Goal: Task Accomplishment & Management: Manage account settings

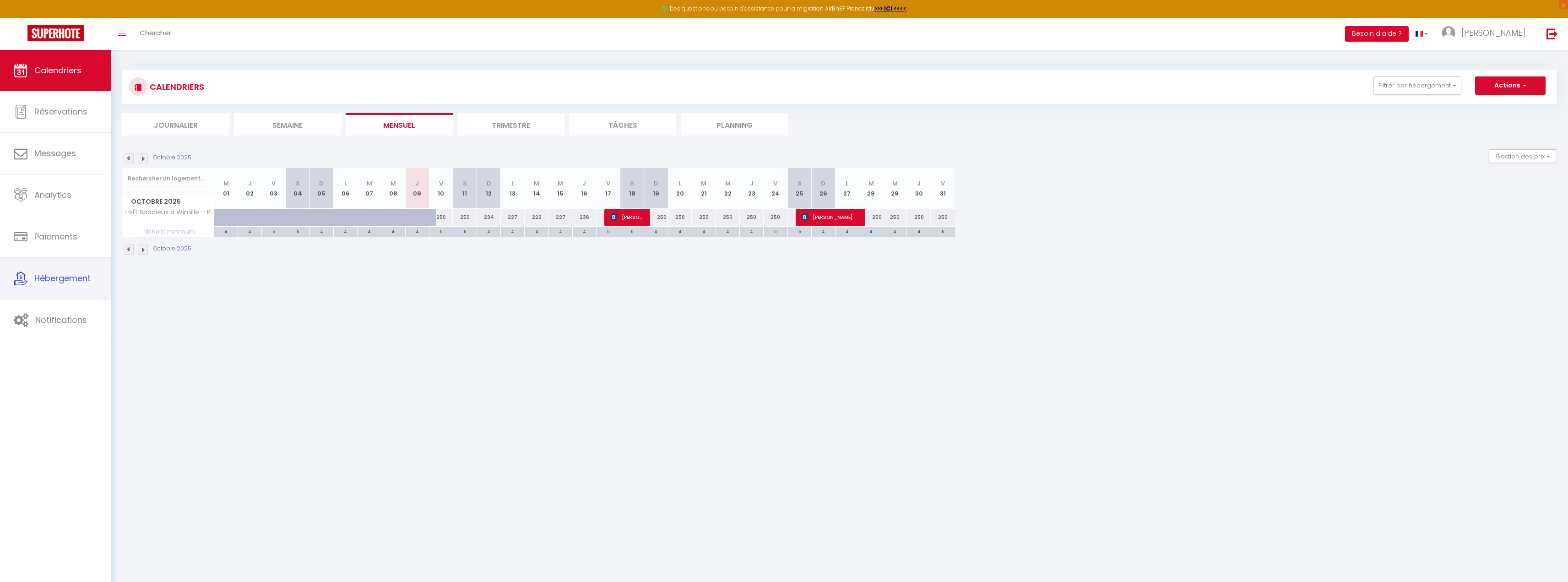
click at [68, 287] on link "Hébergement" at bounding box center [56, 278] width 111 height 41
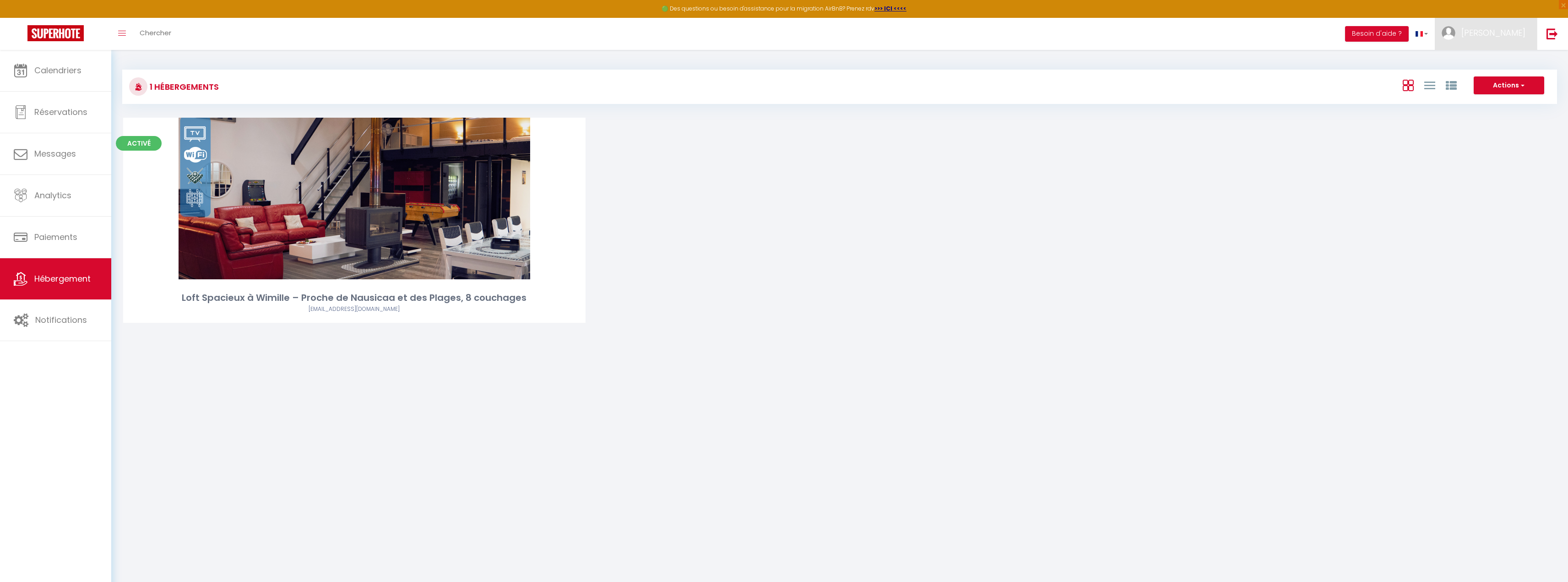
click at [1519, 35] on span "Nathalie" at bounding box center [1493, 32] width 64 height 12
click at [1552, 35] on img at bounding box center [1552, 34] width 12 height 12
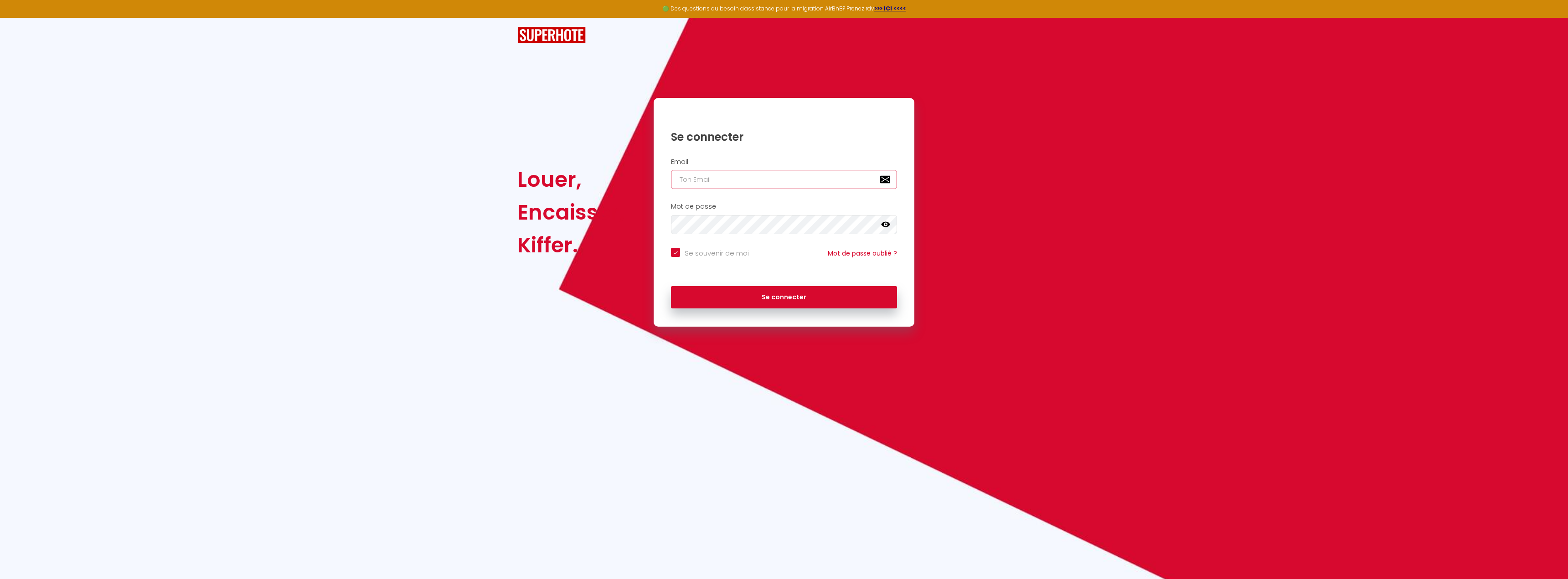
type input "[EMAIL_ADDRESS][DOMAIN_NAME]"
checkbox input "true"
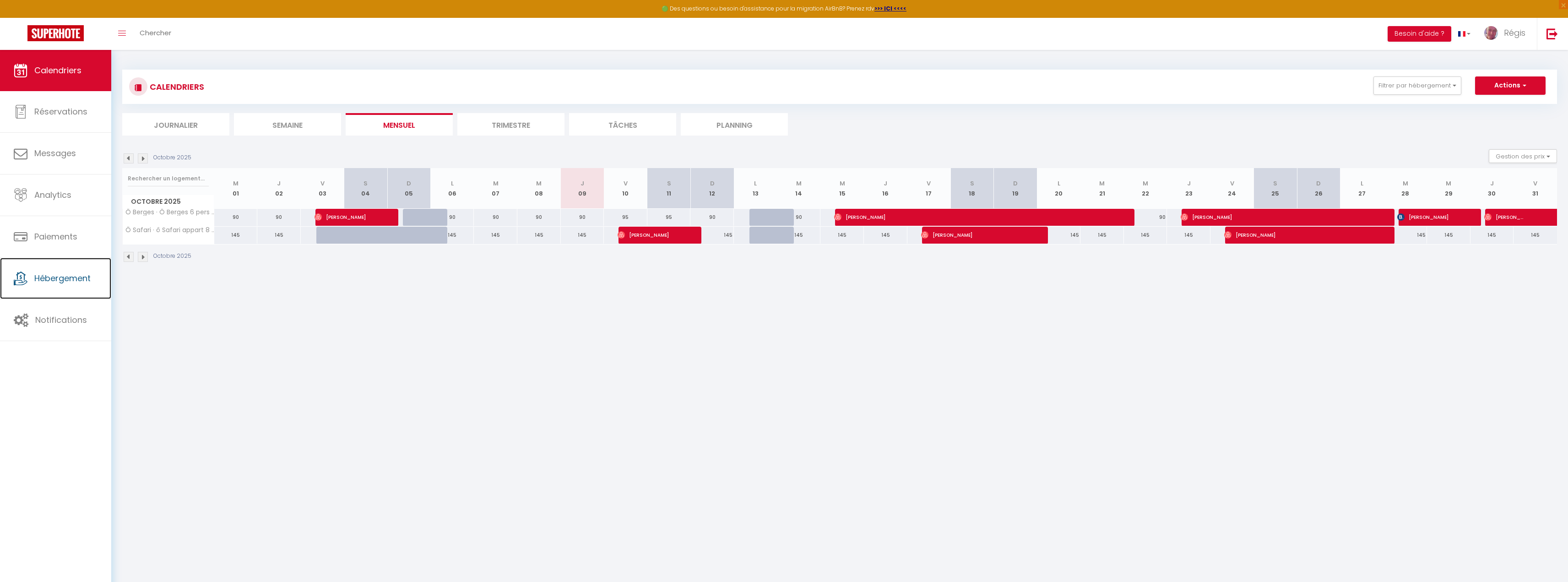
click at [59, 284] on span "Hébergement" at bounding box center [62, 278] width 56 height 12
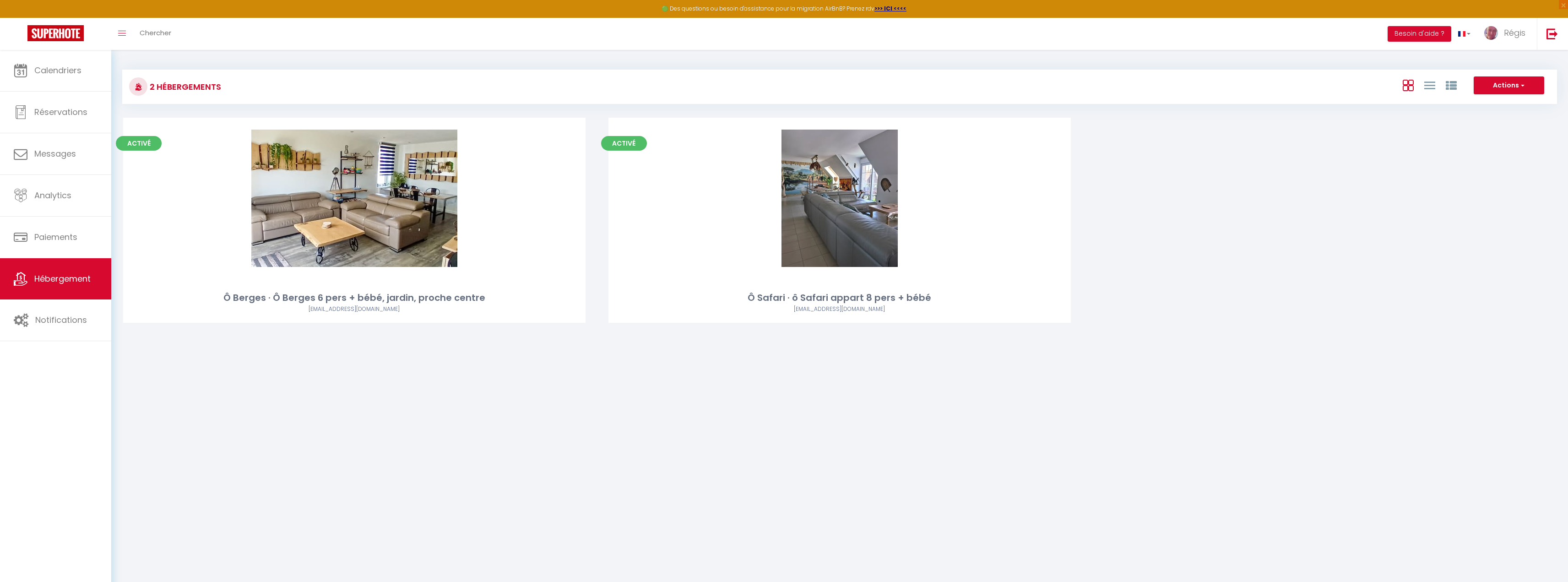
click at [369, 192] on link "Editer" at bounding box center [355, 198] width 55 height 18
select select "3"
select select "2"
select select "1"
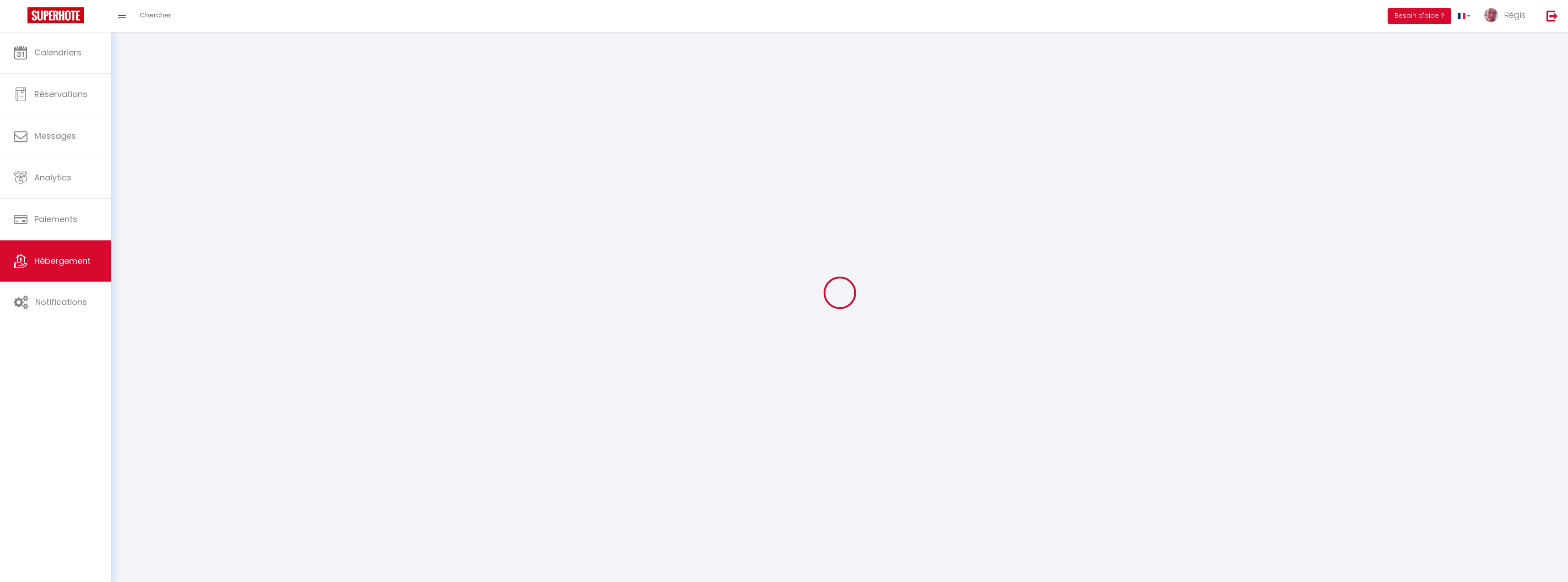
select select
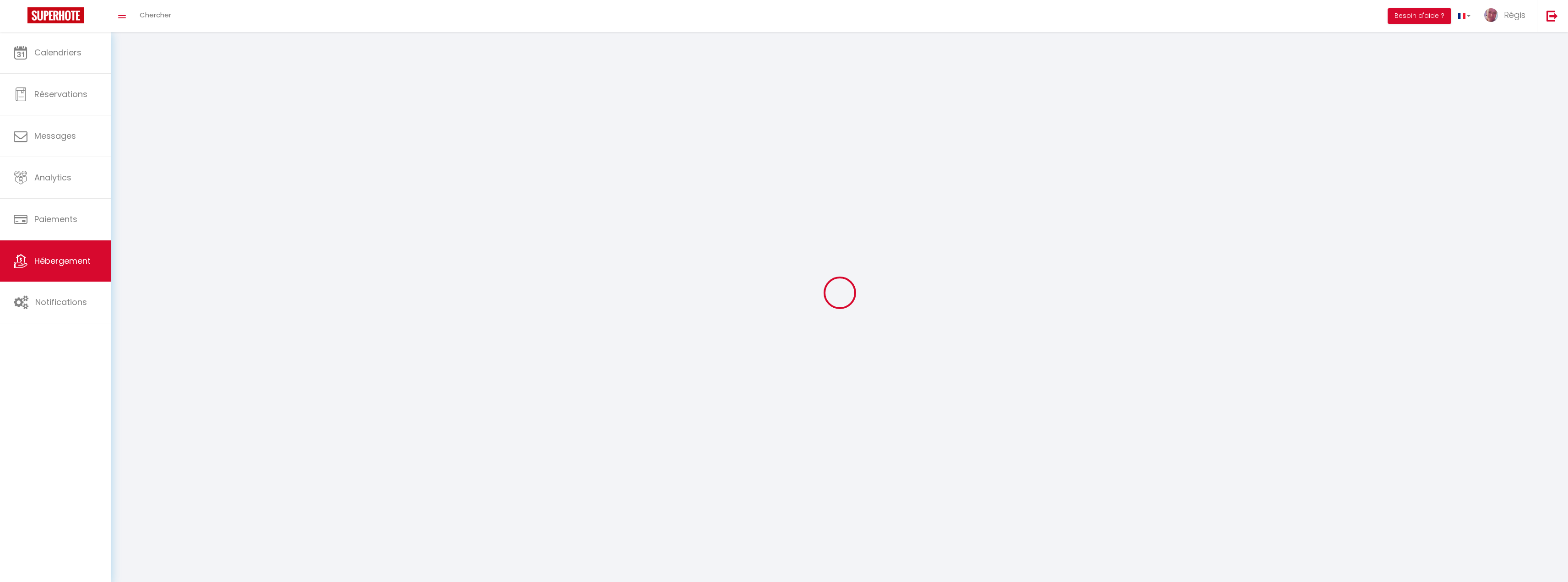
select select
checkbox input "false"
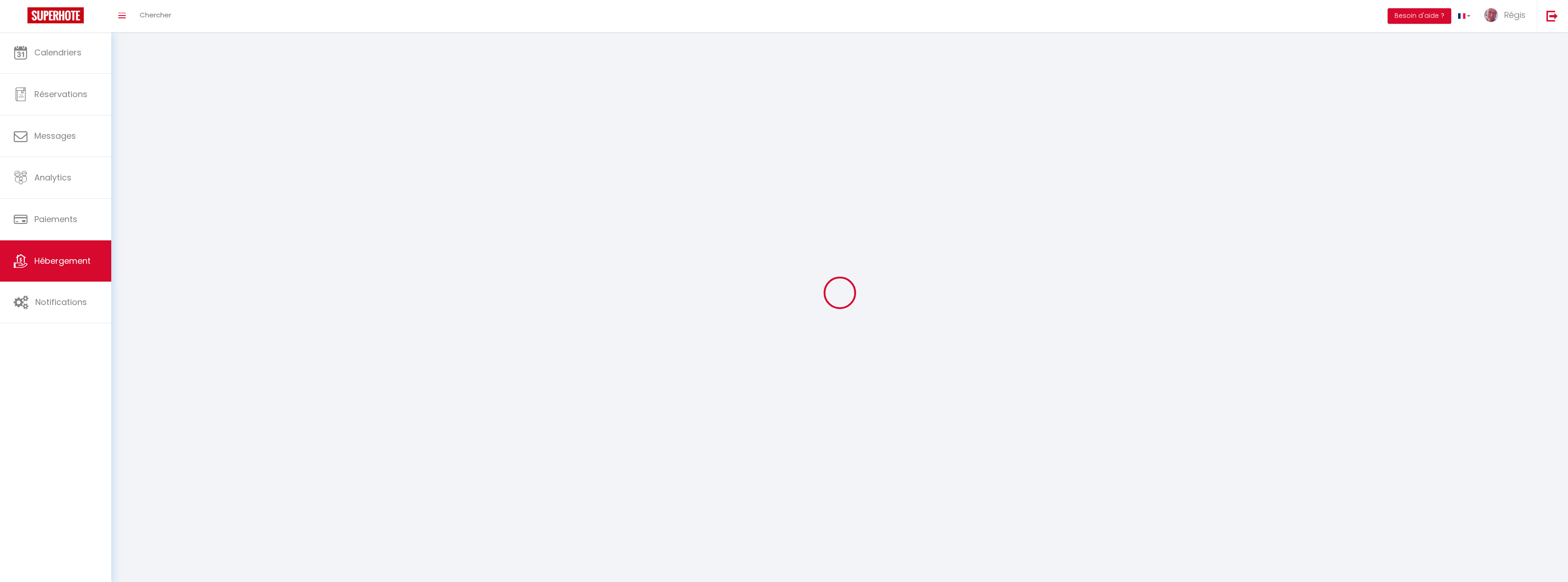
select select
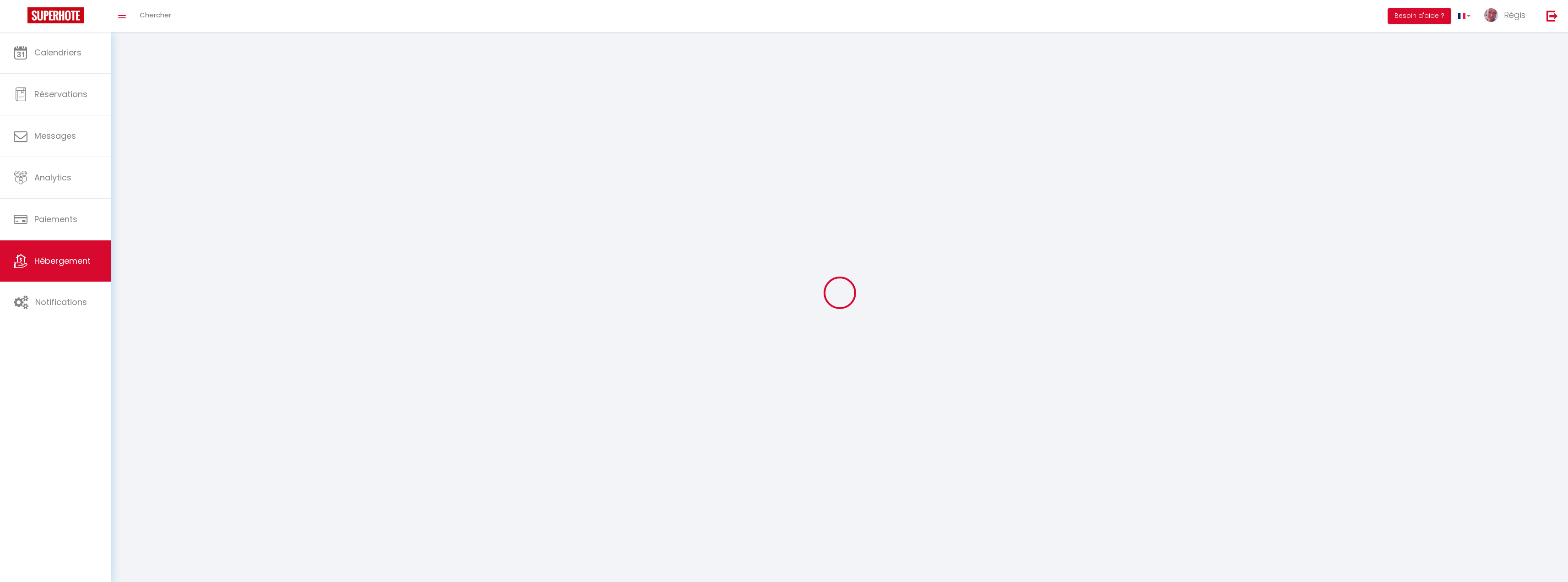
select select
checkbox input "false"
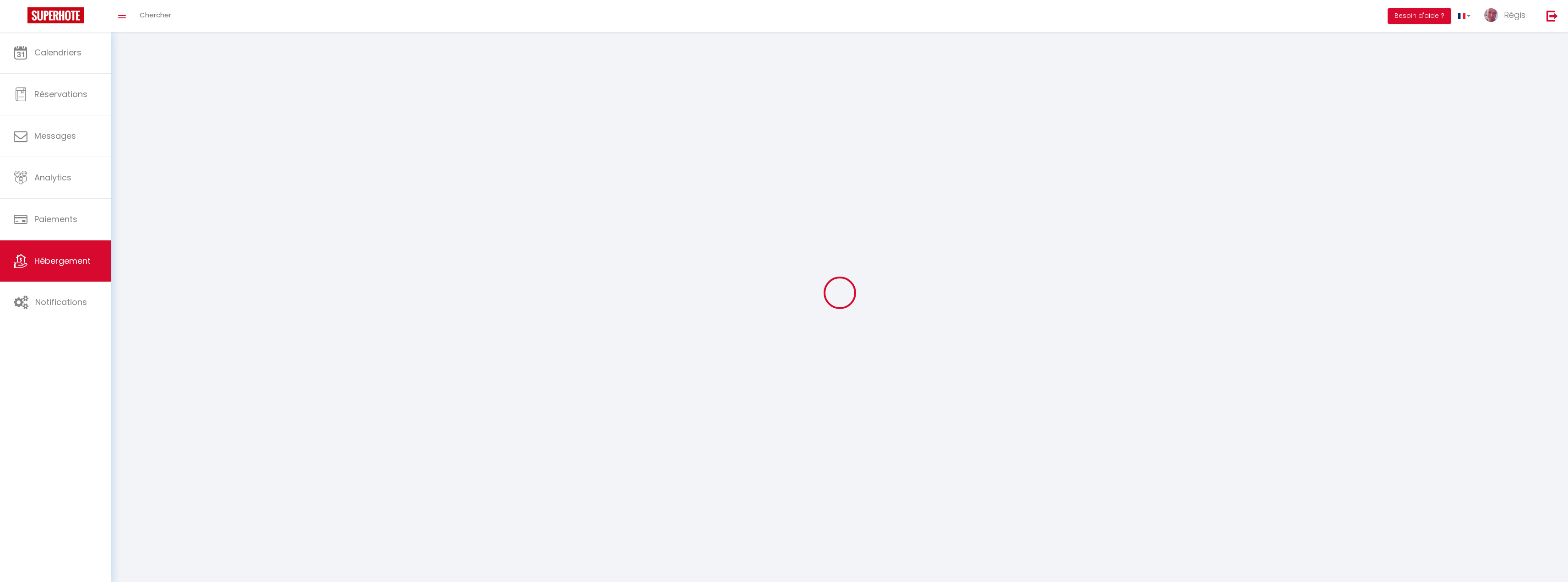
checkbox input "false"
select select
select select "1"
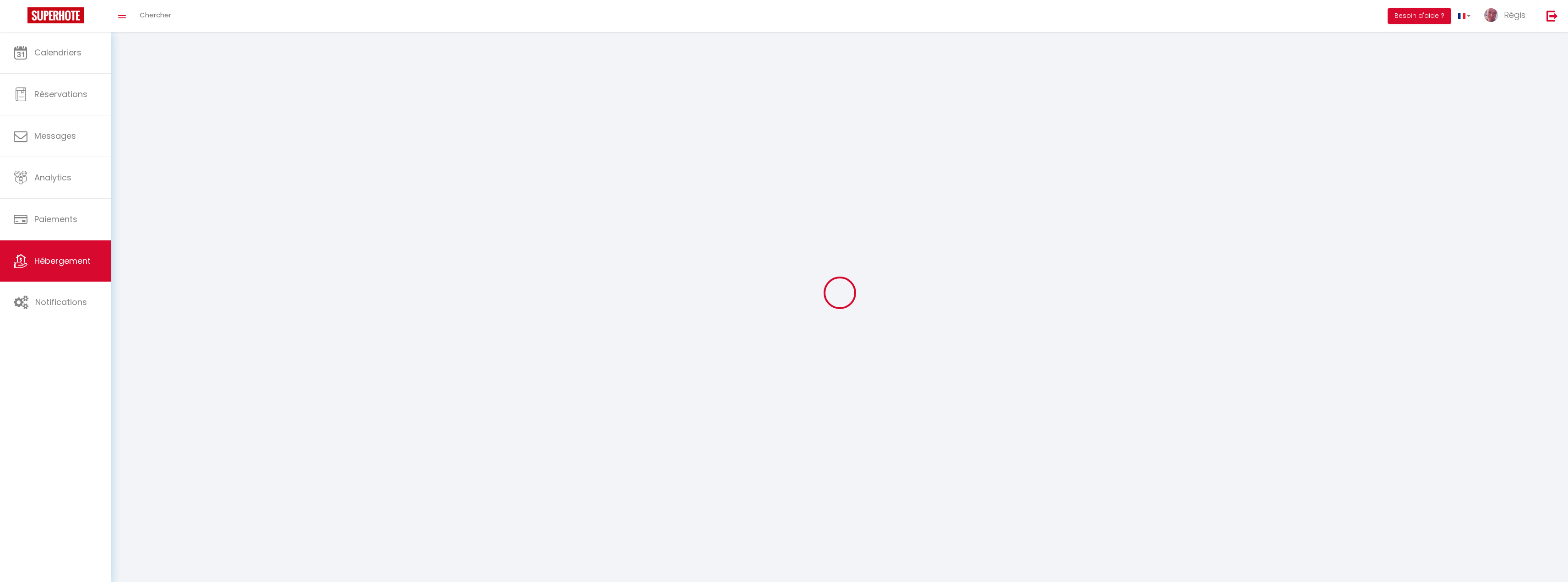
select select "28"
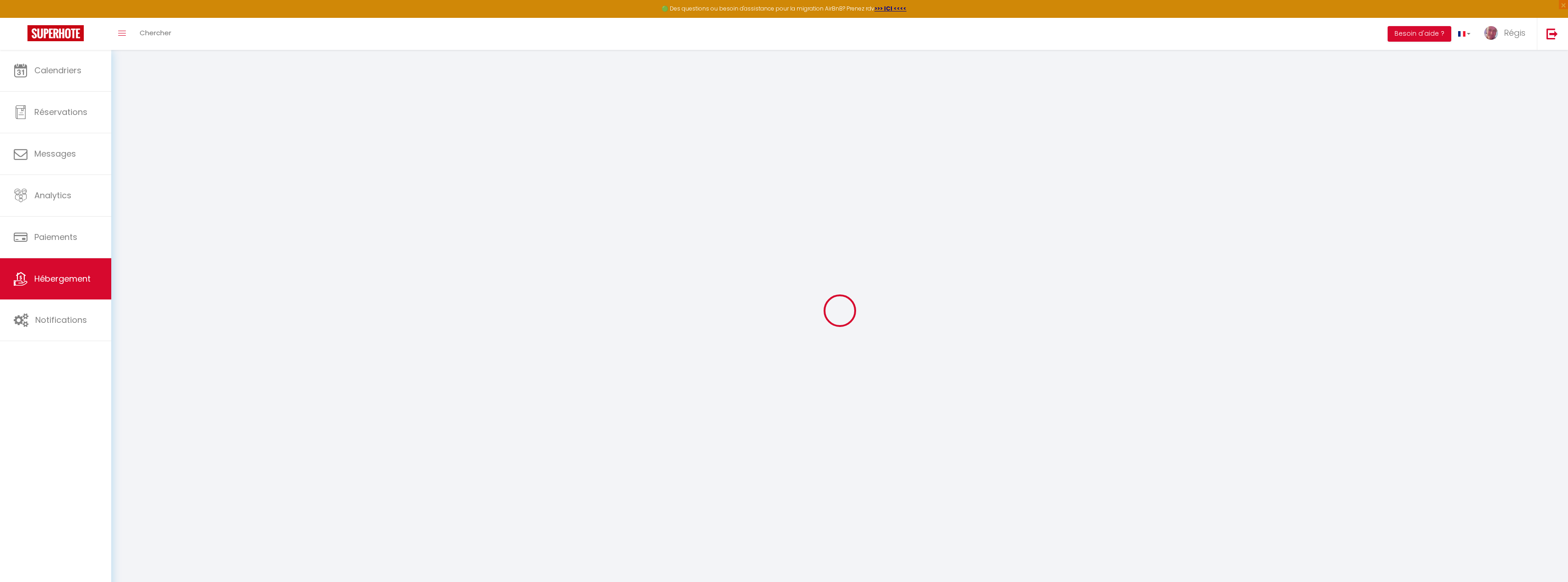
select select
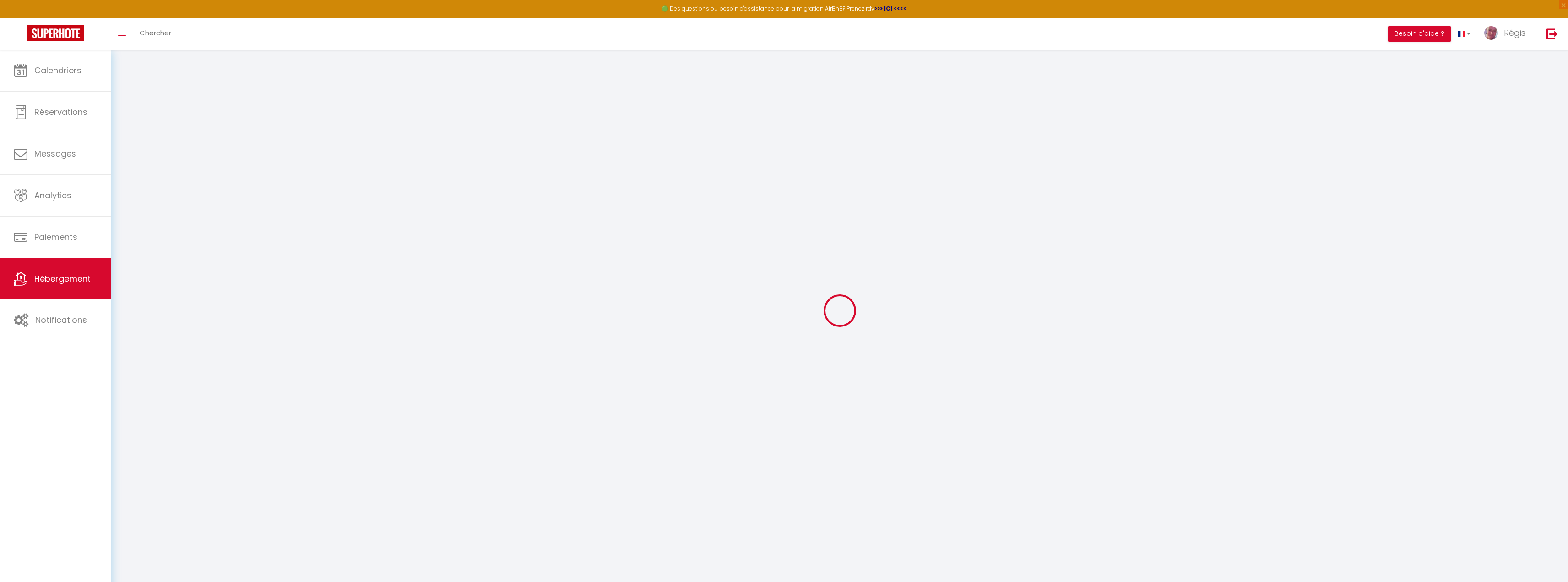
select select
checkbox input "false"
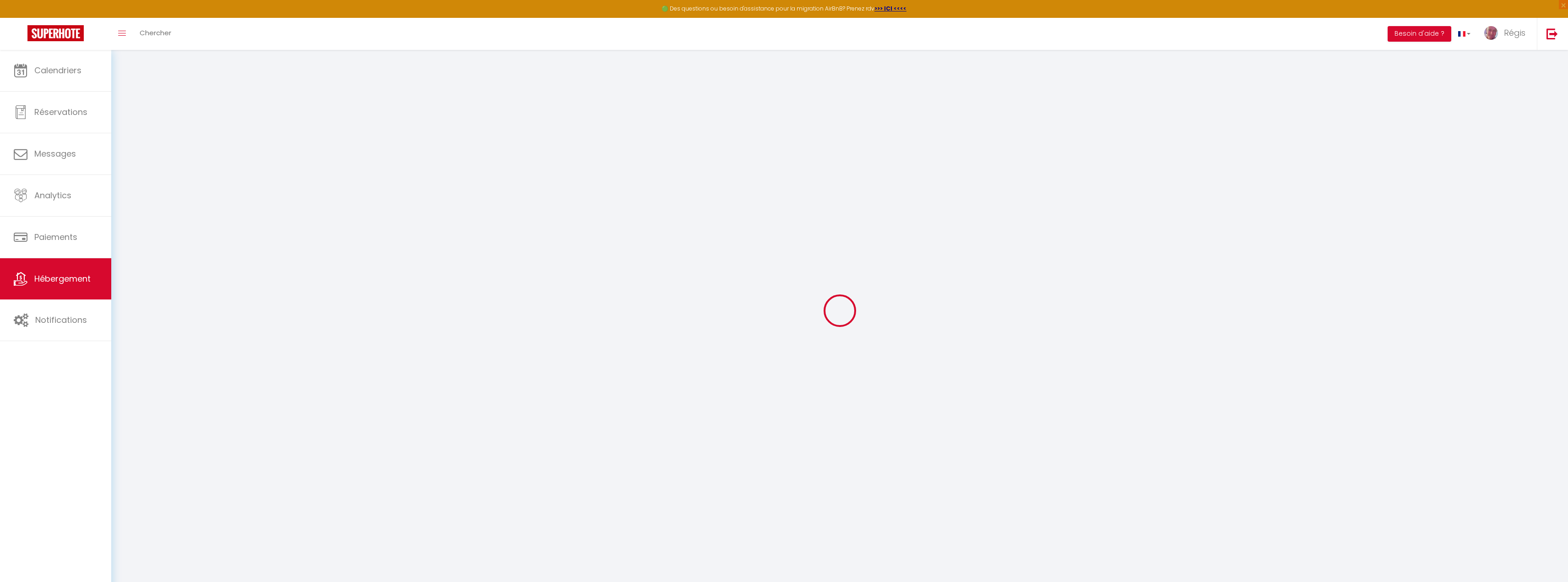
select select
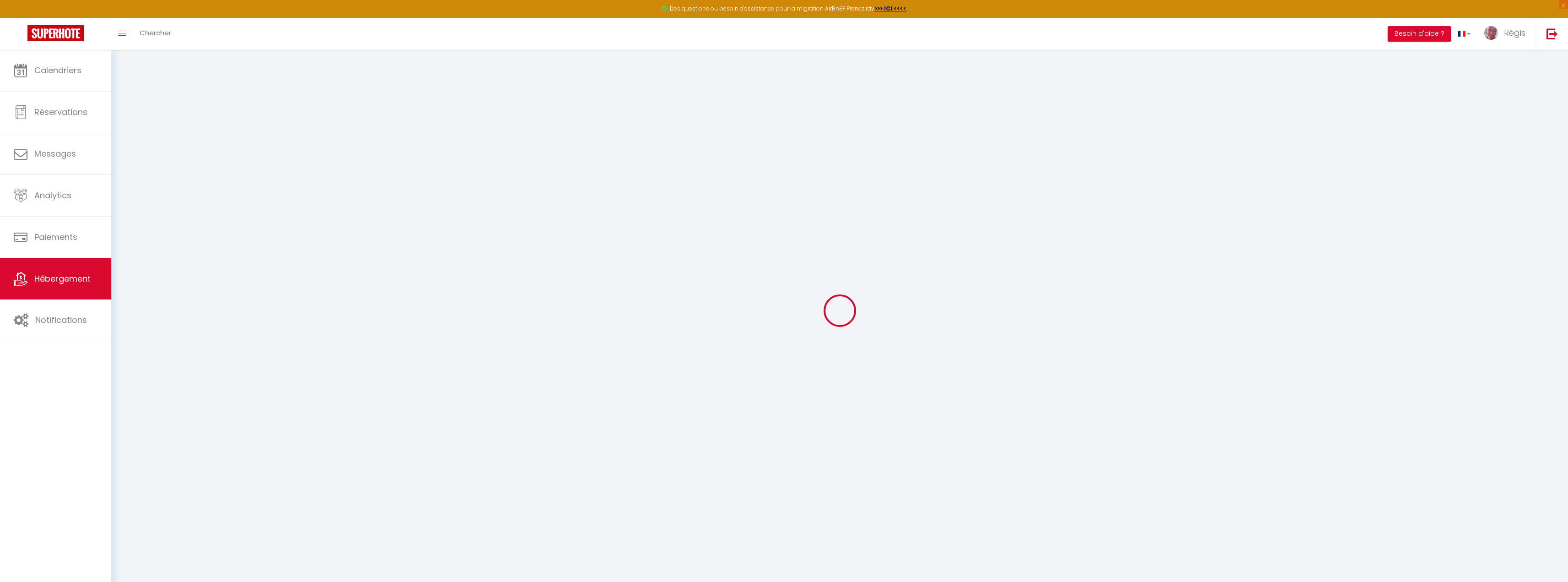
select select
checkbox input "false"
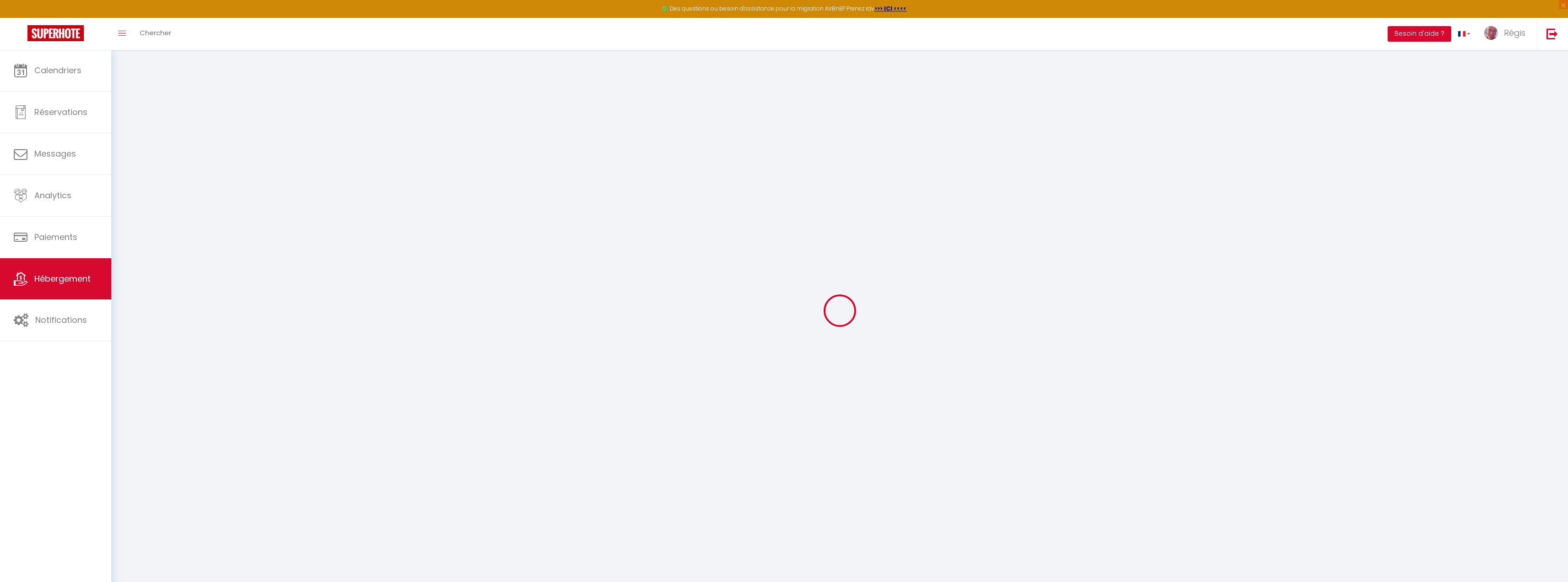
checkbox input "false"
select select
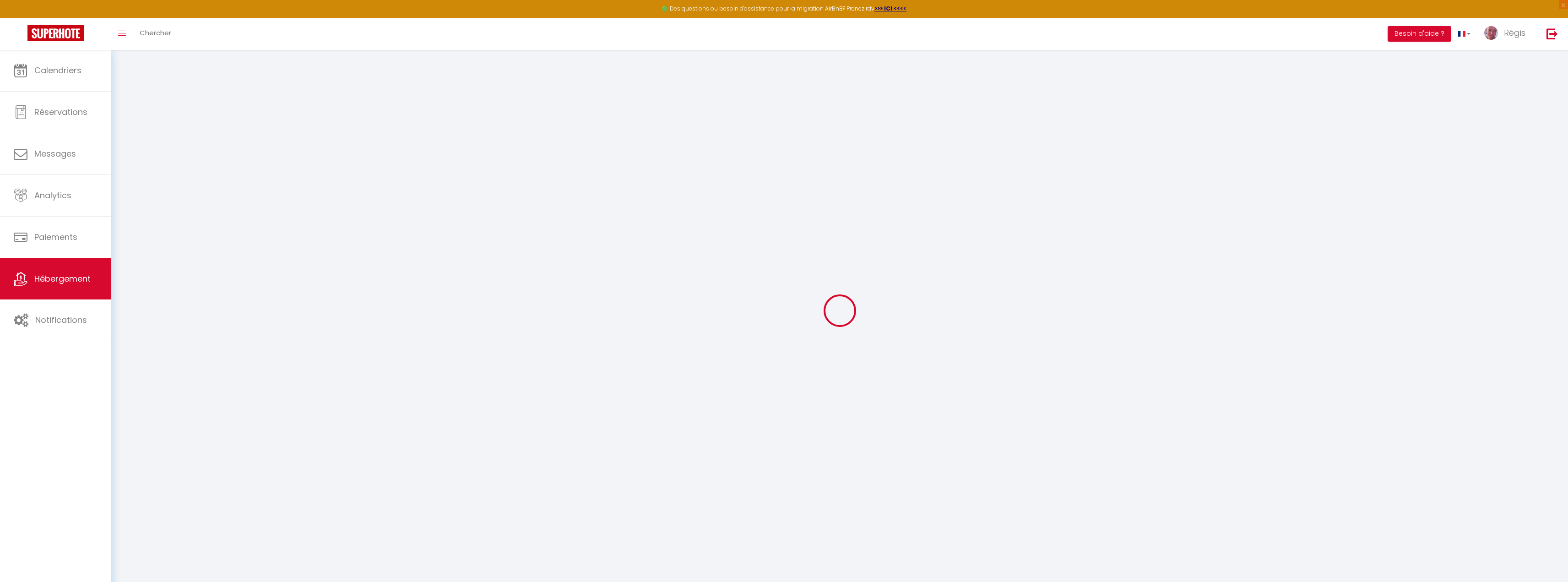
select select
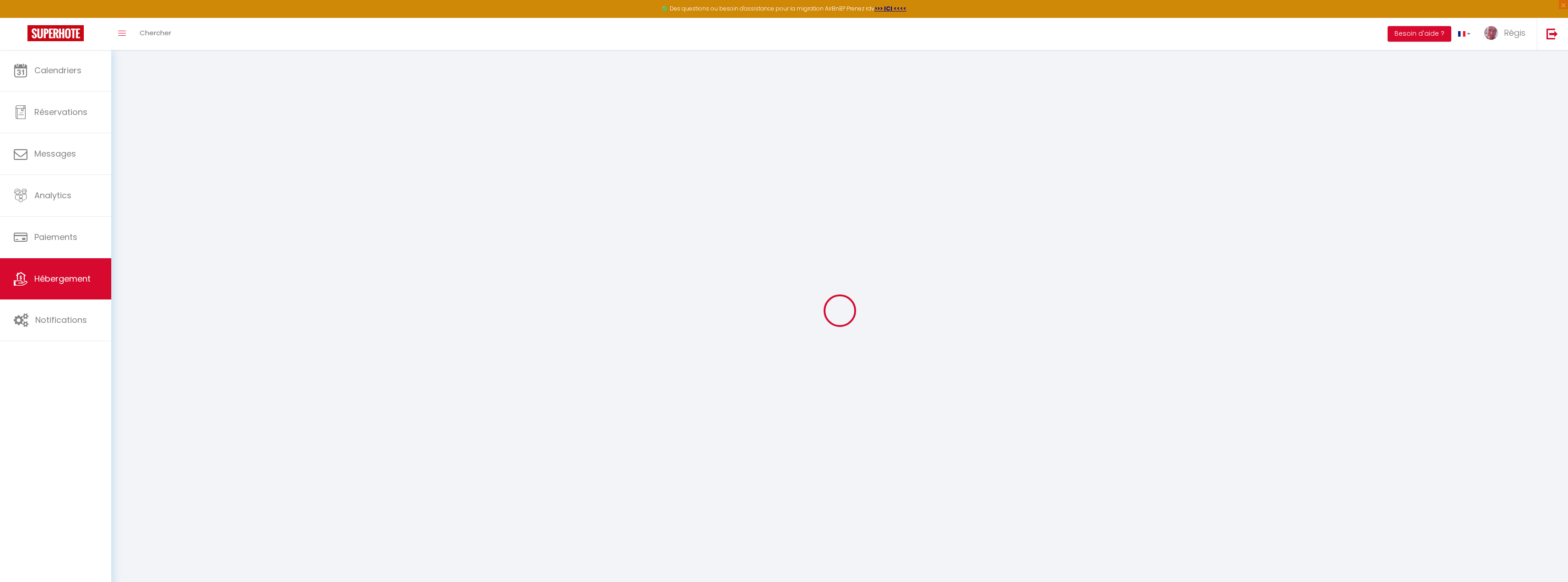
checkbox input "false"
select select
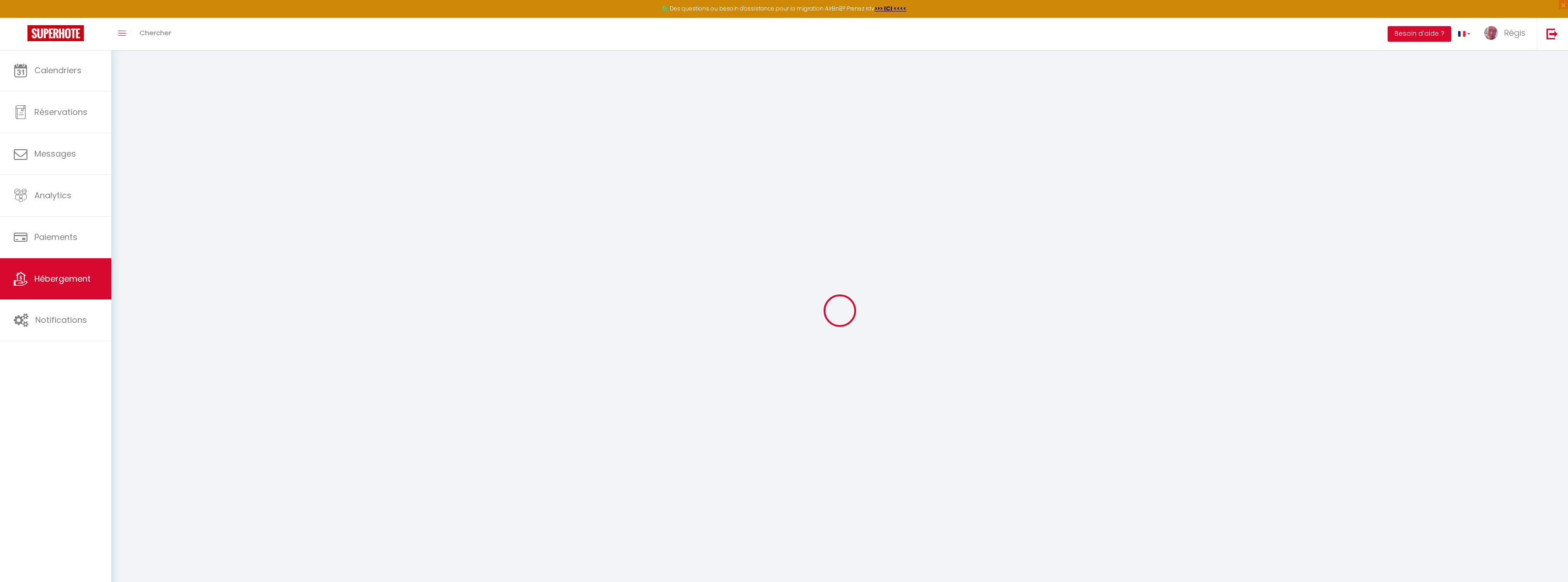
select select
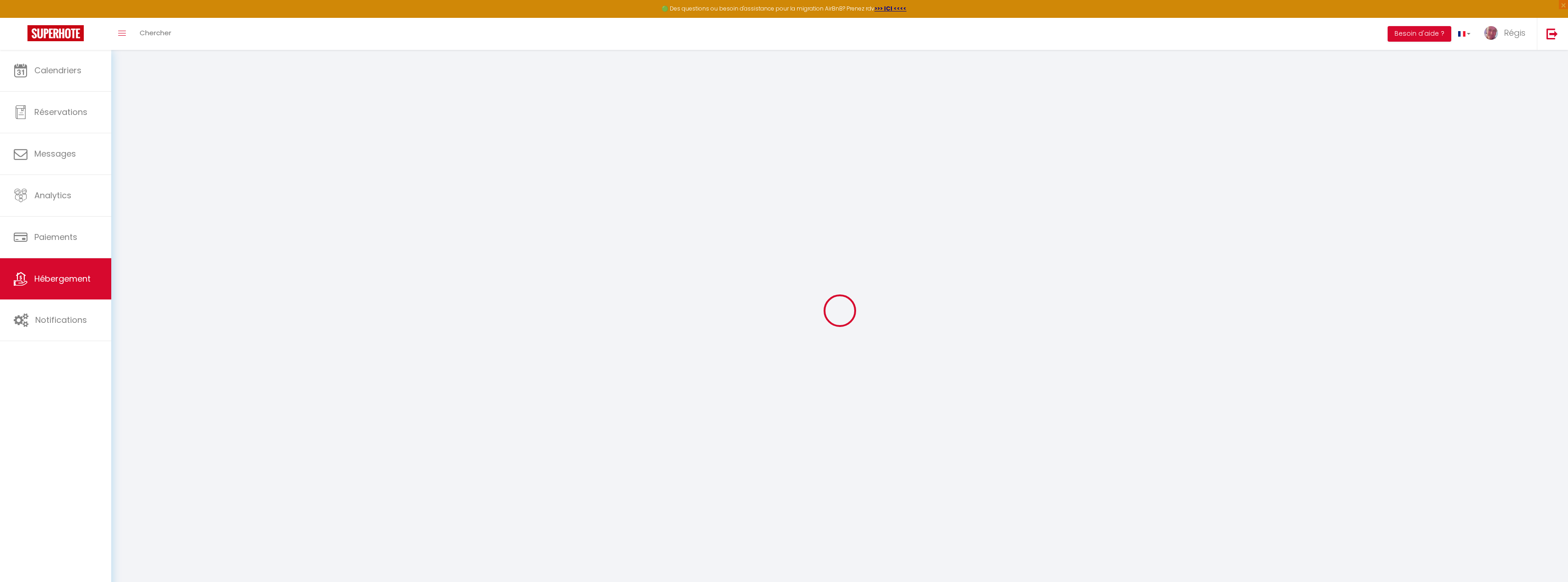
select select
checkbox input "false"
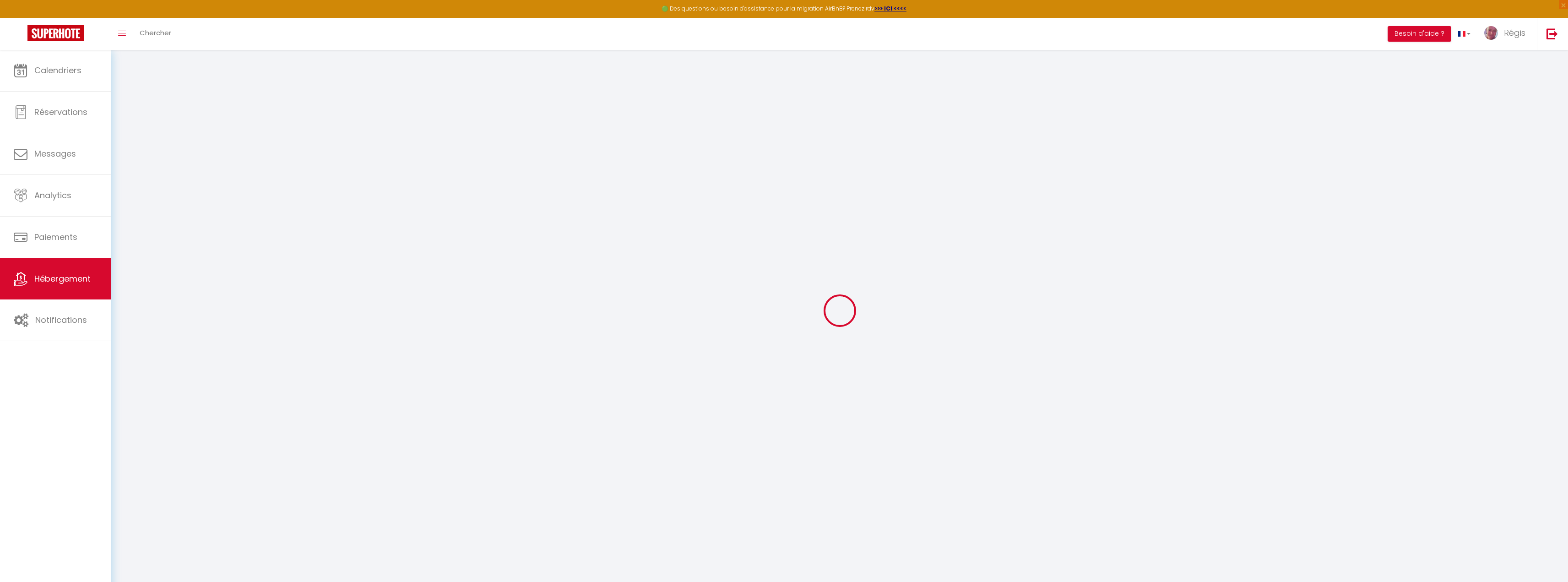
checkbox input "false"
select select
type input "[PERSON_NAME] · [GEOGRAPHIC_DATA] 6 pers + bébé, [GEOGRAPHIC_DATA], proche cent…"
type input "Régis"
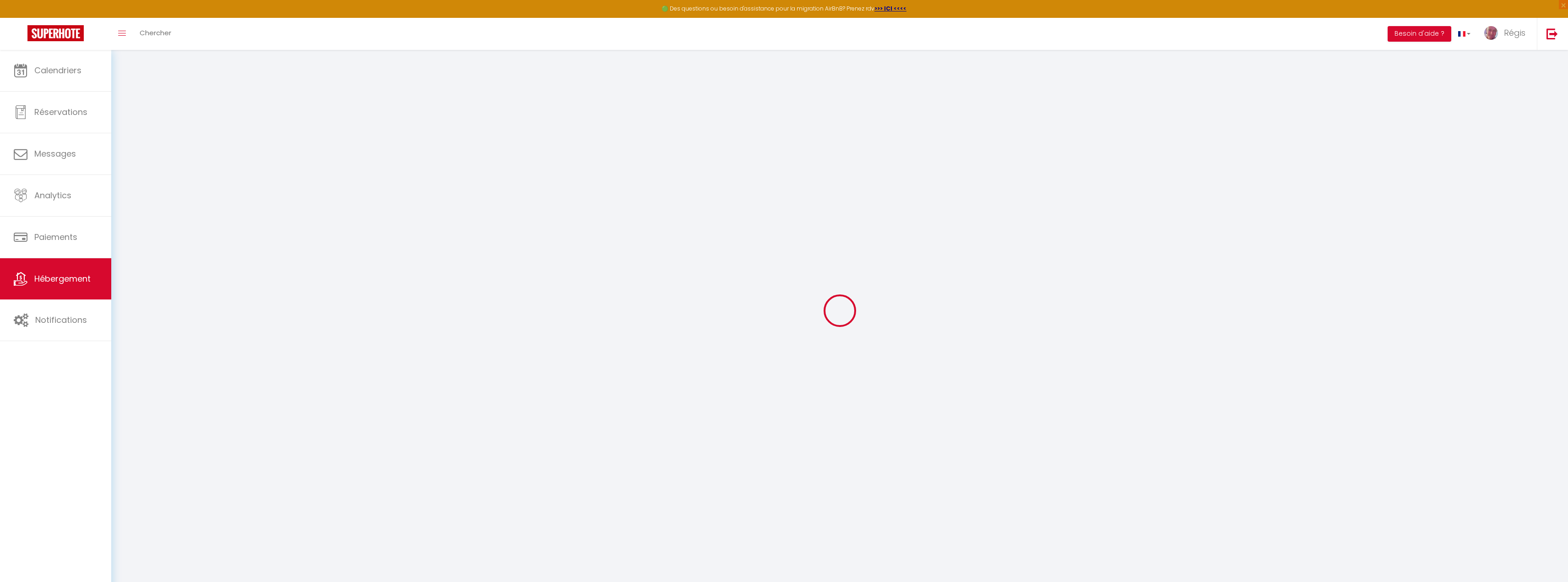
type input "TERLUTTE"
type input "211 chemin aux oeufs"
type input "62830"
type input "[PERSON_NAME]"
select select "7"
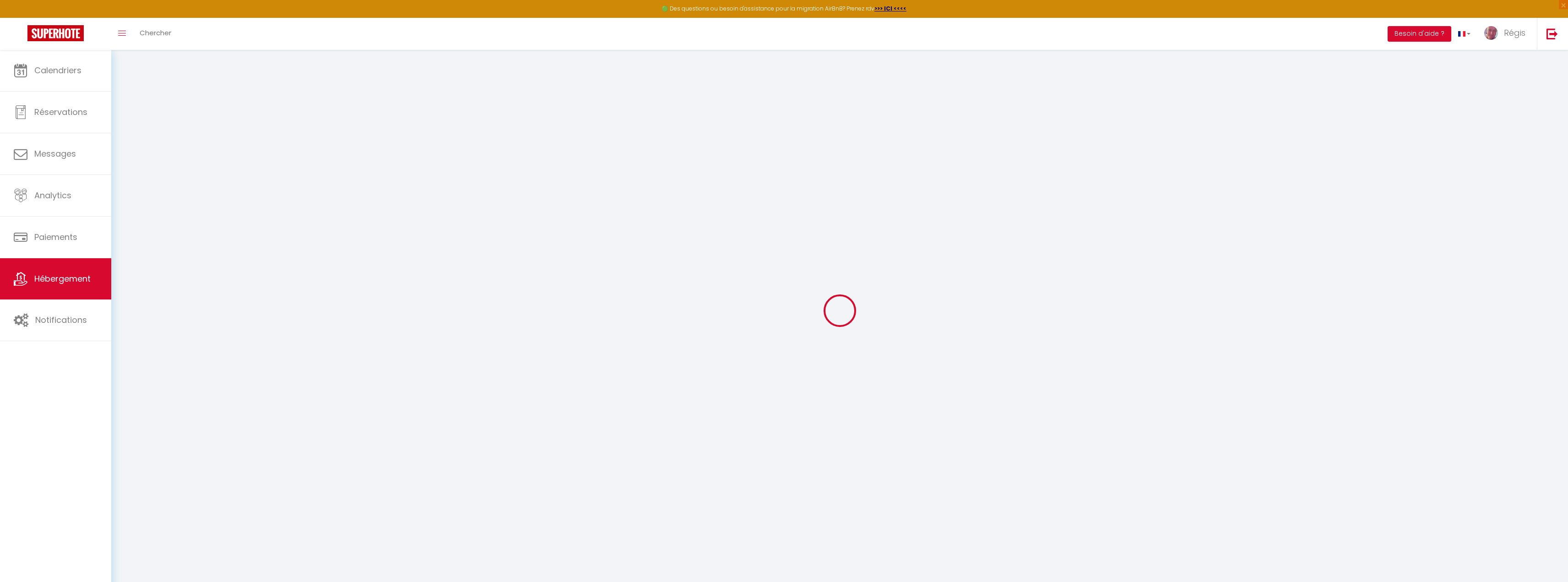
select select "3"
type input "90"
type input "60"
type input "300"
select select
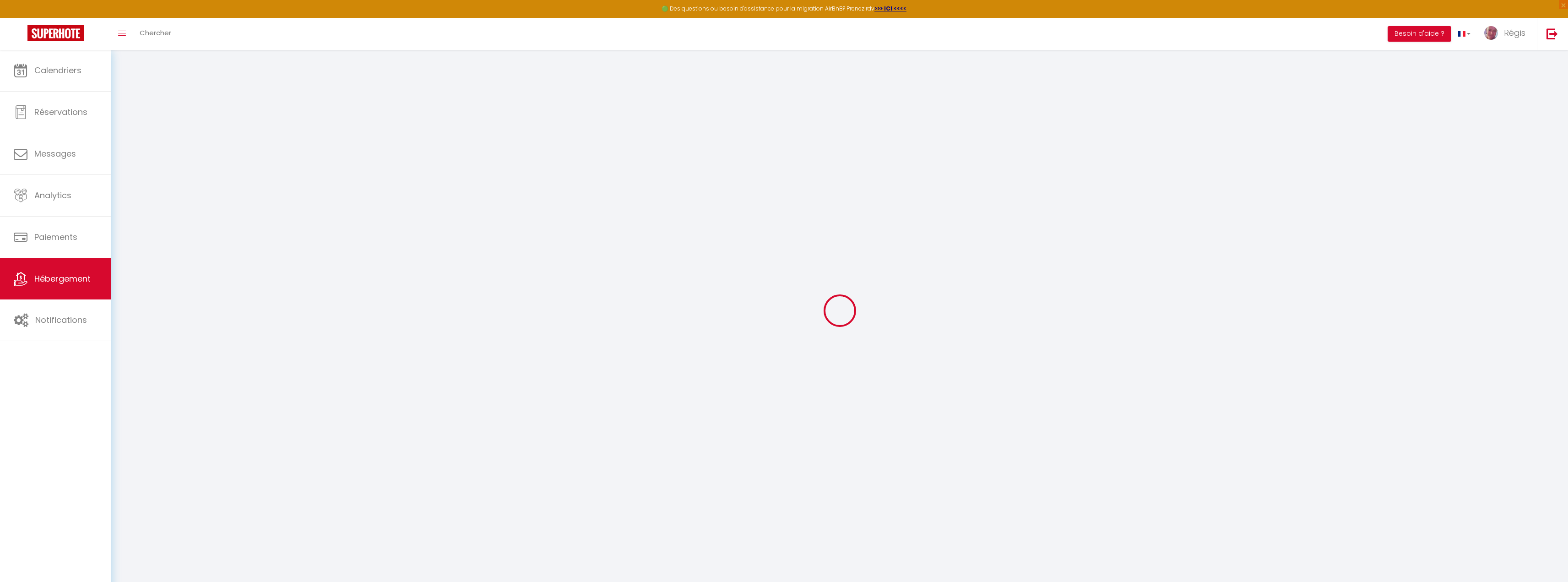
select select
type input "[STREET_ADDRESS][PERSON_NAME]"
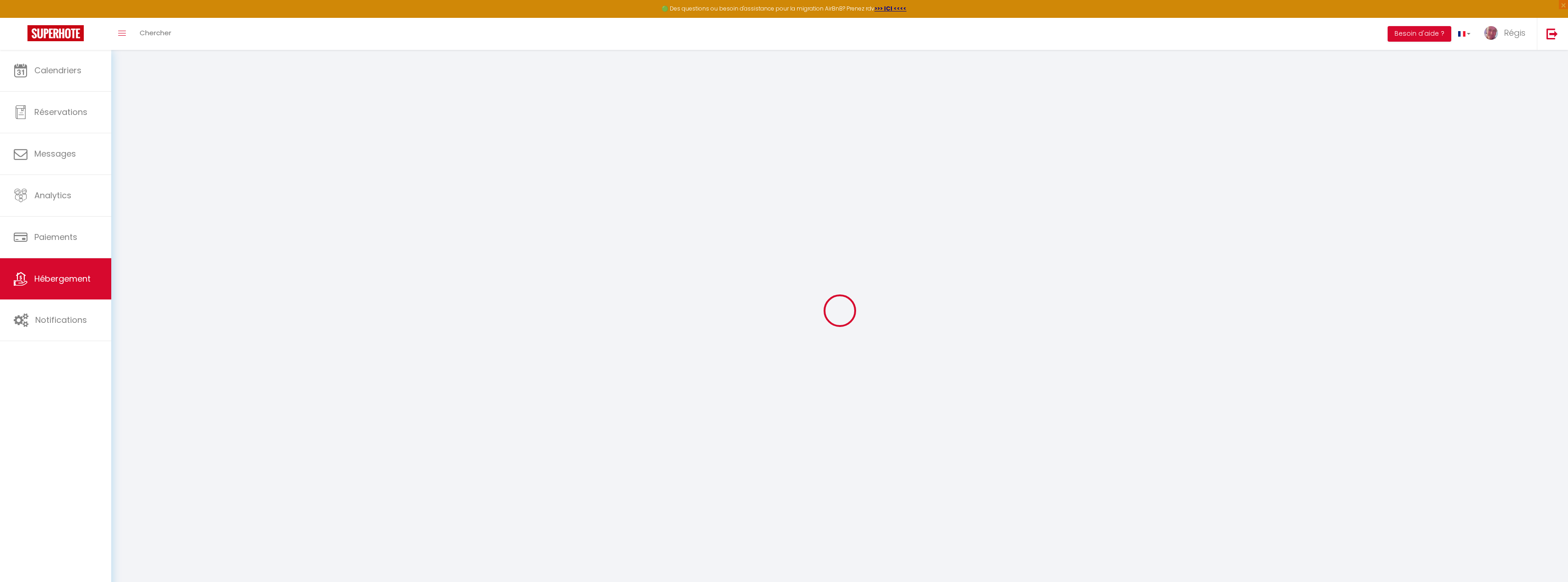
type input "62280"
type input "[GEOGRAPHIC_DATA][PERSON_NAME]-[GEOGRAPHIC_DATA]"
type input "[EMAIL_ADDRESS][DOMAIN_NAME]"
select select
checkbox input "false"
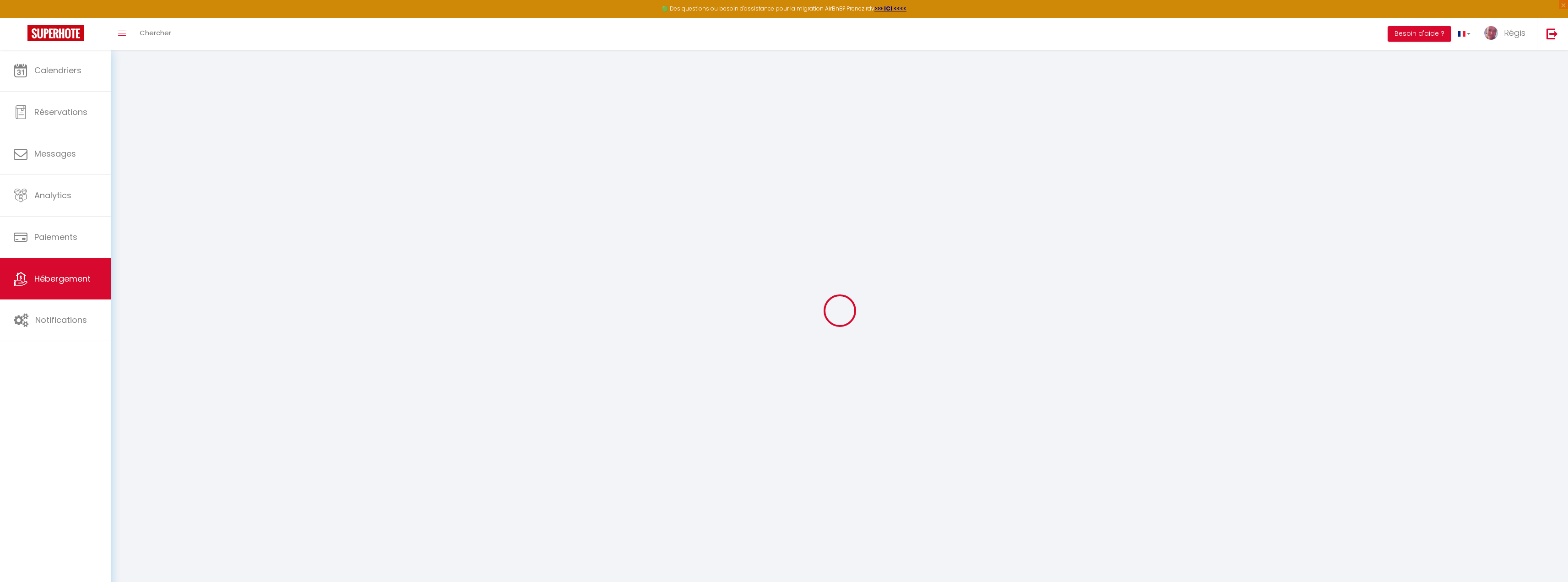
checkbox input "false"
type input "0"
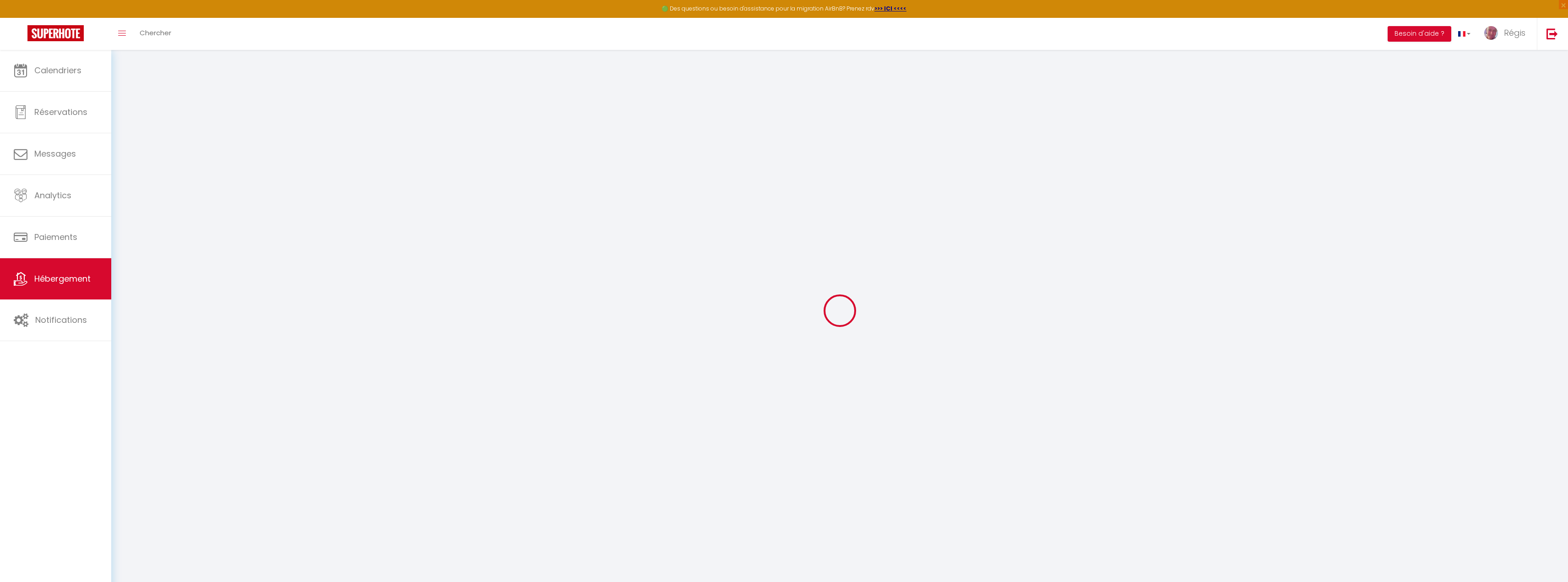
type input "0"
select select "53686"
select select
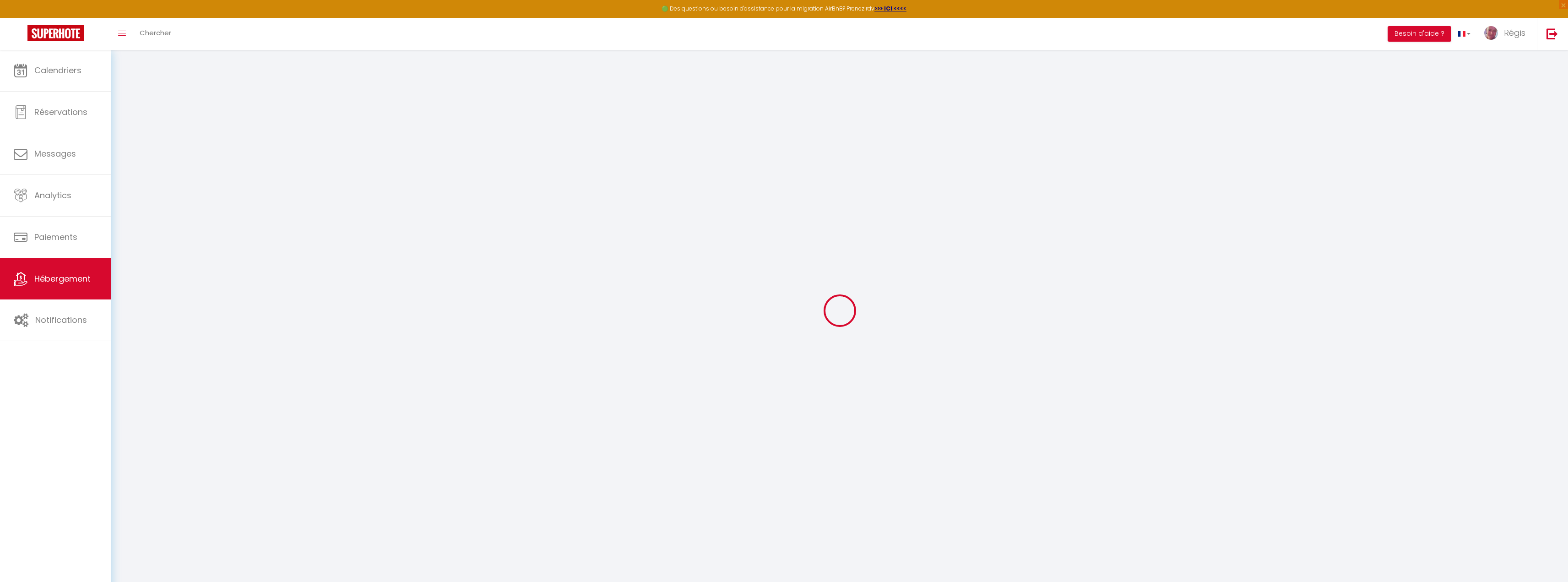
select select
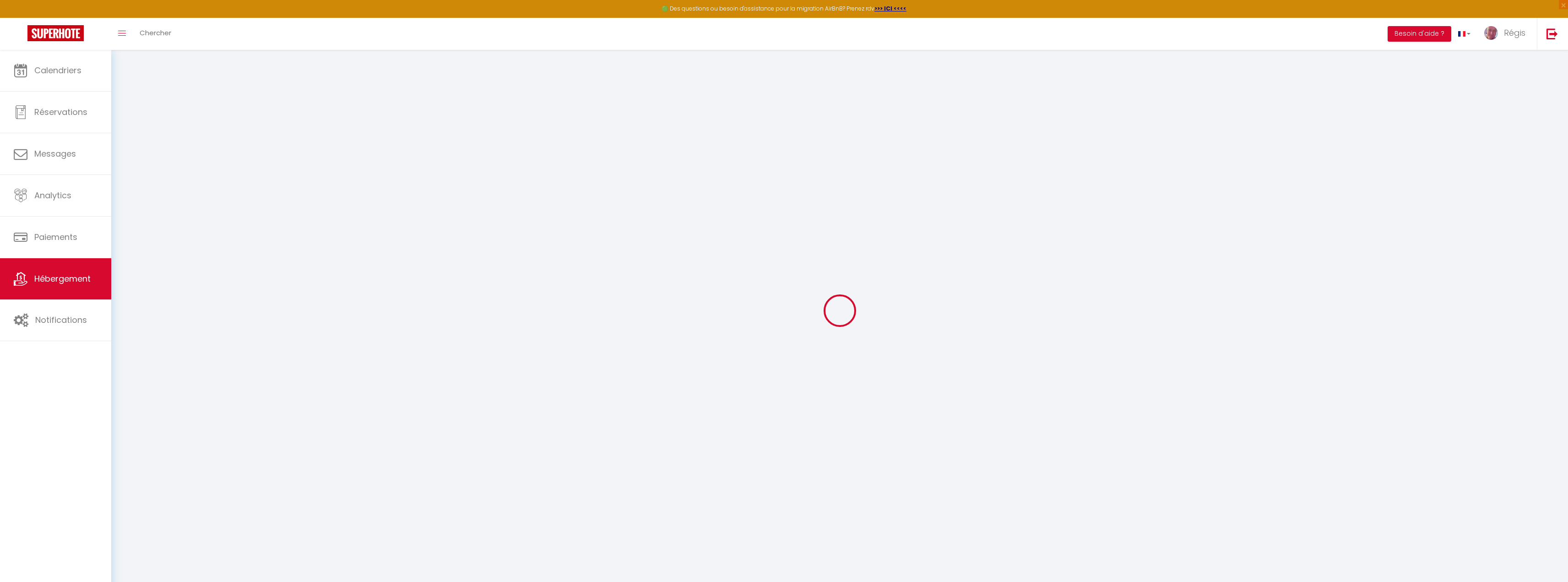
checkbox input "false"
select select
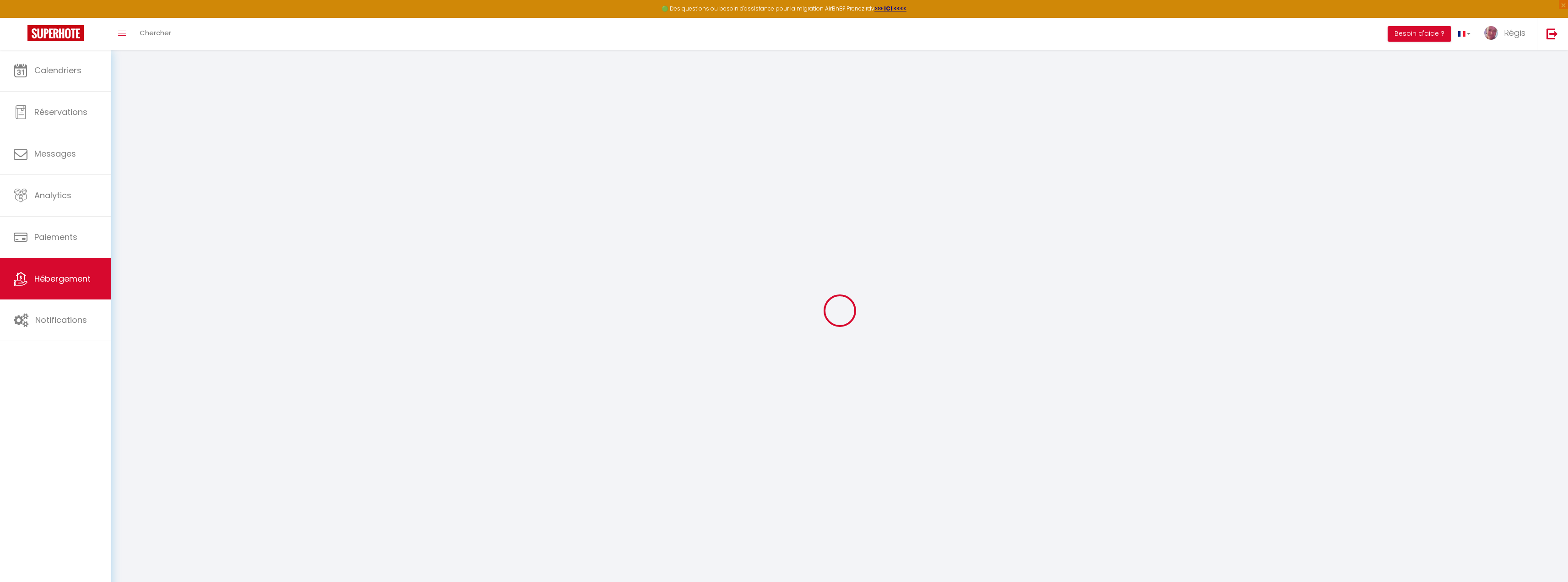
select select
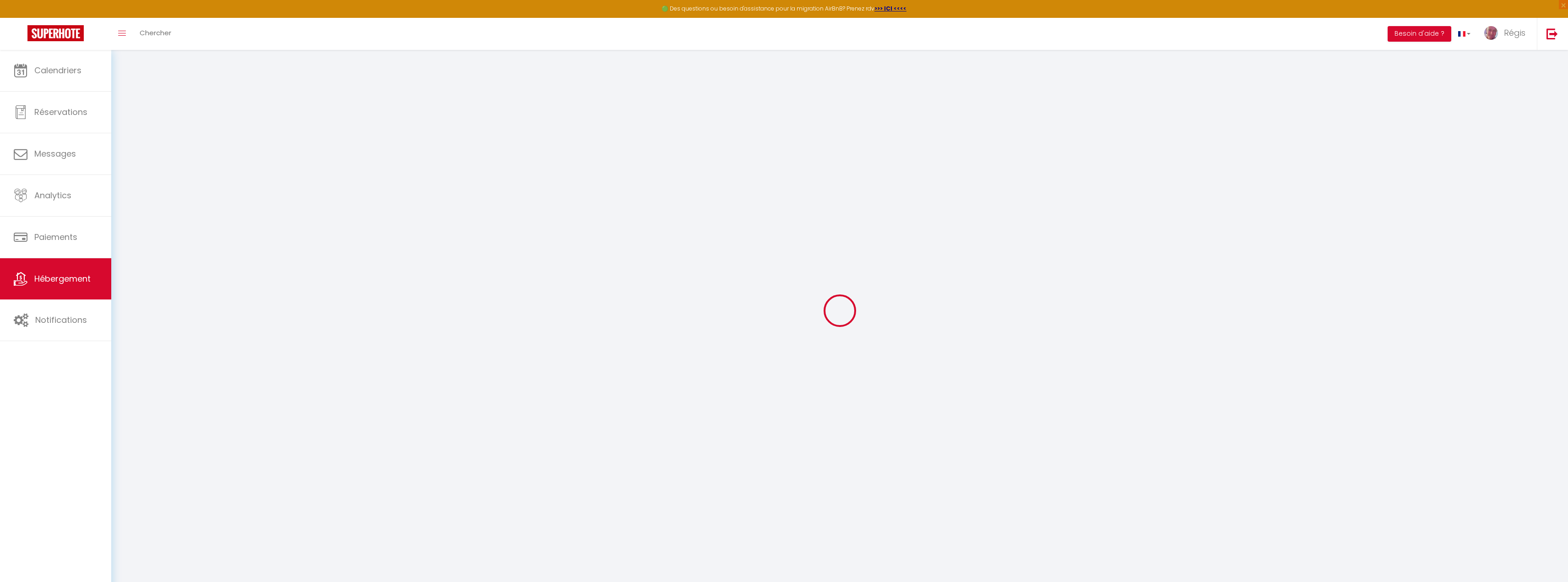
checkbox input "false"
select select
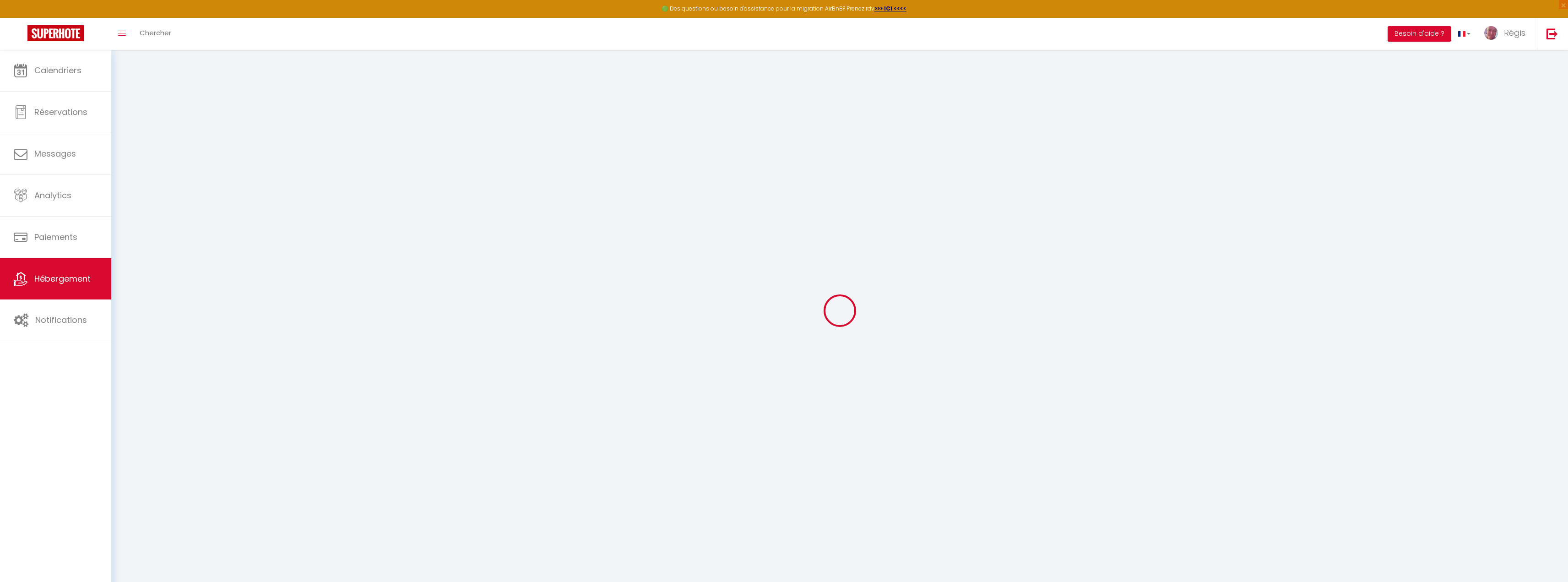
checkbox input "false"
select select "17:00"
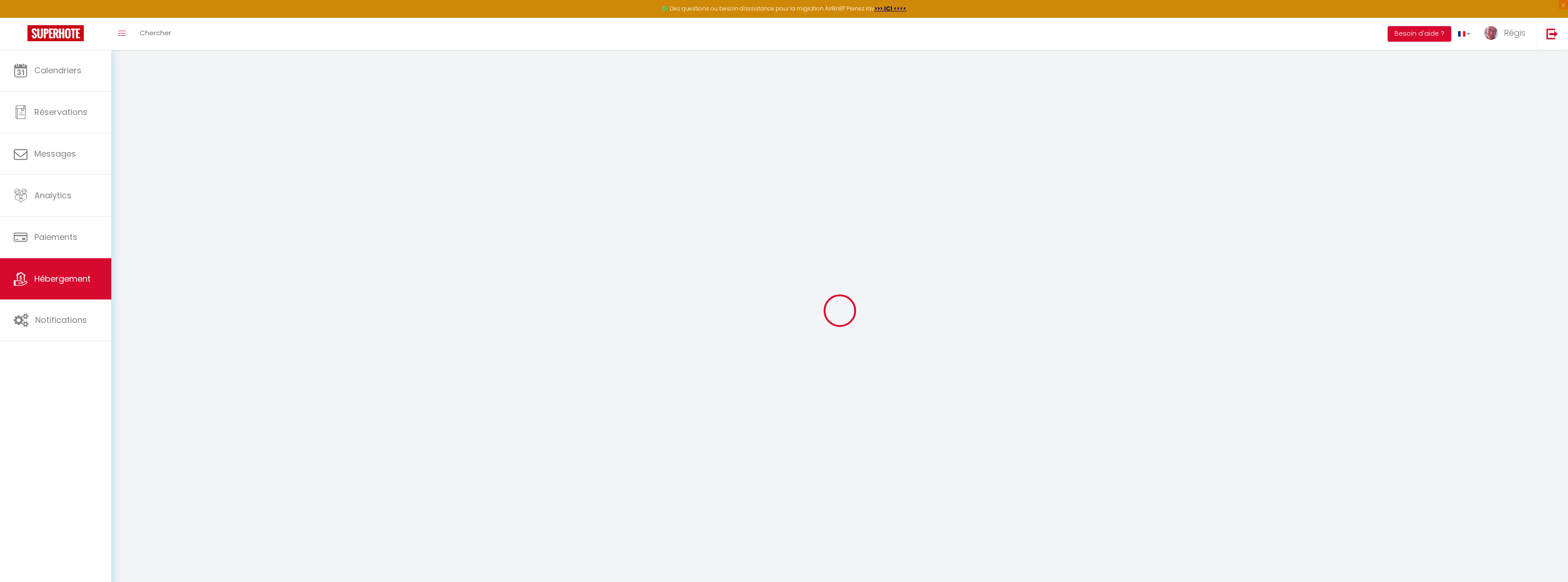
select select "23:45"
select select "11:00"
select select "30"
select select "120"
select select
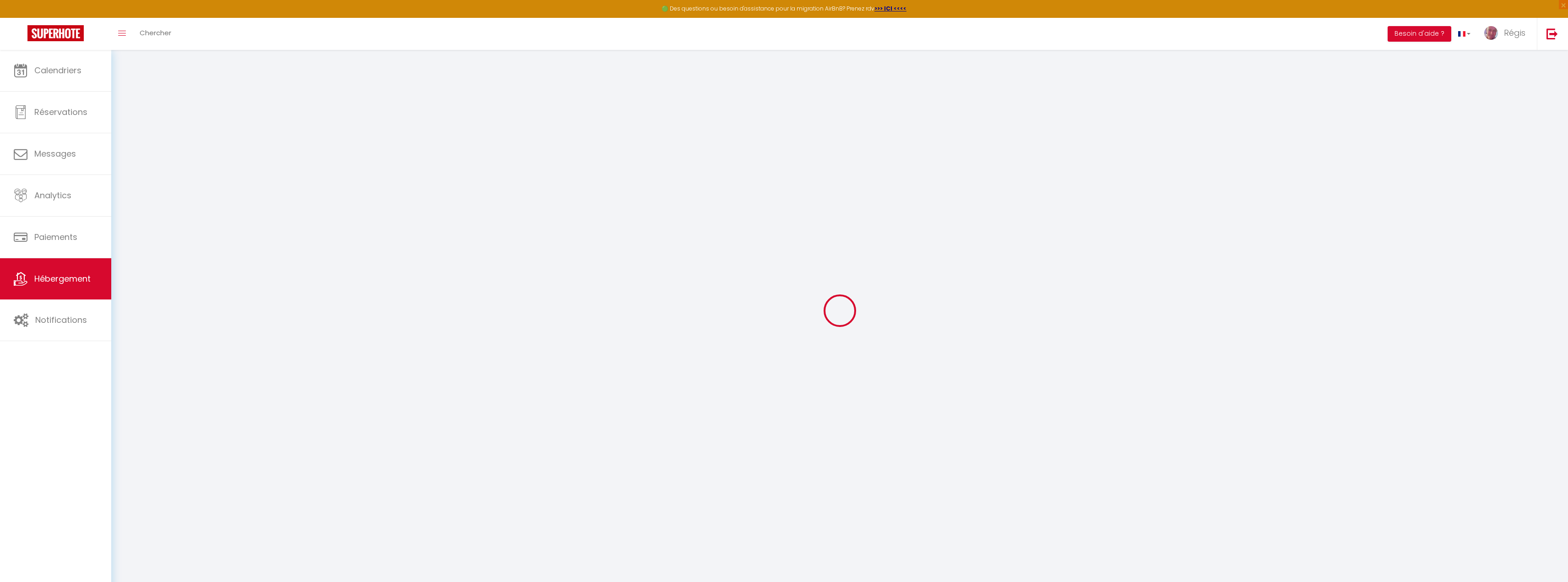
checkbox input "false"
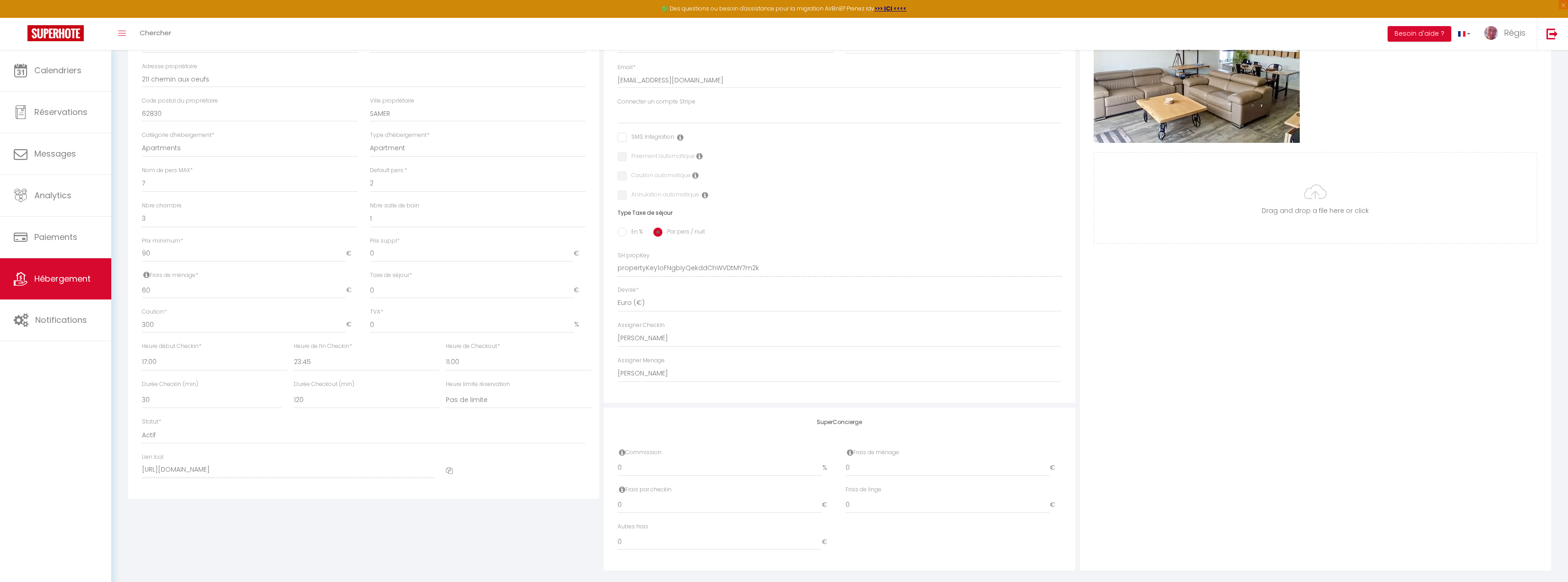
scroll to position [225, 0]
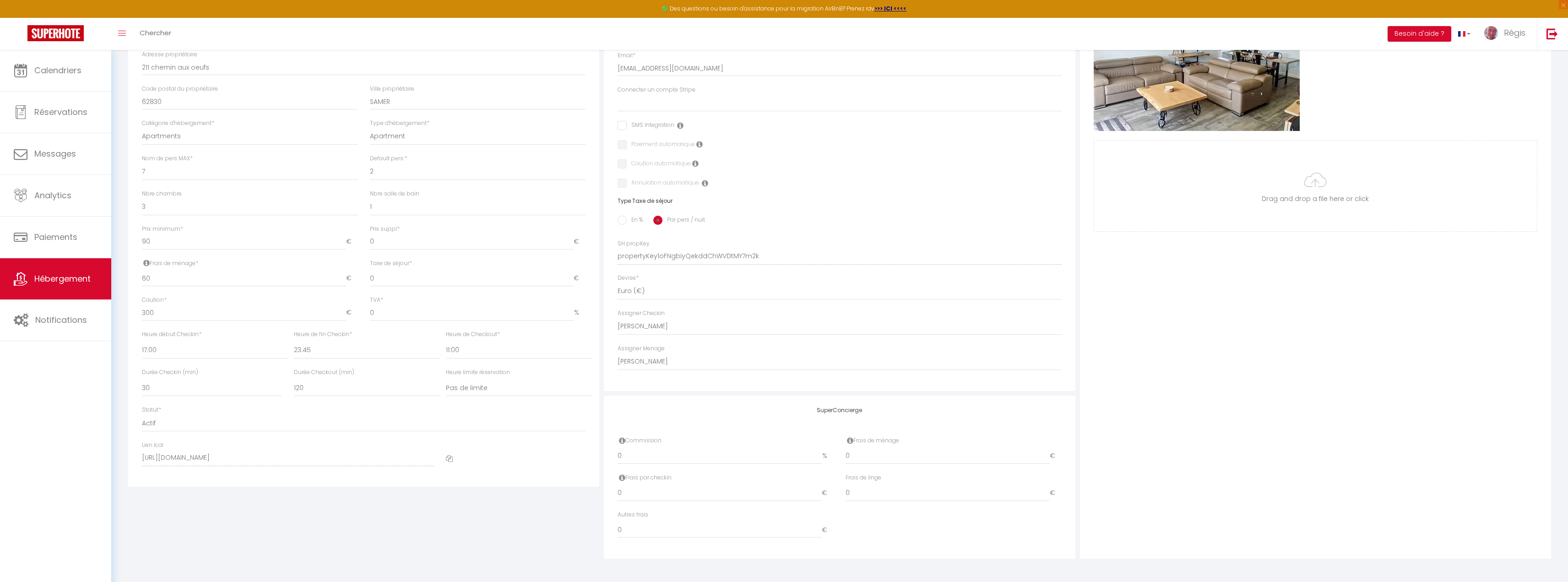
click at [449, 461] on icon at bounding box center [449, 458] width 7 height 7
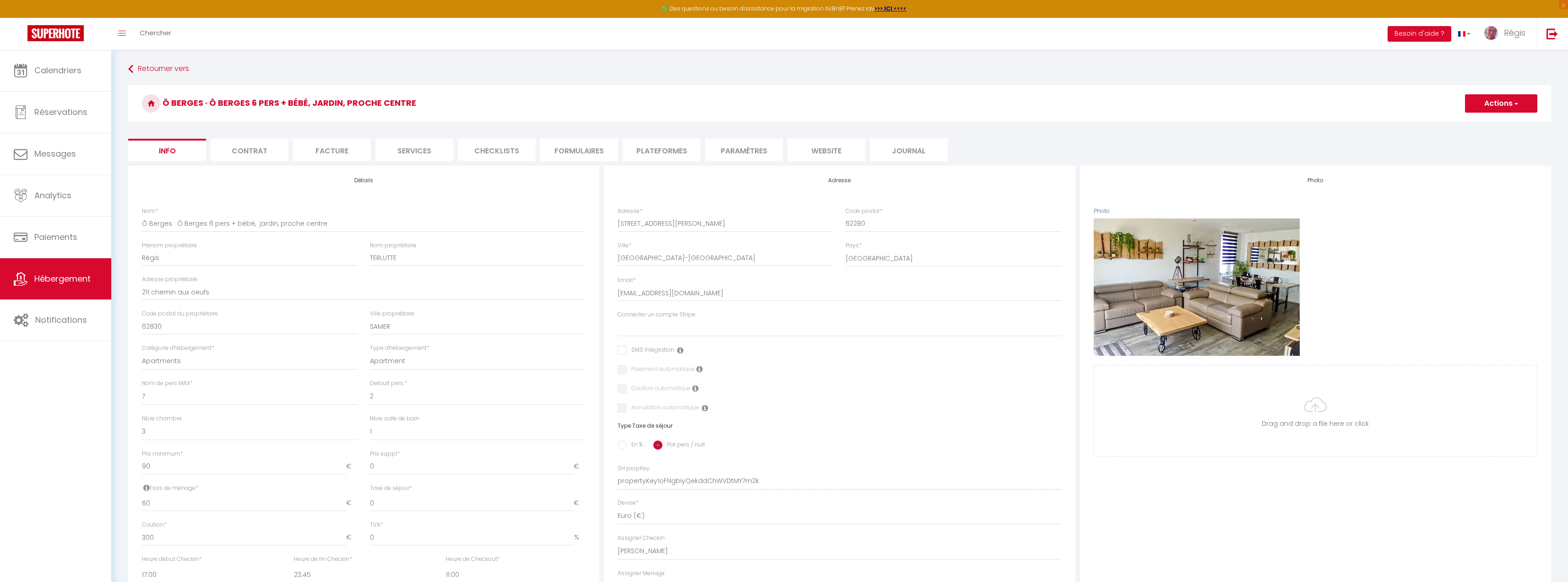
click at [408, 153] on li "Services" at bounding box center [414, 150] width 78 height 23
select select
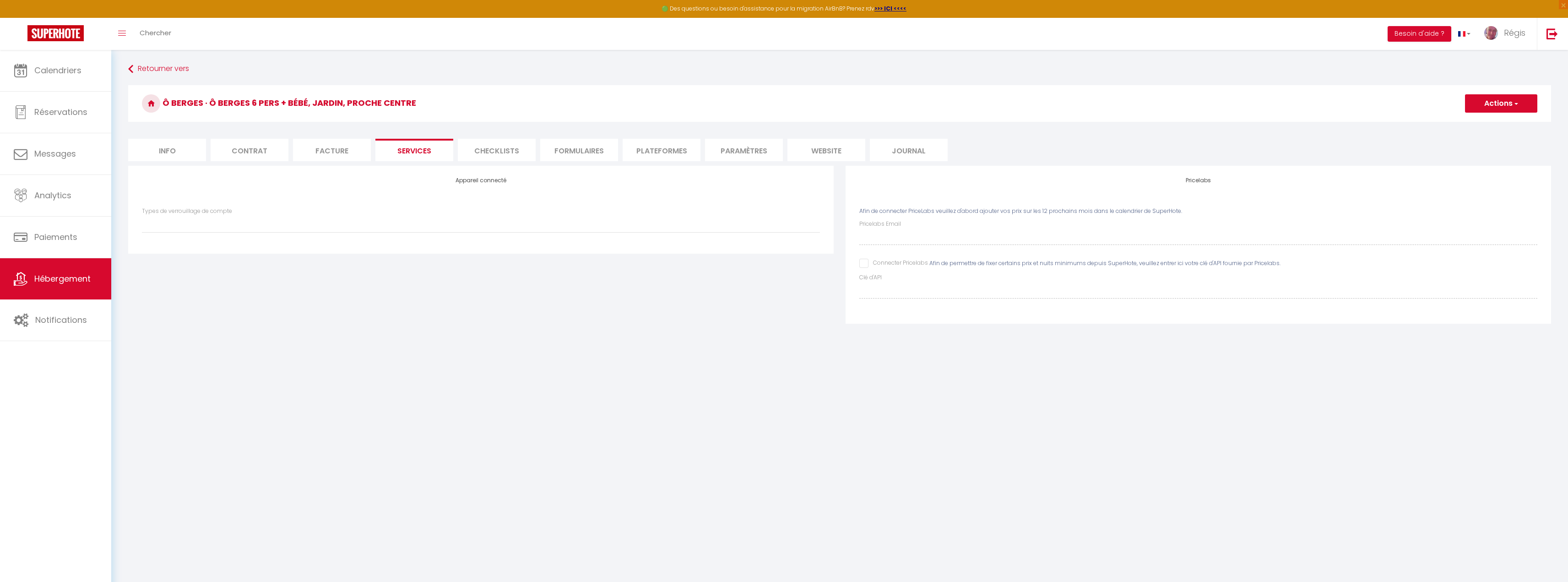
click at [507, 150] on li "Checklists" at bounding box center [496, 150] width 78 height 23
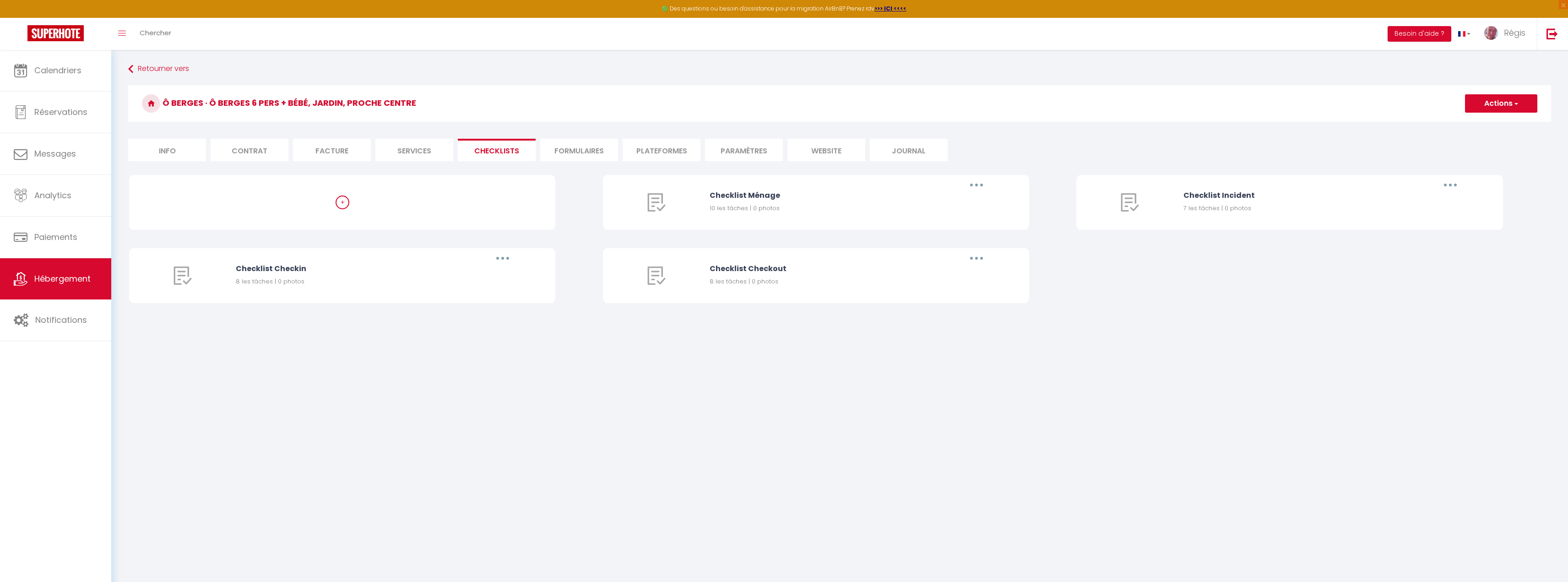
click at [575, 149] on li "Formulaires" at bounding box center [579, 150] width 78 height 23
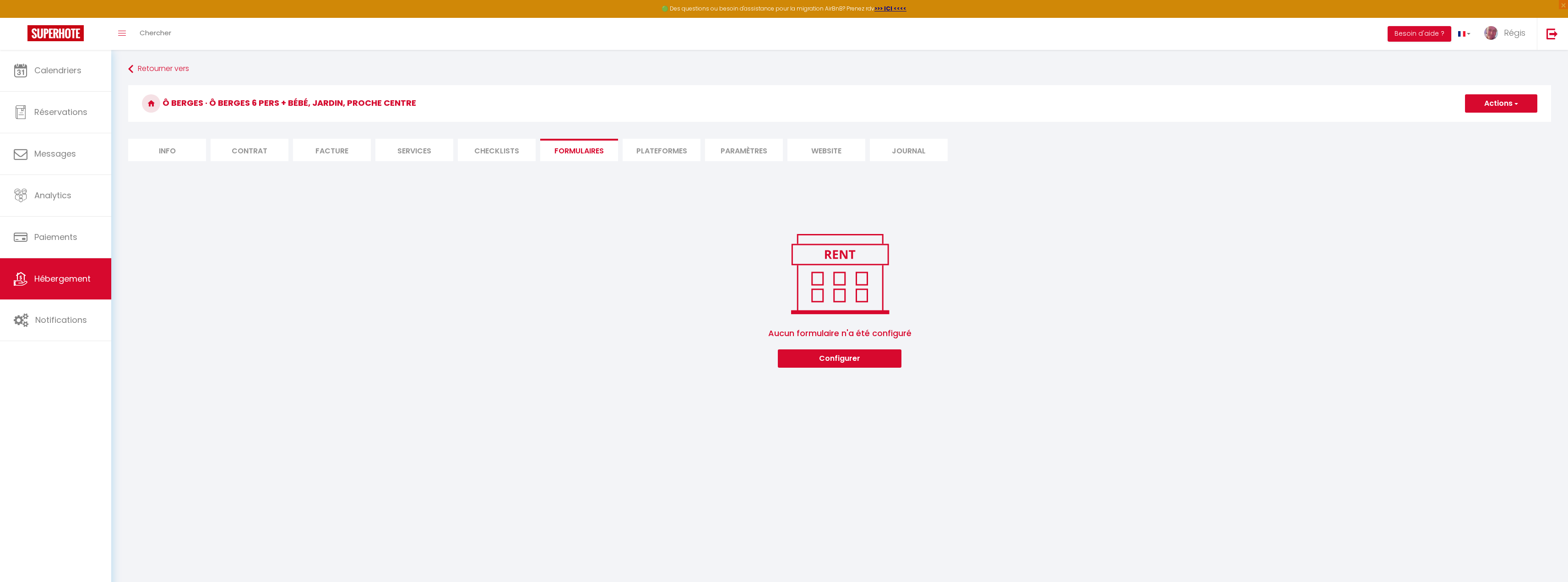
click at [522, 149] on li "Checklists" at bounding box center [496, 150] width 78 height 23
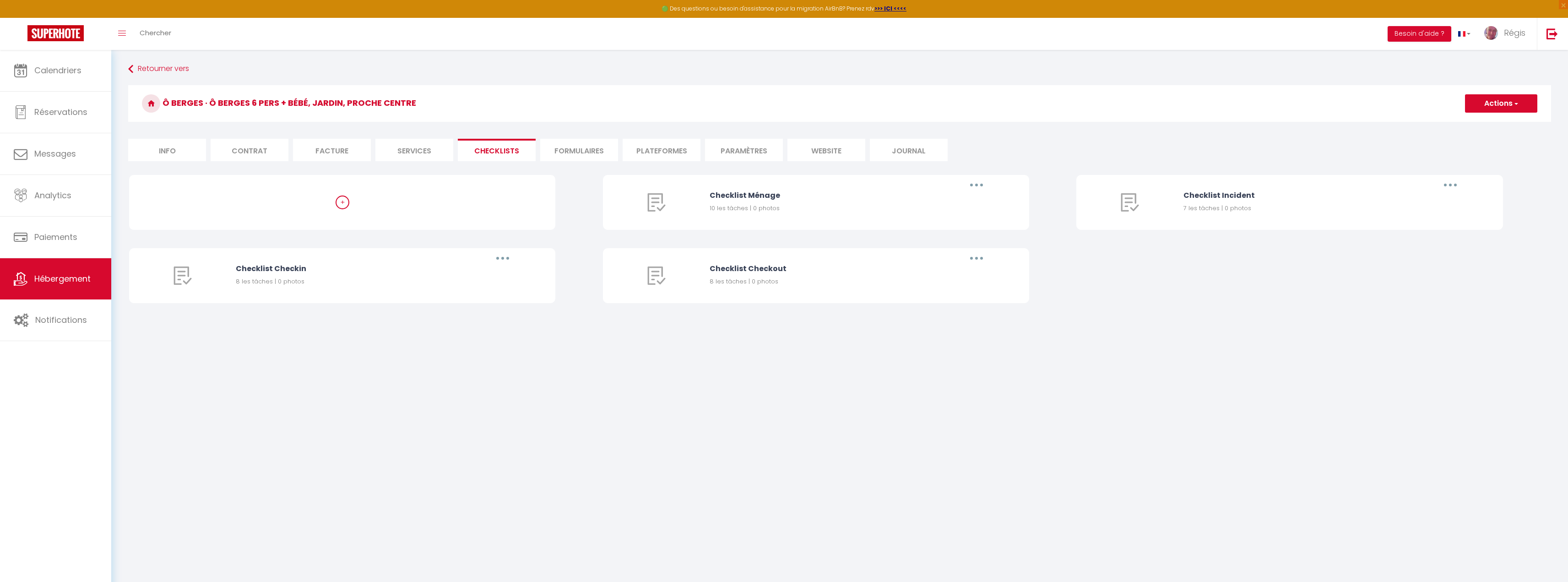
click at [650, 149] on li "Plateformes" at bounding box center [661, 150] width 78 height 23
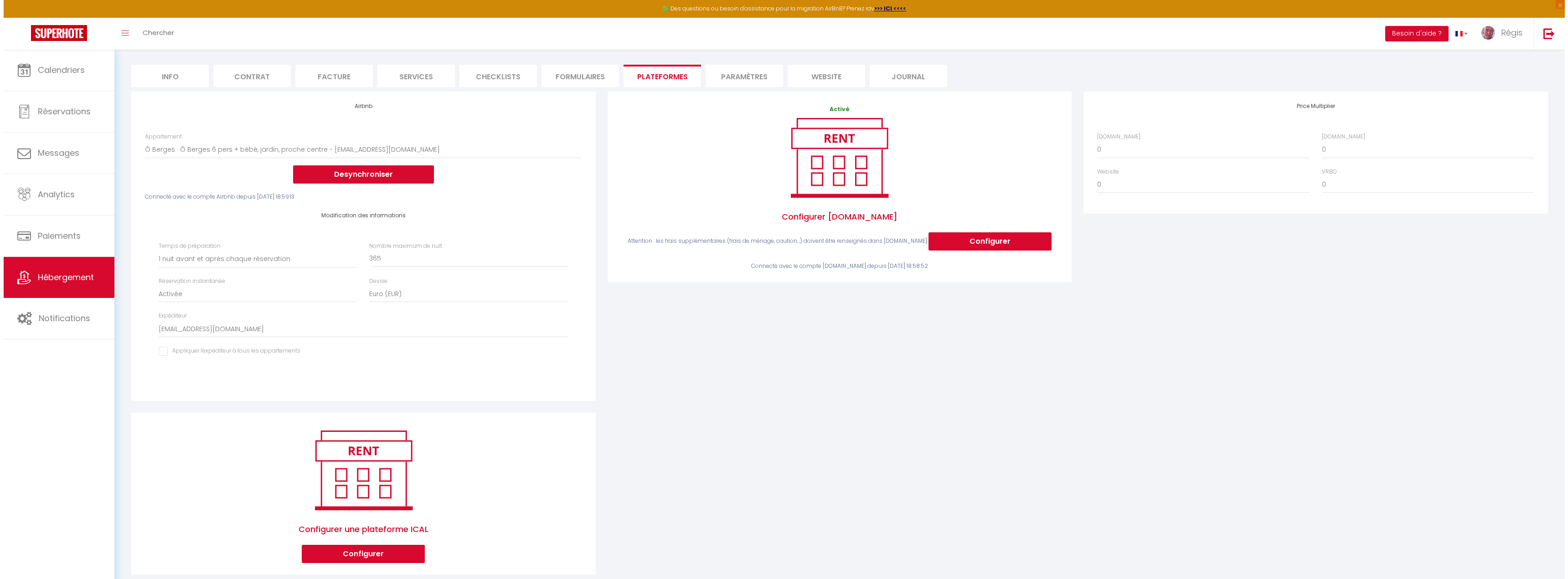
scroll to position [92, 0]
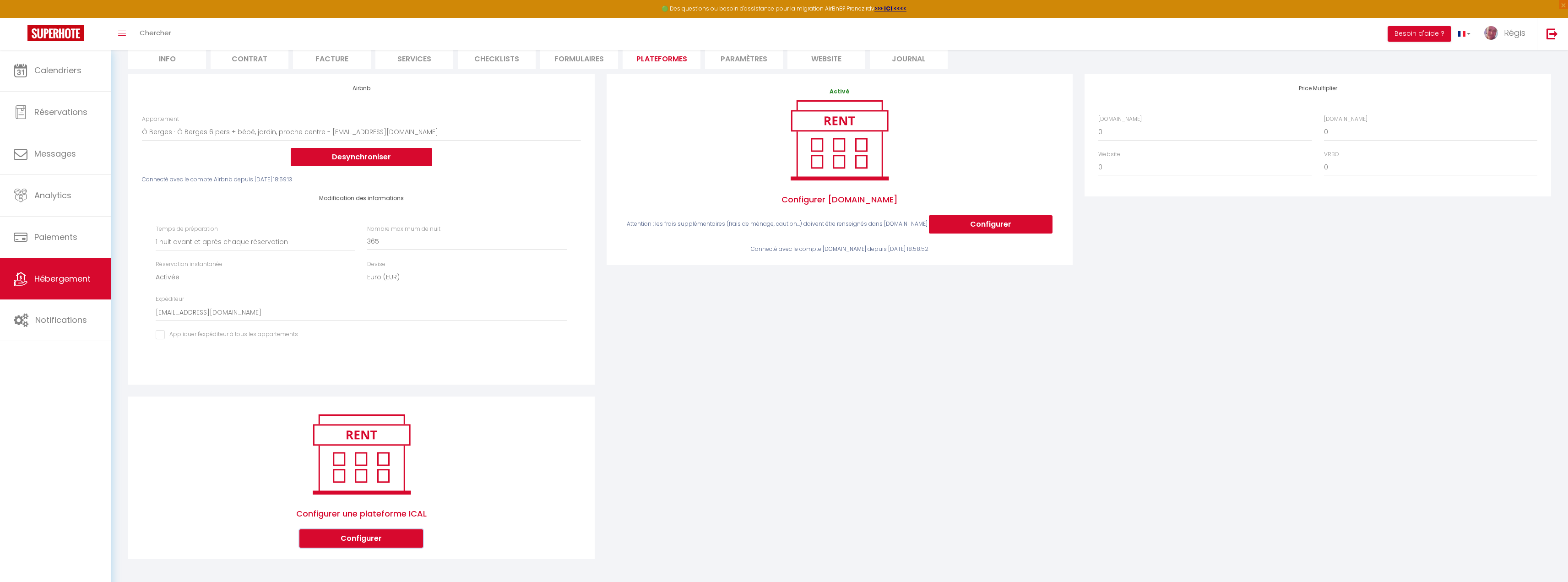
click at [381, 543] on button "Configurer" at bounding box center [361, 539] width 123 height 18
select select "1"
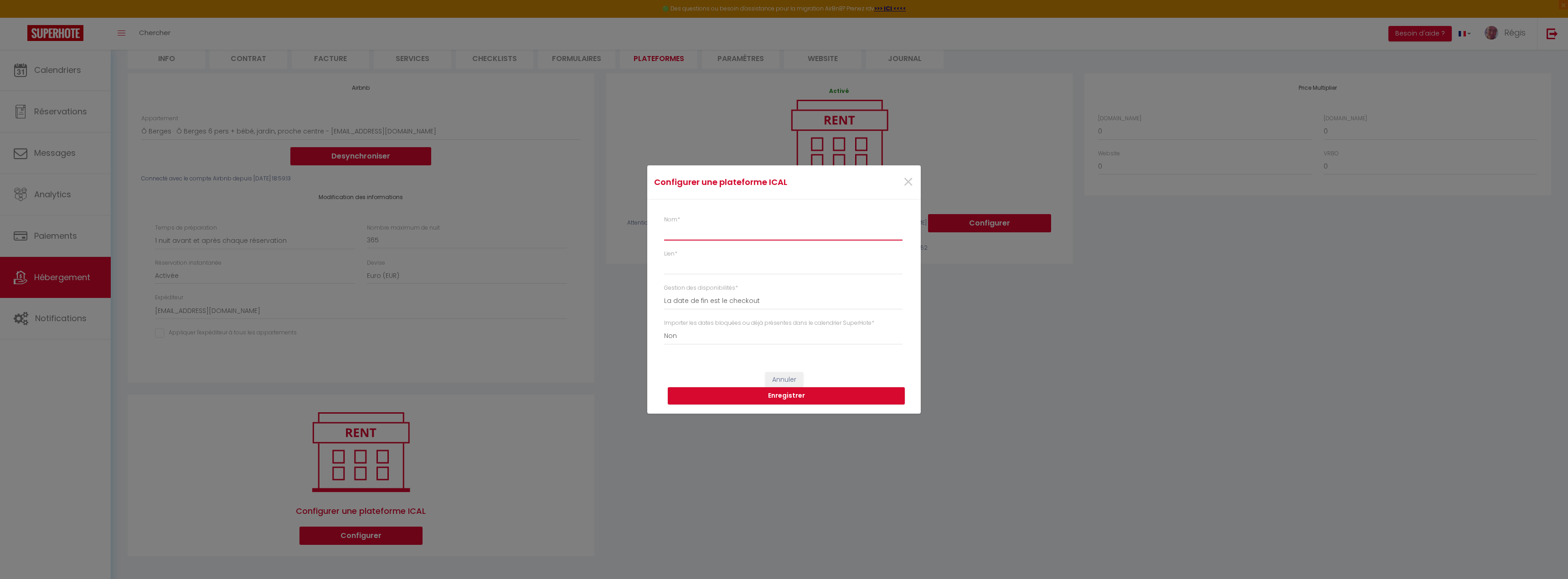
click at [703, 227] on input "Nom *" at bounding box center [783, 232] width 239 height 16
type input "Abritel"
paste input "[URL][DOMAIN_NAME]"
type input "[URL][DOMAIN_NAME]"
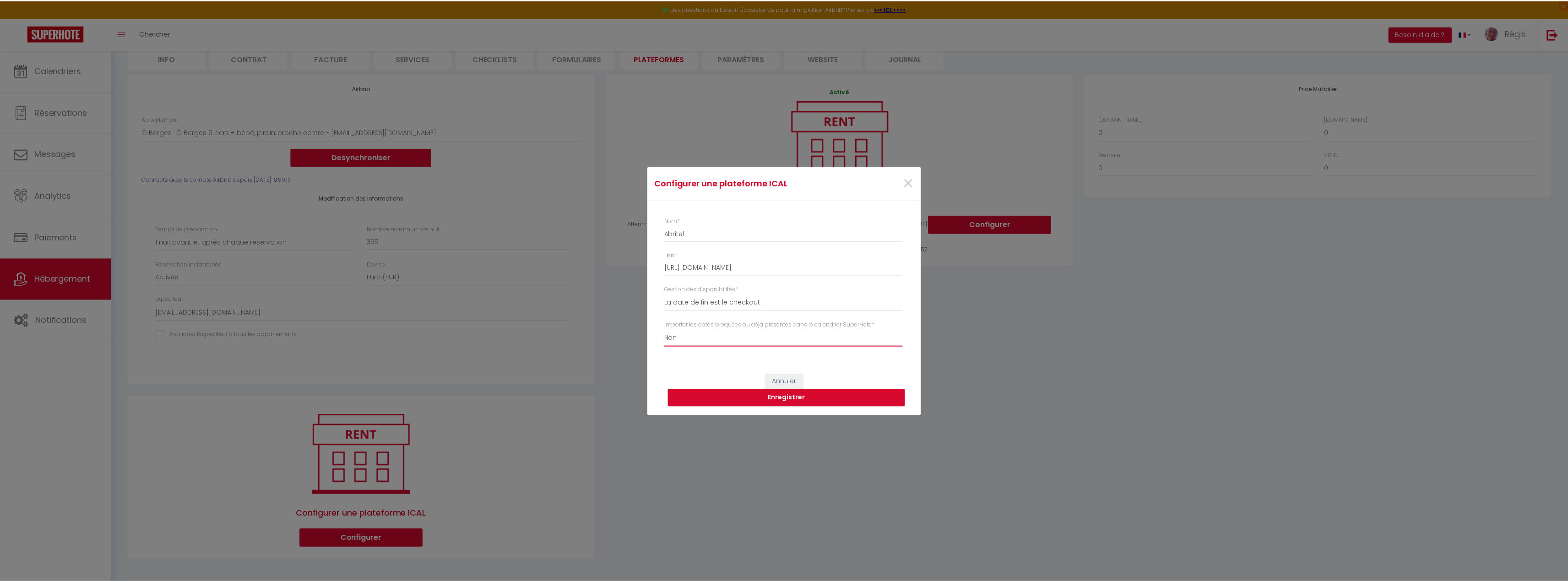
scroll to position [0, 0]
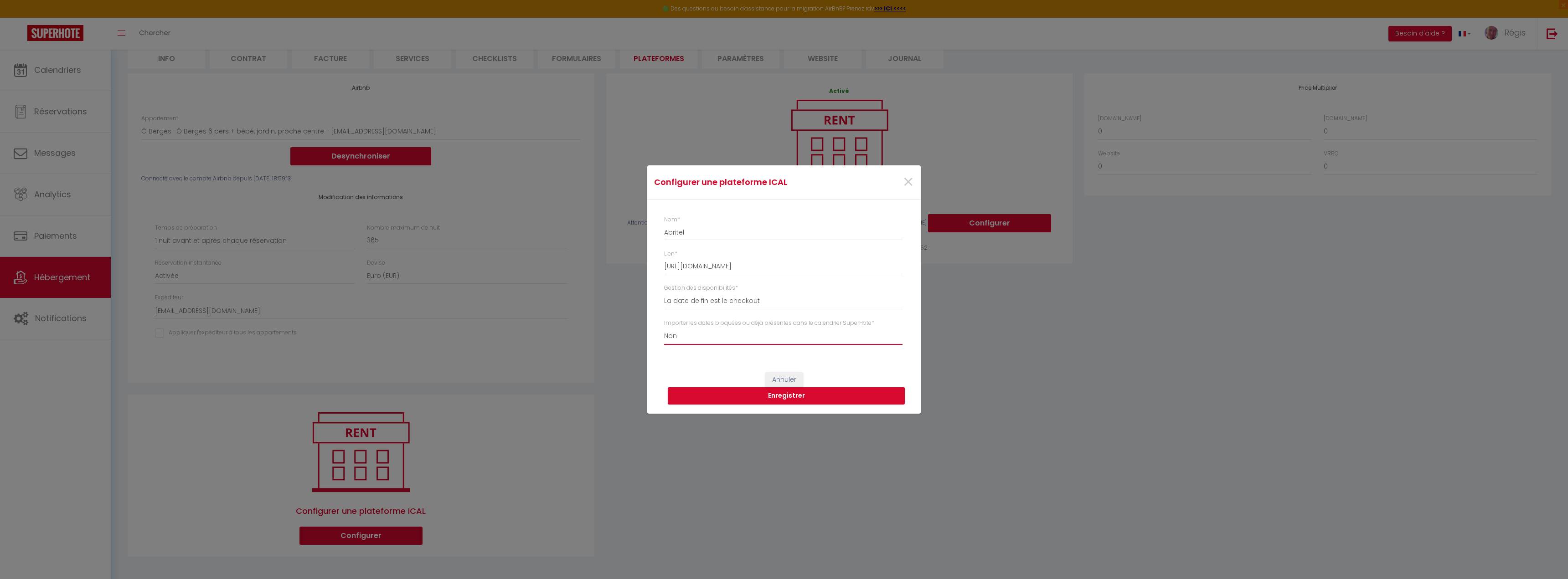
click at [698, 336] on select "Oui Non" at bounding box center [783, 336] width 239 height 17
select select "true"
click at [664, 327] on select "Oui Non" at bounding box center [783, 336] width 239 height 17
click at [740, 304] on select "La date de fin est le checkout La date de fin est la dernière nuit La date de f…" at bounding box center [783, 301] width 239 height 17
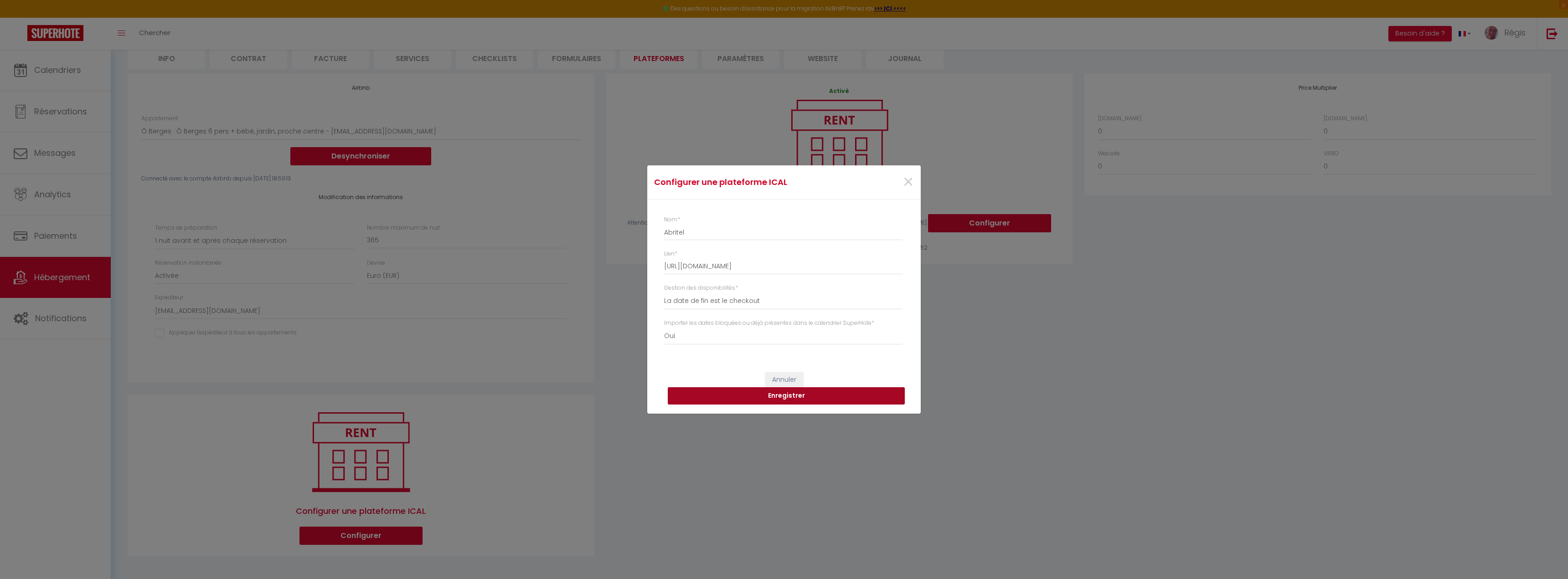
click at [764, 392] on button "Enregistrer" at bounding box center [786, 396] width 237 height 17
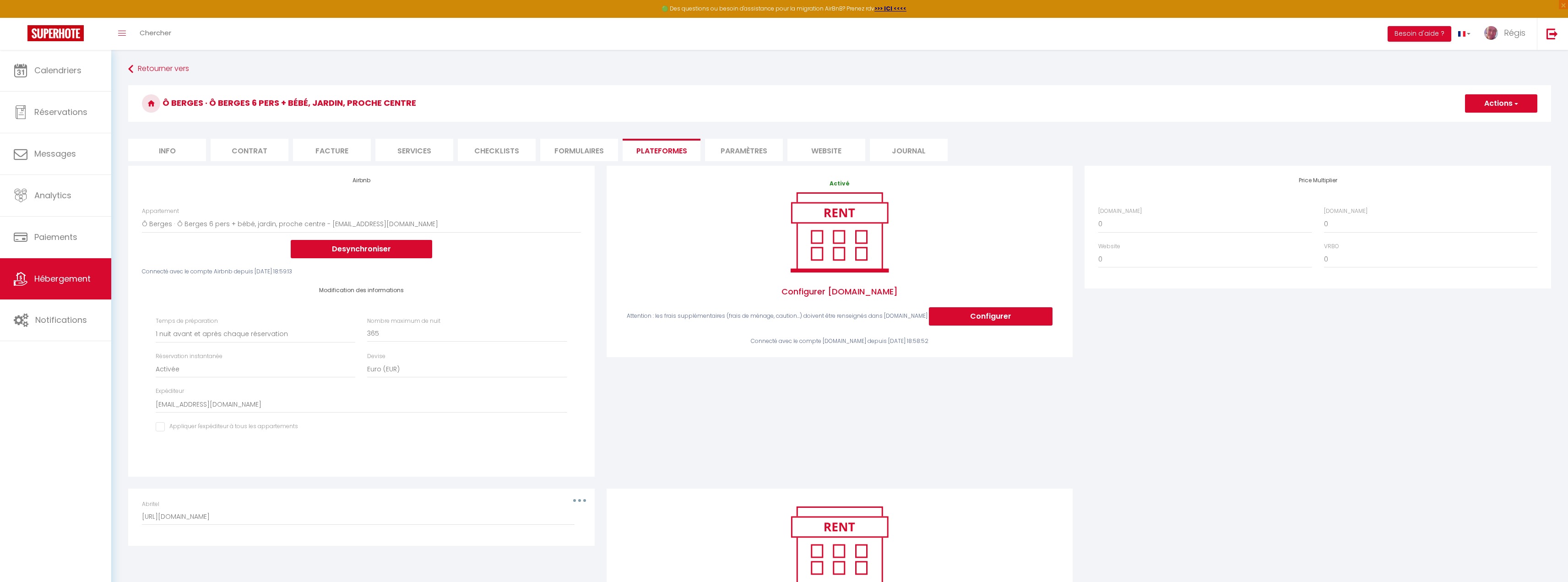
click at [1497, 105] on button "Actions" at bounding box center [1501, 103] width 72 height 18
click at [1489, 122] on link "Enregistrer" at bounding box center [1501, 123] width 72 height 12
select select "1"
select select "EUR"
click at [724, 147] on li "Paramètres" at bounding box center [743, 150] width 78 height 23
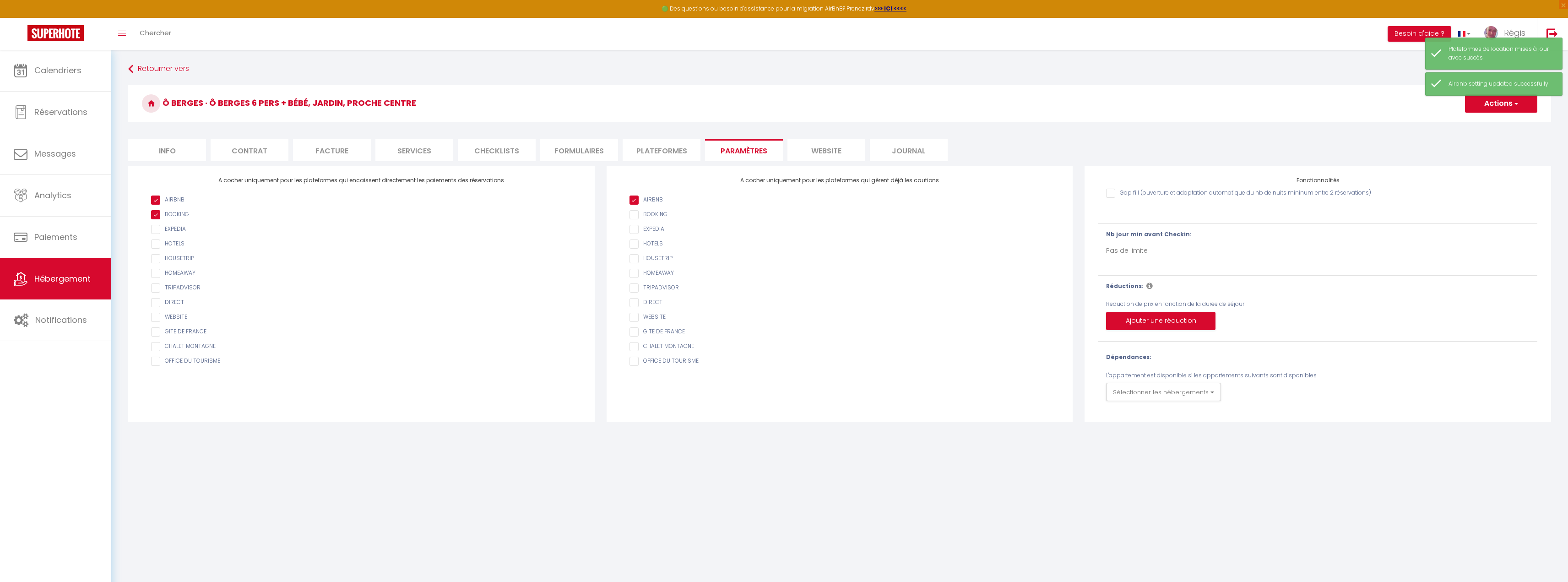
click at [844, 150] on li "website" at bounding box center [826, 150] width 78 height 23
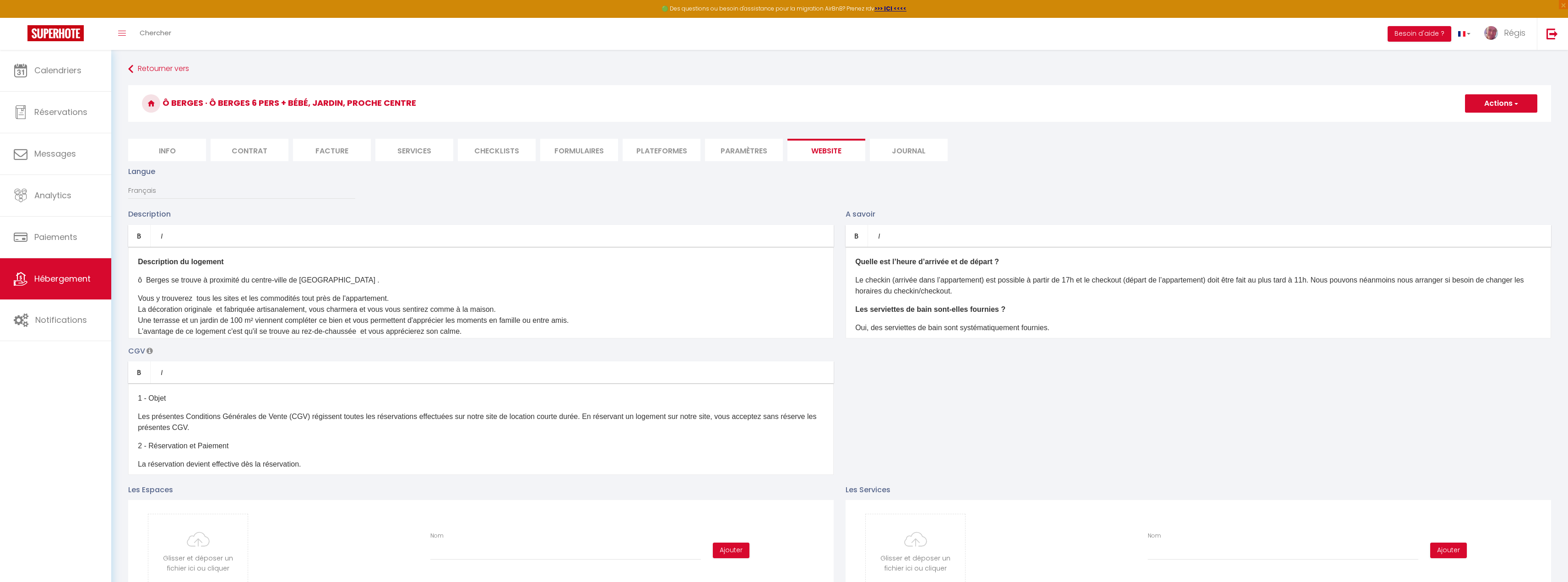
click at [901, 155] on li "Journal" at bounding box center [908, 150] width 78 height 23
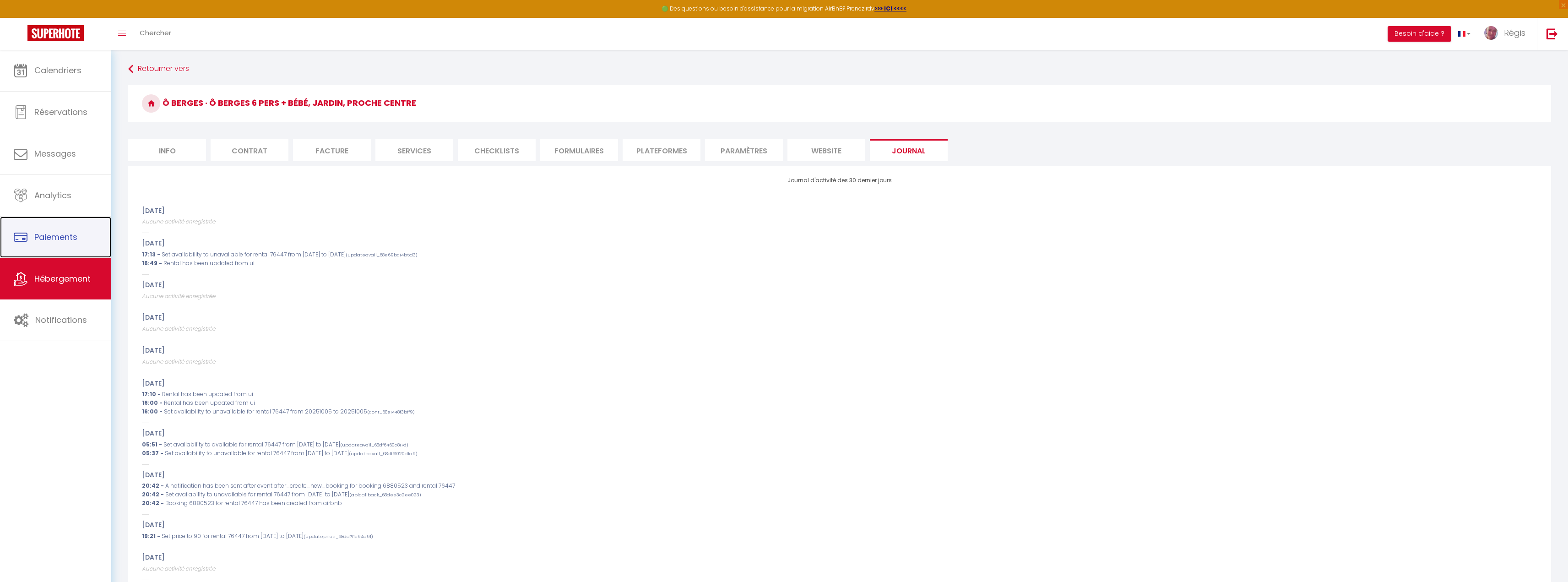
click at [63, 241] on span "Paiements" at bounding box center [56, 237] width 43 height 12
select select "2"
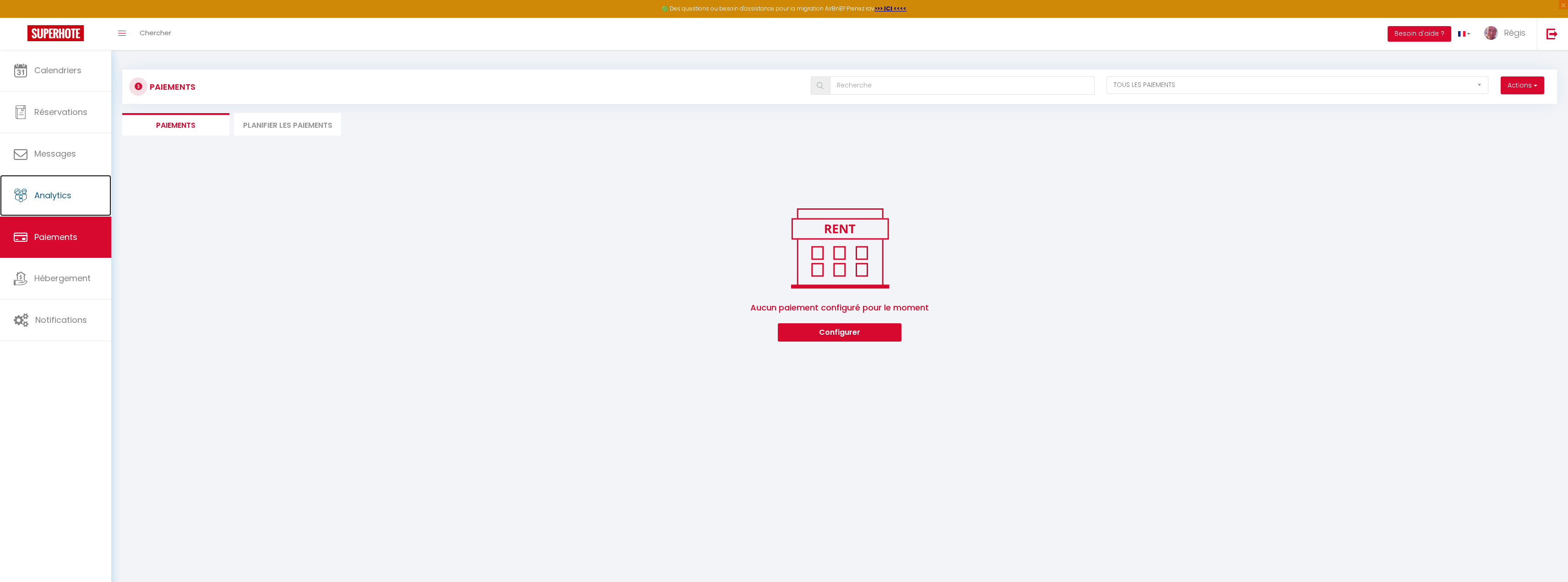
click at [66, 191] on span "Analytics" at bounding box center [53, 195] width 37 height 12
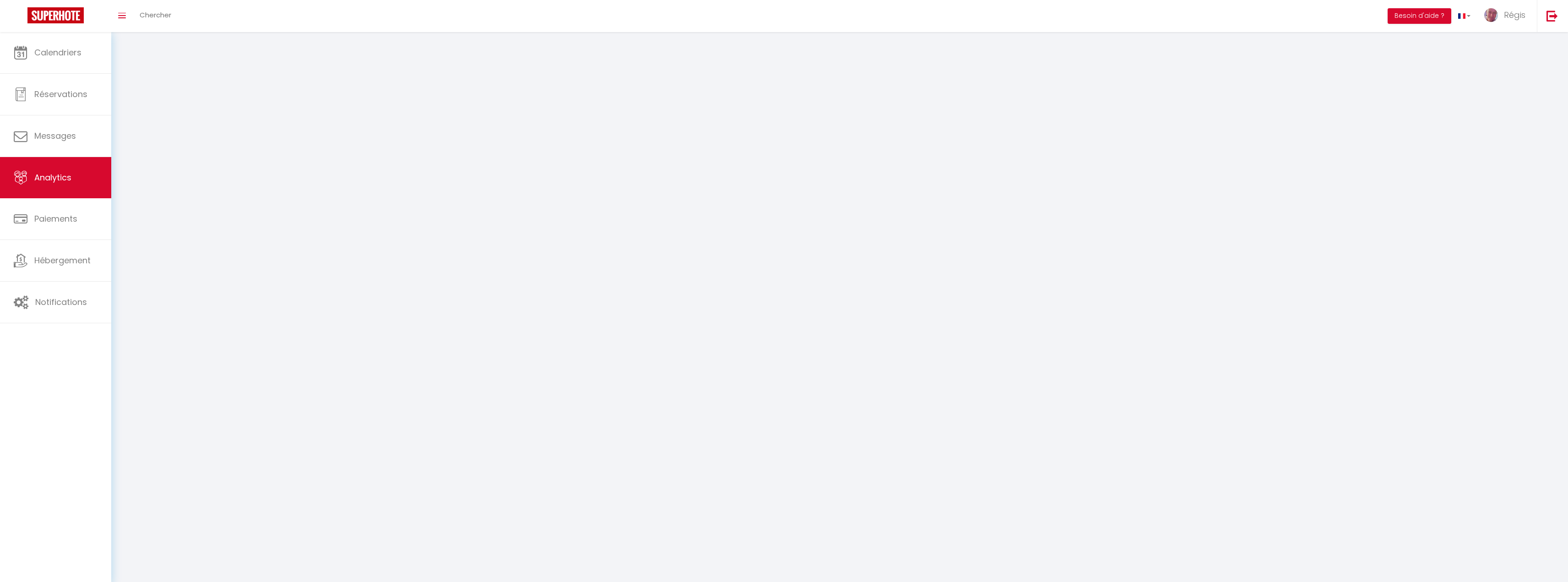
select select "2025"
select select "10"
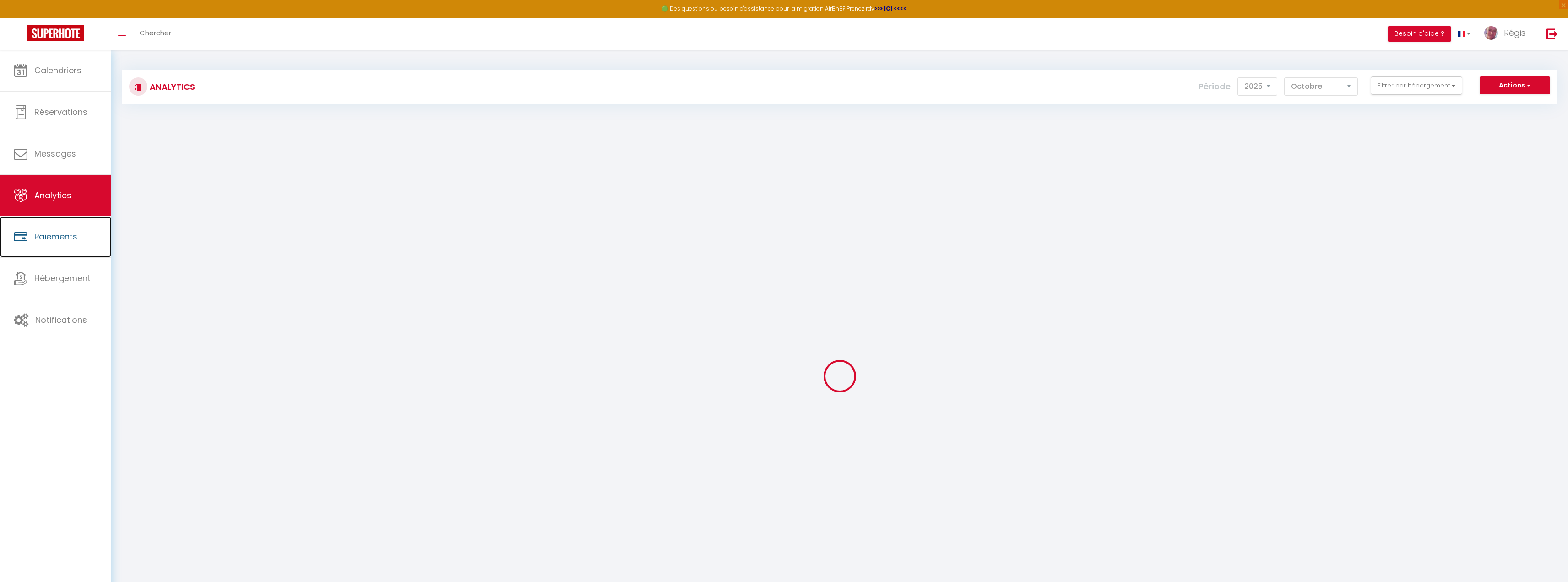
click at [46, 232] on span "Paiements" at bounding box center [56, 236] width 43 height 12
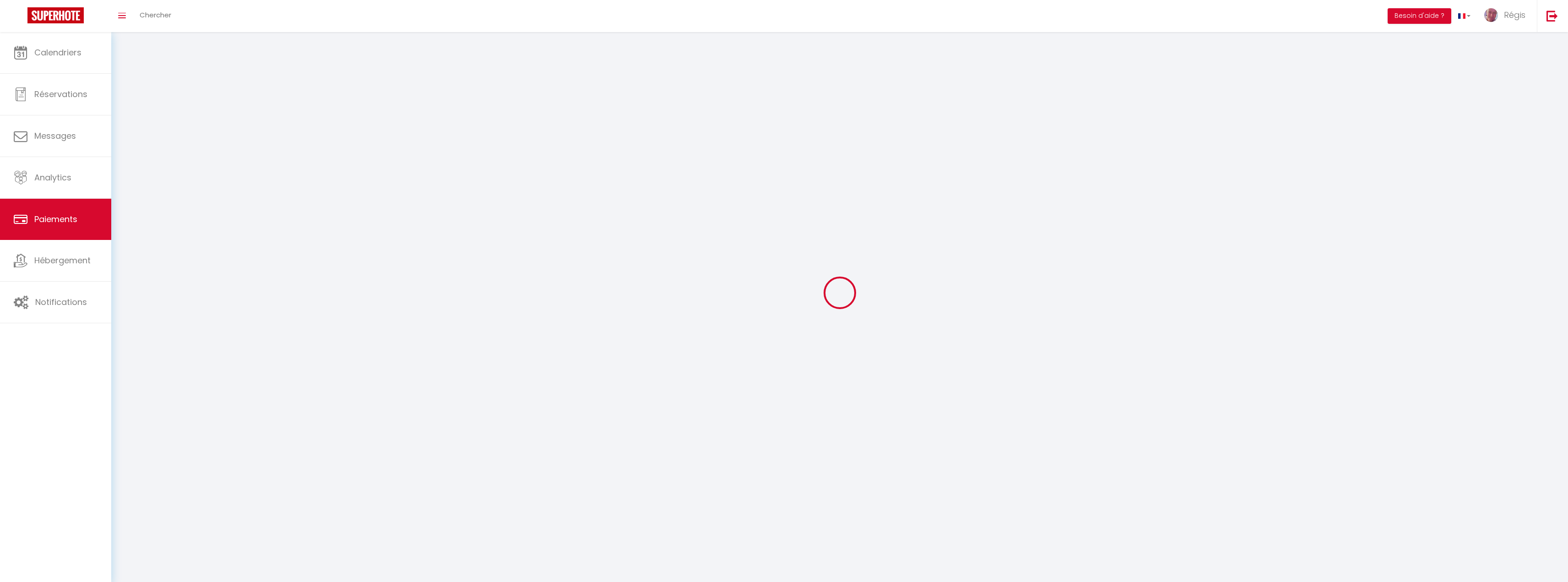
select select "2"
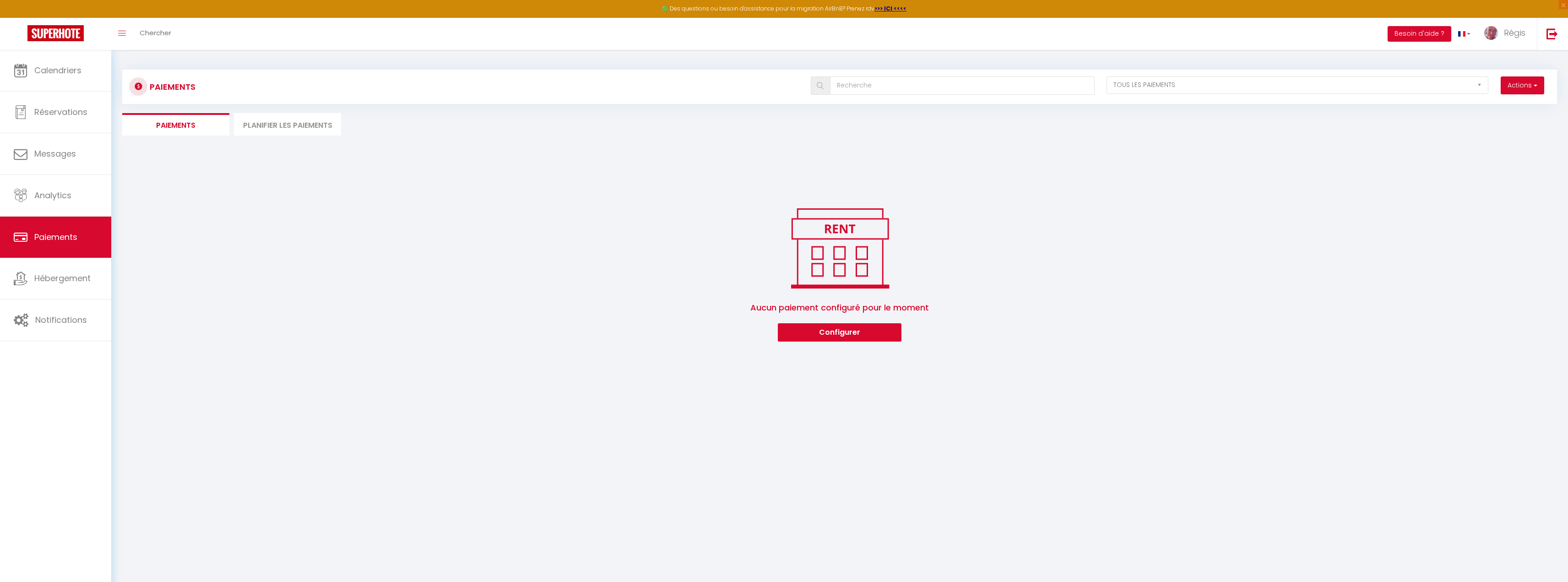
click at [271, 130] on li "Planifier les paiements" at bounding box center [287, 124] width 107 height 23
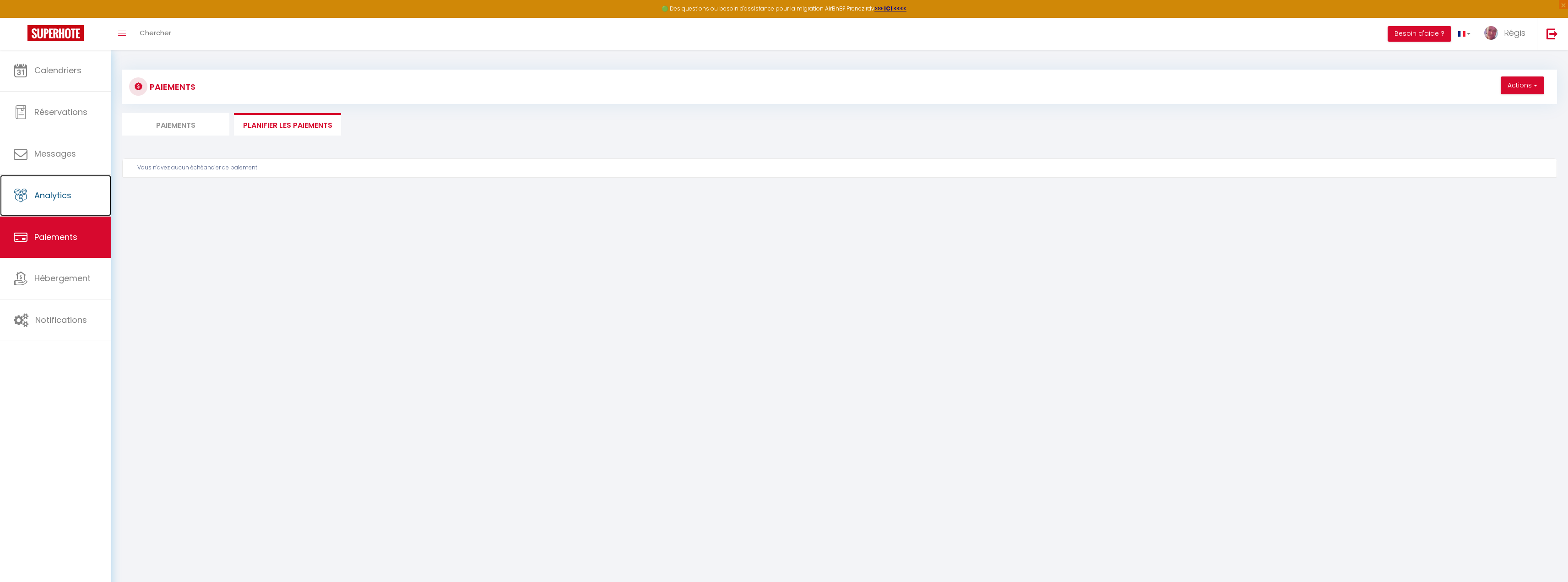
click at [38, 212] on link "Analytics" at bounding box center [56, 195] width 111 height 41
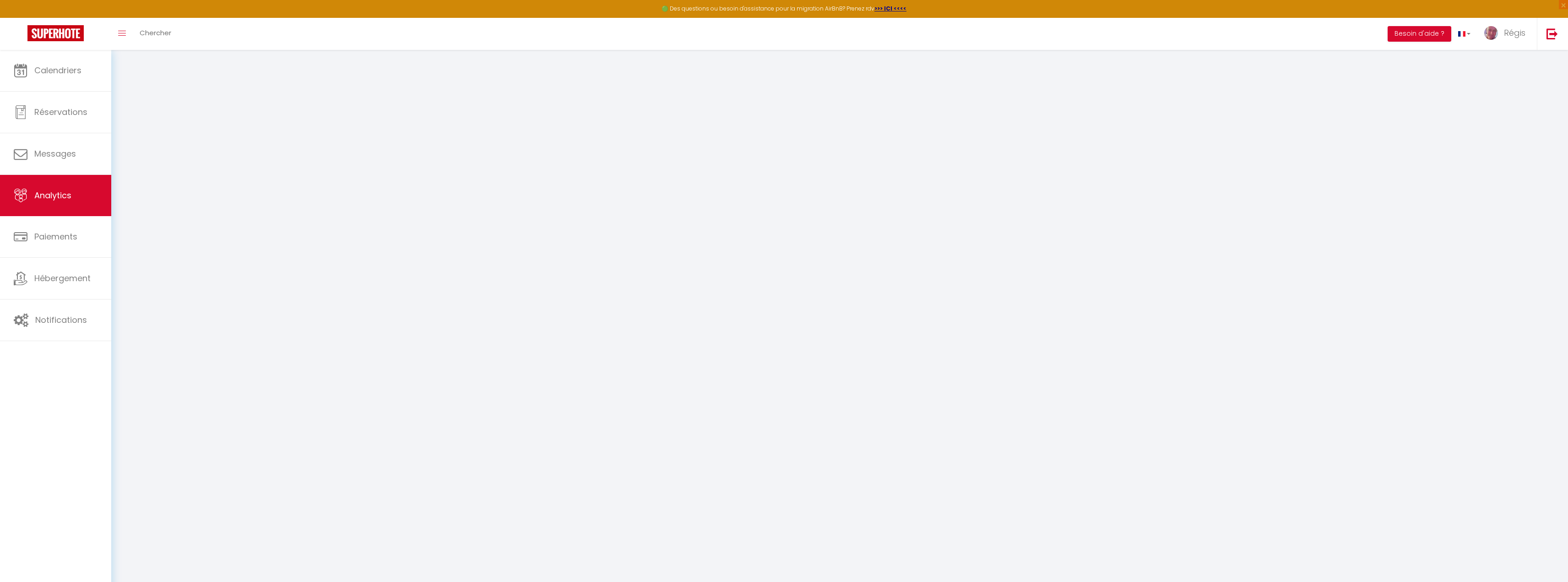
select select "2025"
select select "10"
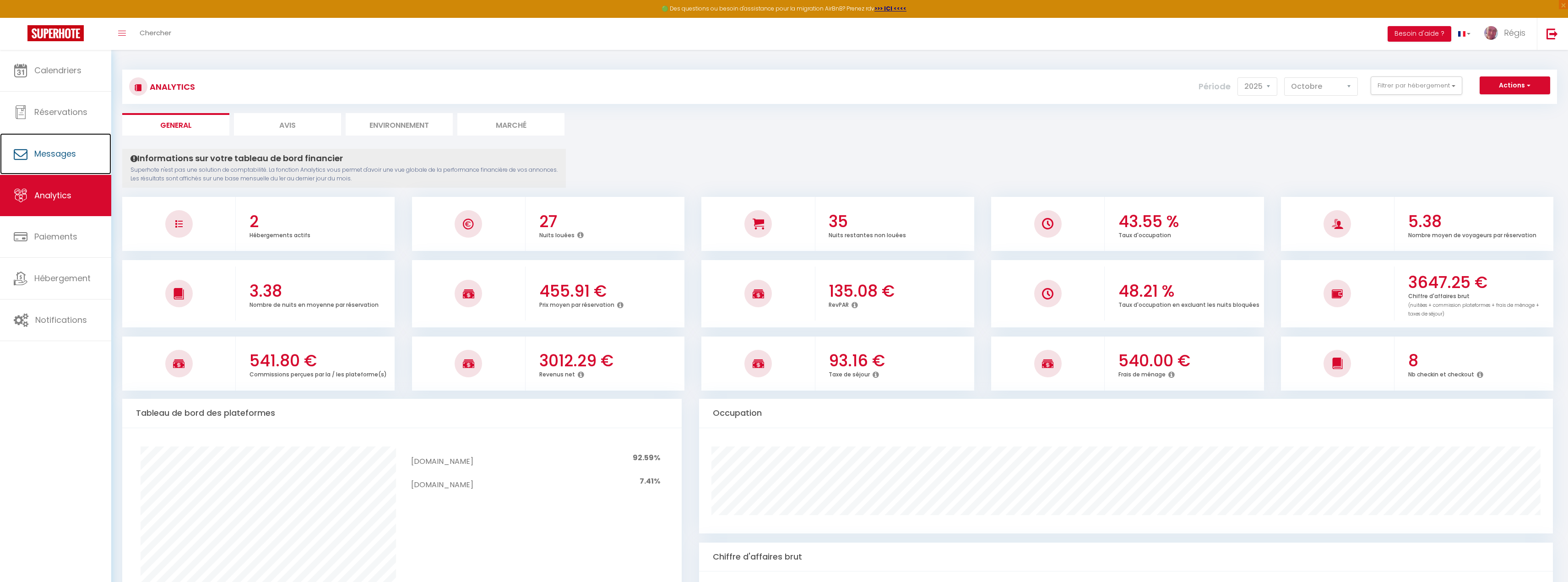
click at [60, 160] on link "Messages" at bounding box center [56, 153] width 111 height 41
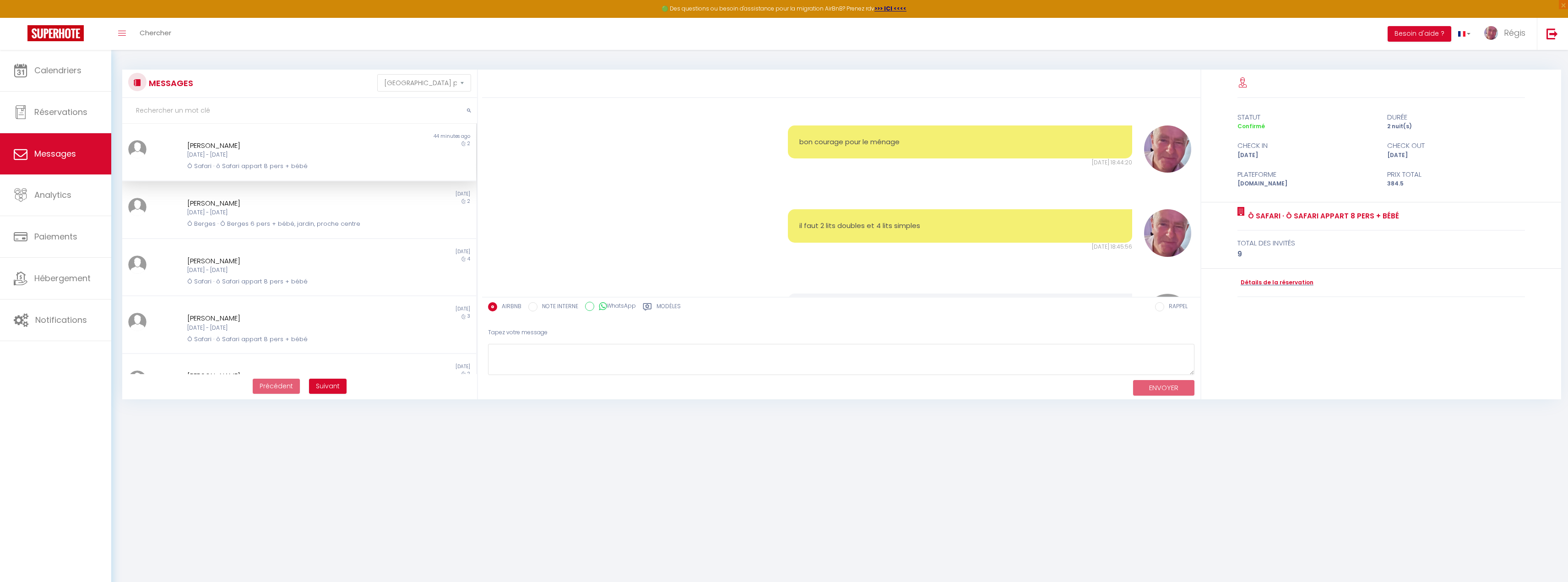
scroll to position [649, 0]
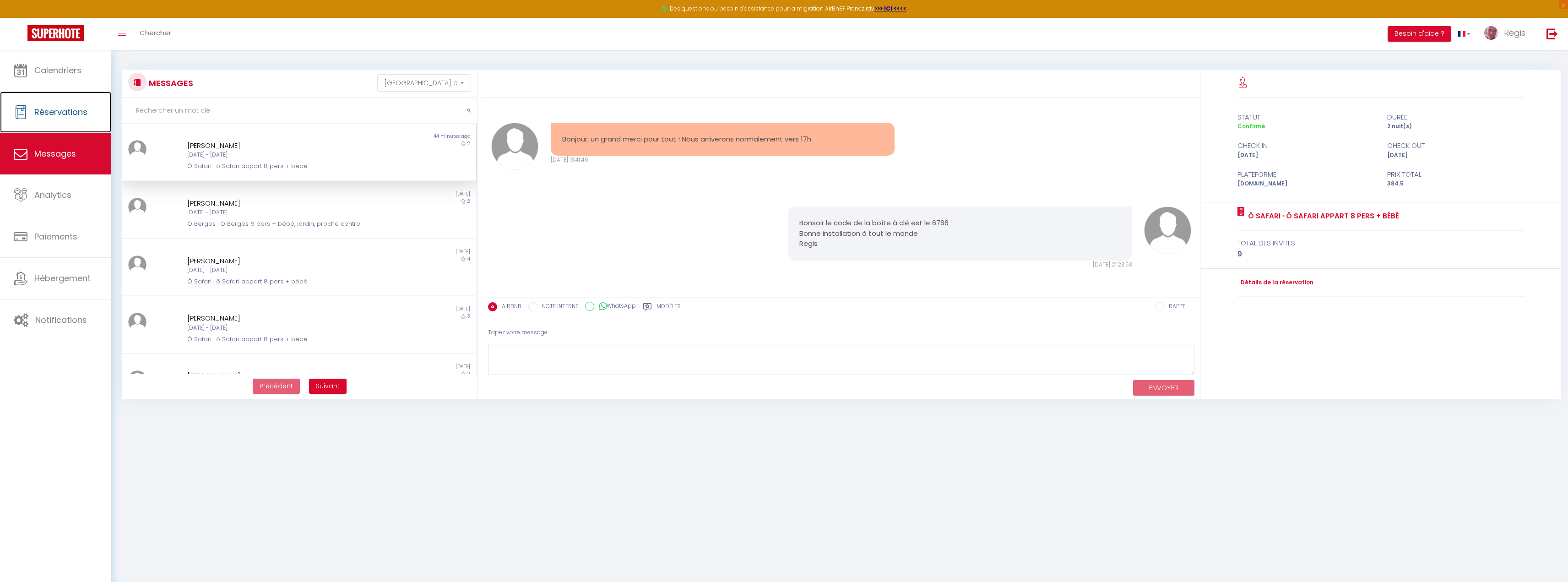
click at [60, 125] on link "Réservations" at bounding box center [56, 112] width 111 height 41
select select "not_cancelled"
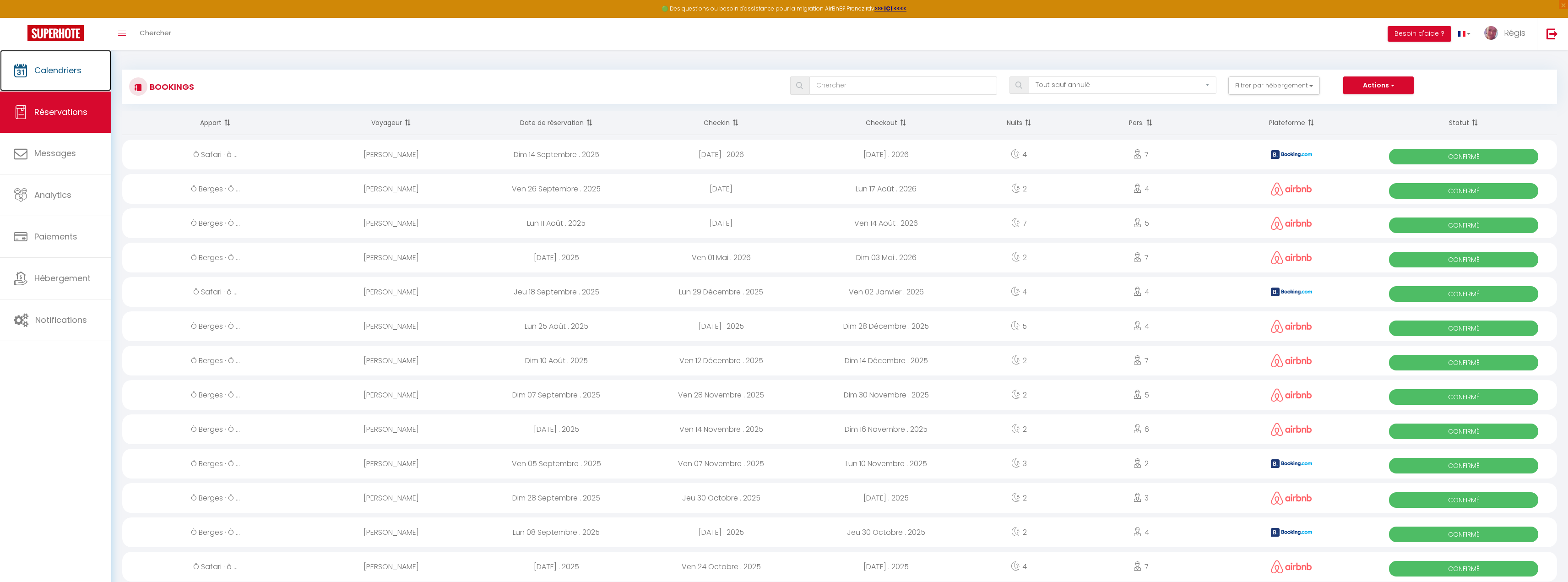
click at [51, 61] on link "Calendriers" at bounding box center [56, 70] width 111 height 41
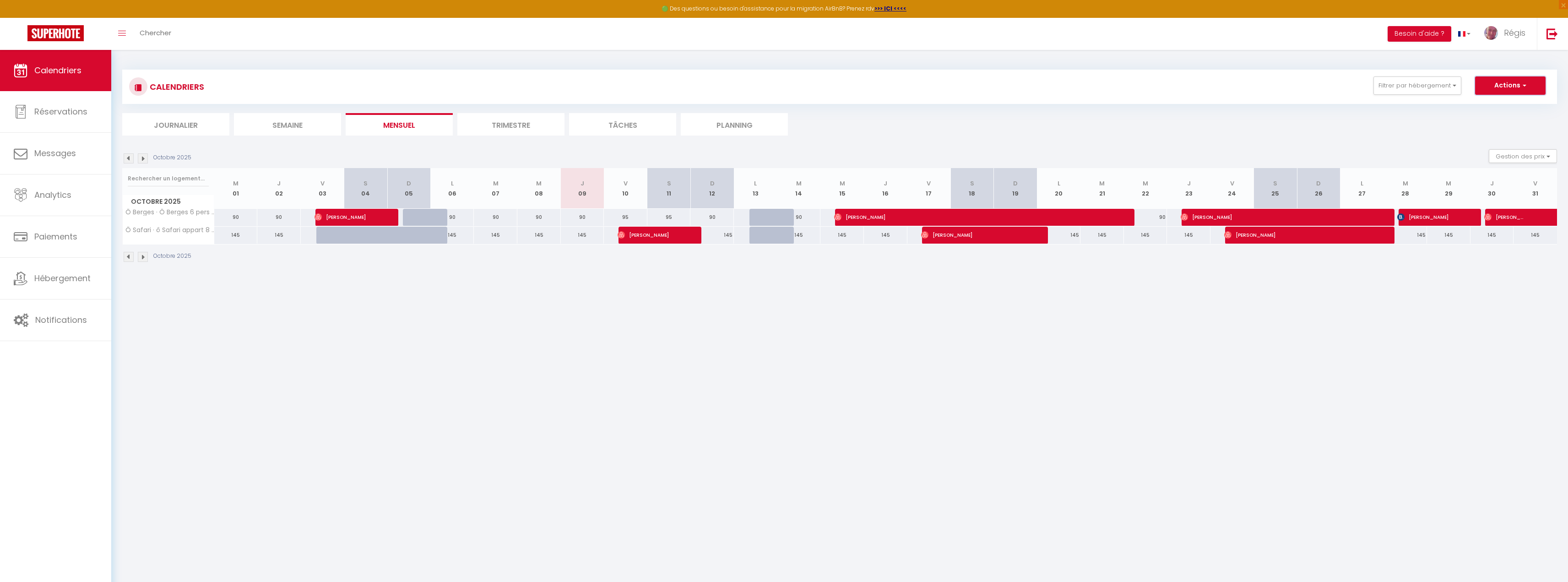
click at [1496, 85] on button "Actions" at bounding box center [1510, 86] width 70 height 18
click at [1451, 48] on link at bounding box center [1464, 34] width 26 height 32
click at [1506, 35] on span "Régis" at bounding box center [1514, 32] width 21 height 12
click at [1488, 63] on link "Paramètres" at bounding box center [1500, 63] width 68 height 15
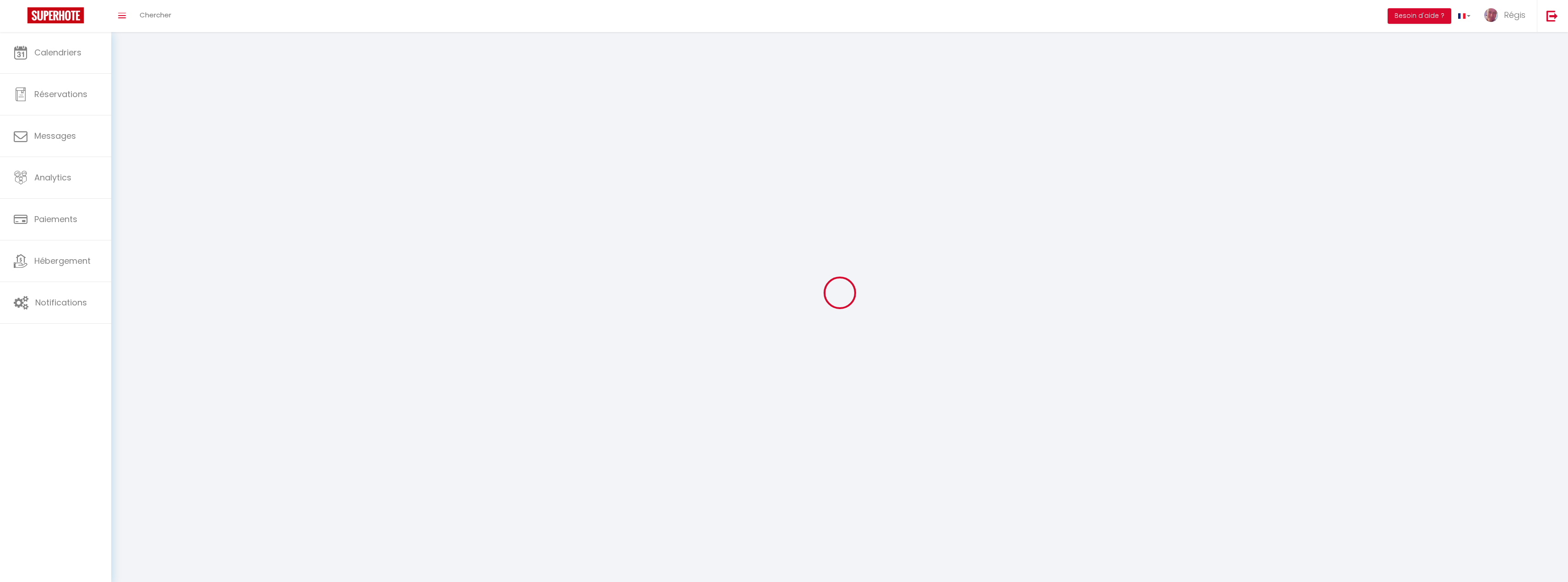
type input "Régis"
type input "TERLUTTE"
type input "+33699519147"
type input "211 chemin aux oeufs"
type input "62830"
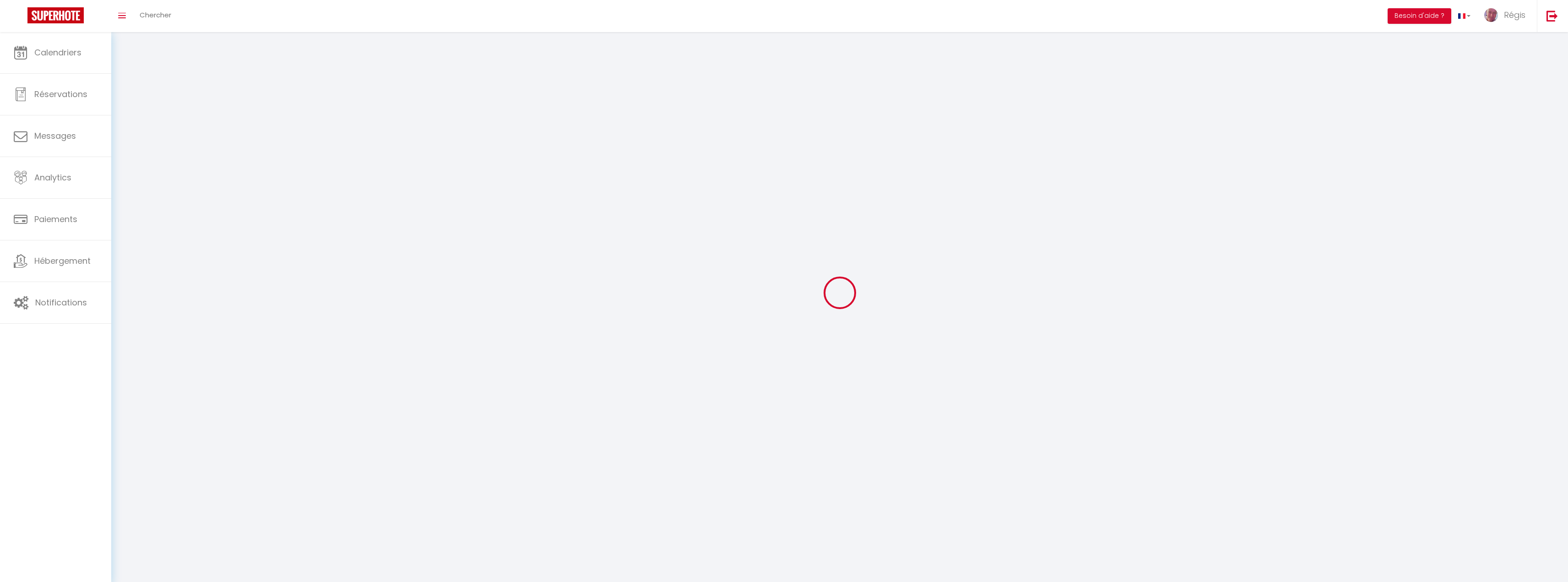
type input "samer"
type input "Ccip39WcyiTk7nxoFpq7f4xTk"
type input "aDyDRGfivIcAcaFfvcdUkQvam"
type input "Ccip39WcyiTk7nxoFpq7f4xTk"
type input "aDyDRGfivIcAcaFfvcdUkQvam"
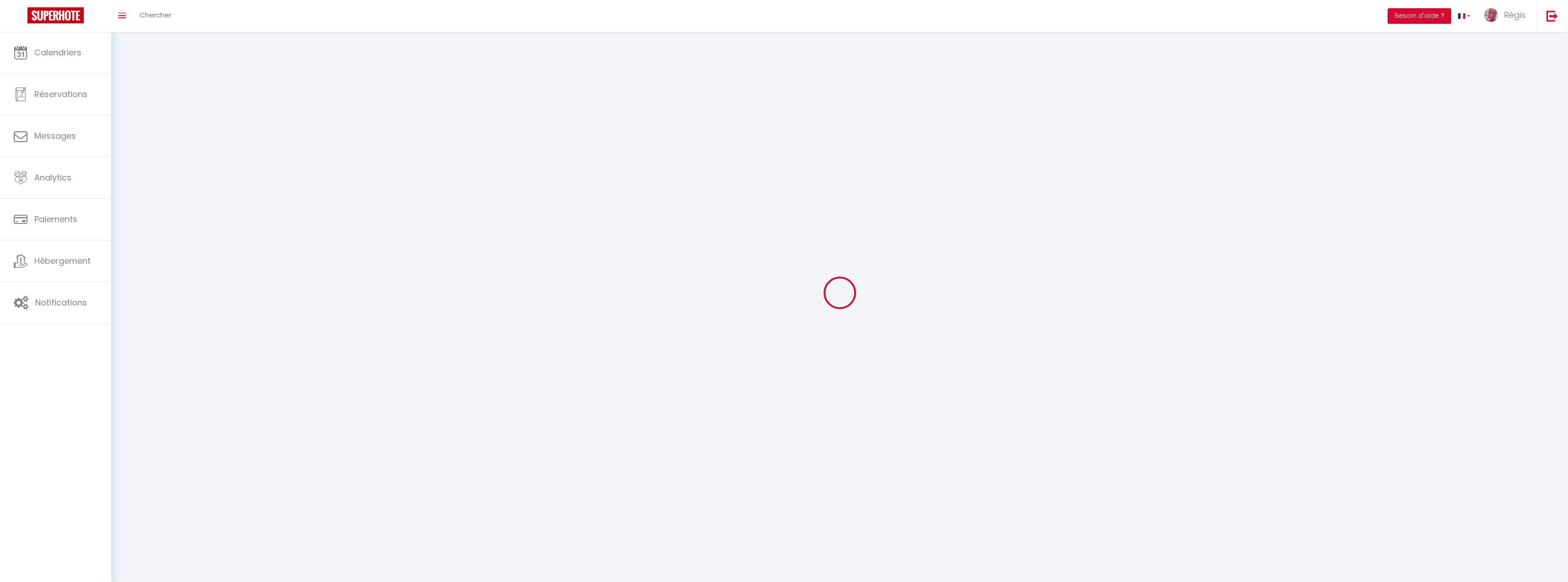
type input "https://app.superhote.com/#/get-available-rentals/aDyDRGfivIcAcaFfvcdUkQvam"
select select "28"
select select "fr"
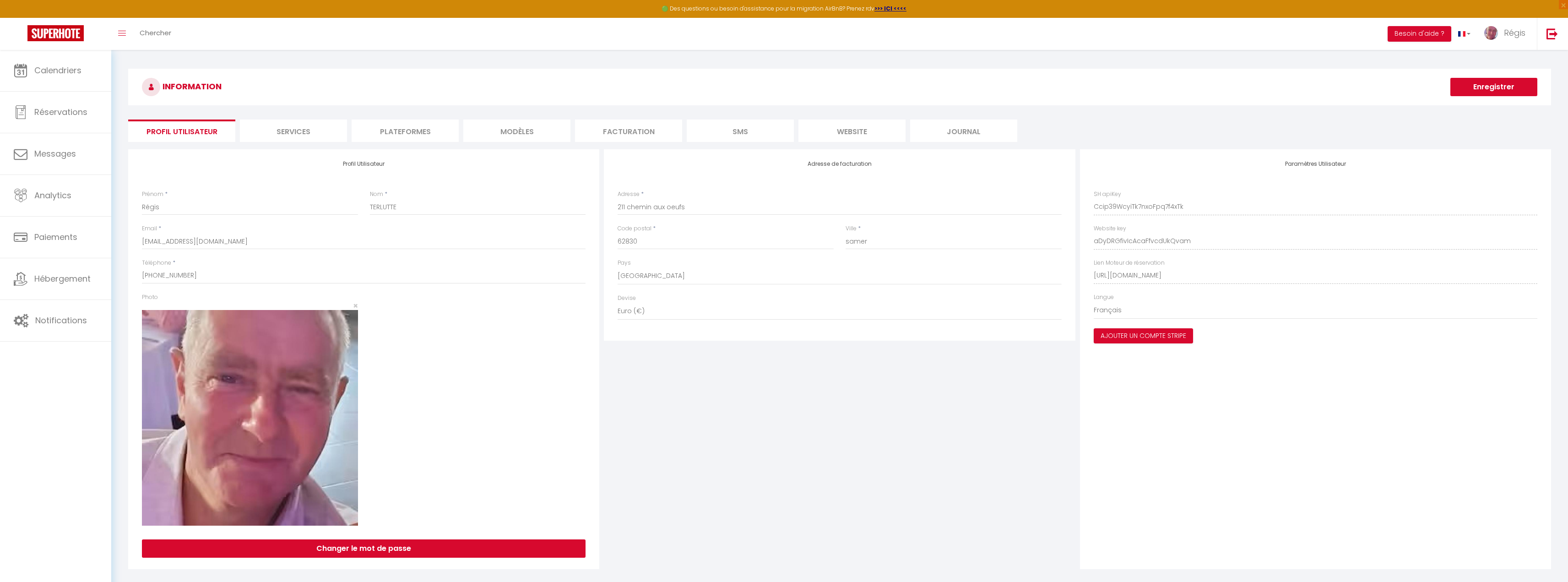
click at [309, 128] on li "Services" at bounding box center [293, 130] width 107 height 23
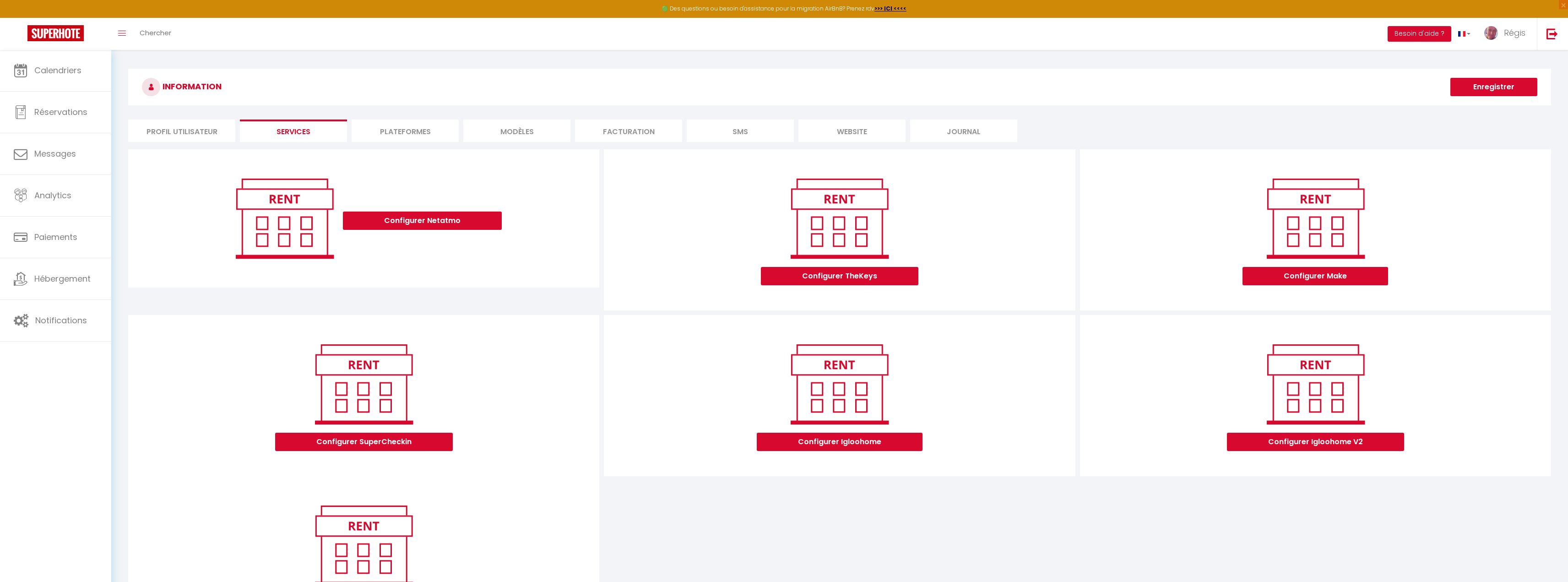
click at [403, 139] on li "Plateformes" at bounding box center [405, 130] width 107 height 23
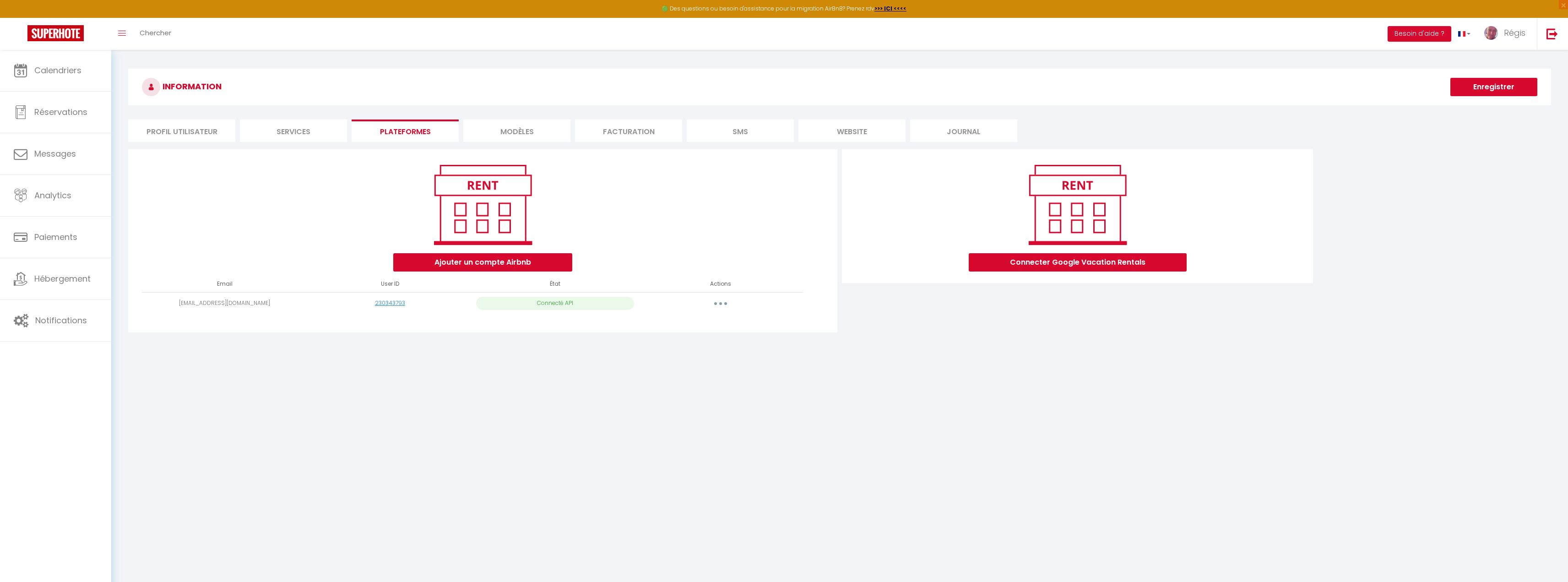
click at [528, 133] on li "MODÈLES" at bounding box center [517, 130] width 107 height 23
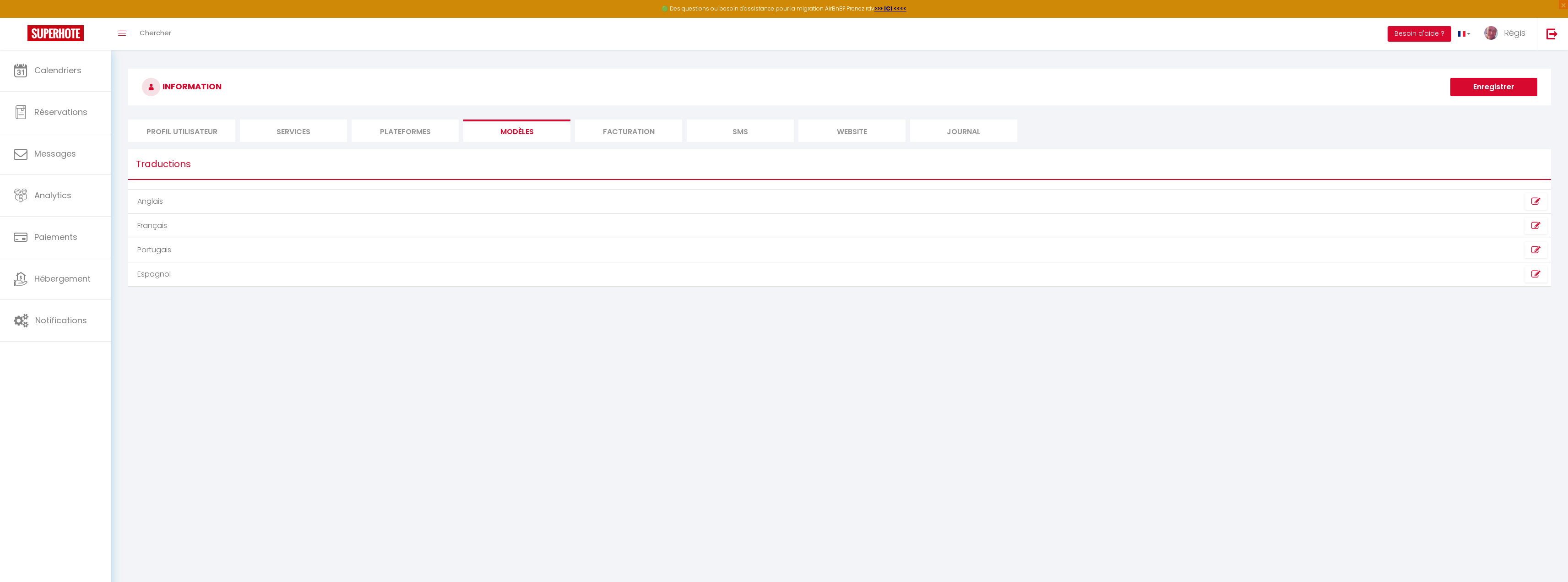
click at [625, 133] on li "Facturation" at bounding box center [628, 130] width 107 height 23
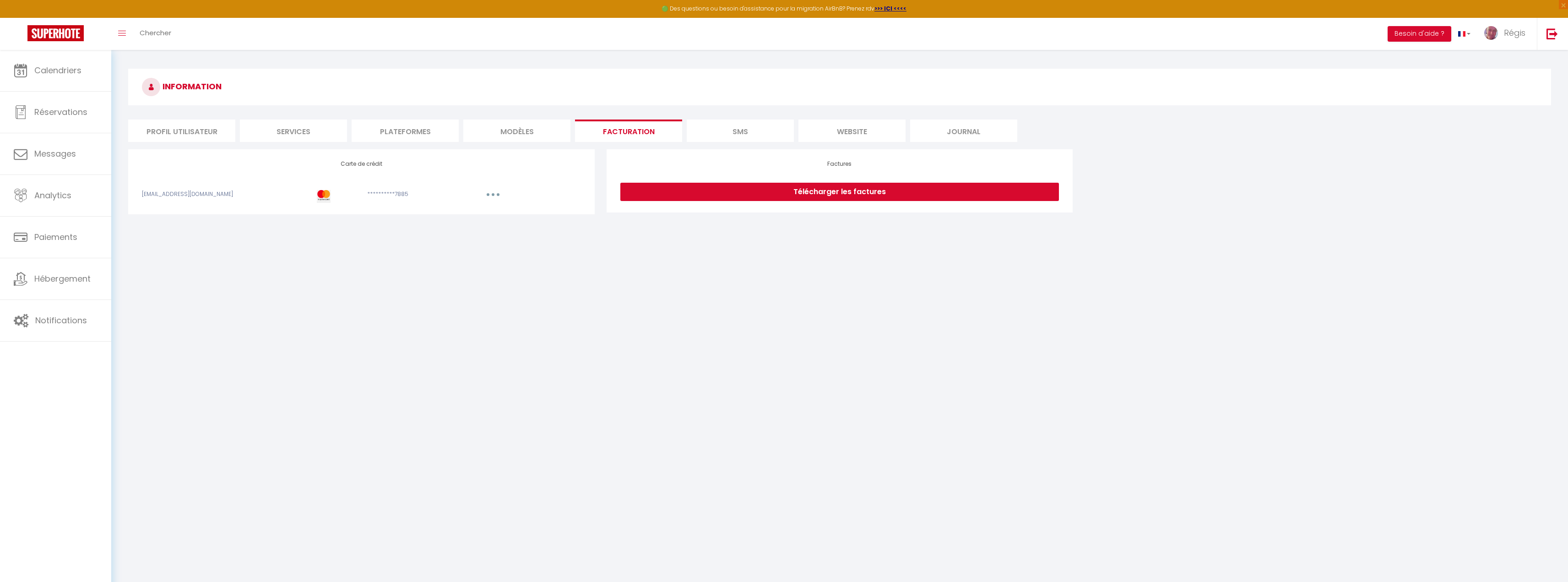
click at [730, 131] on li "SMS" at bounding box center [740, 130] width 107 height 23
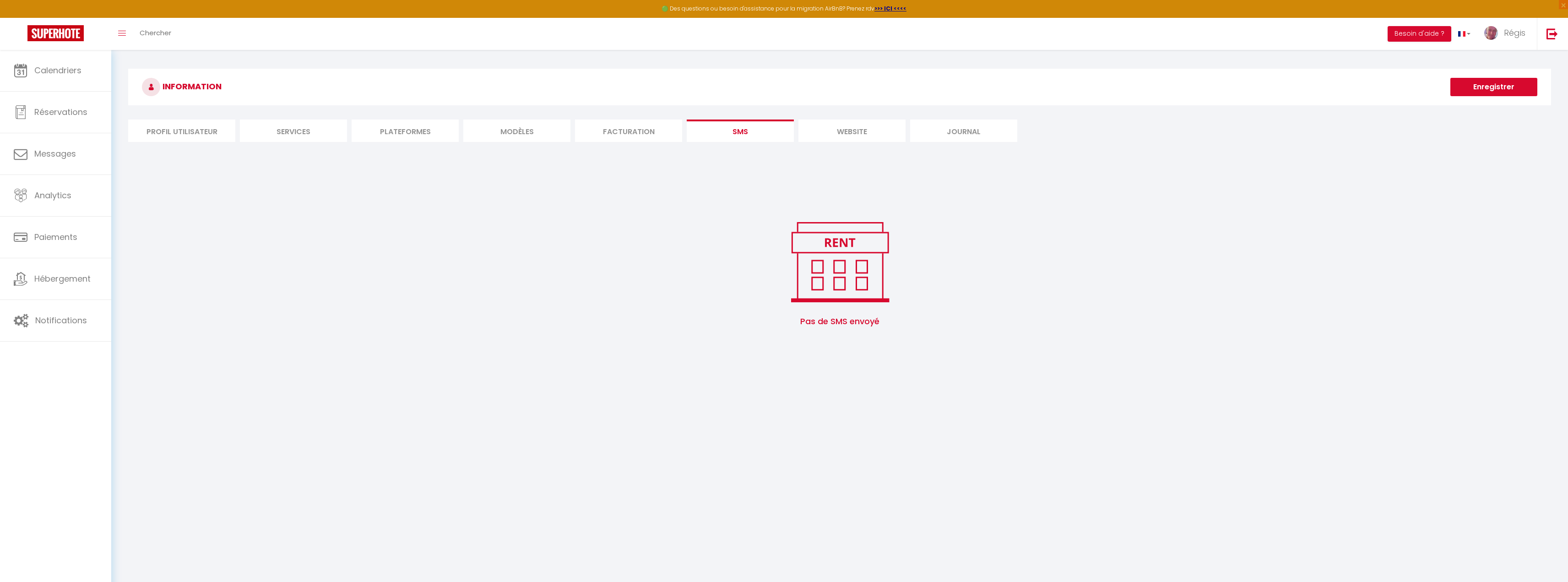
click at [833, 130] on li "website" at bounding box center [852, 130] width 107 height 23
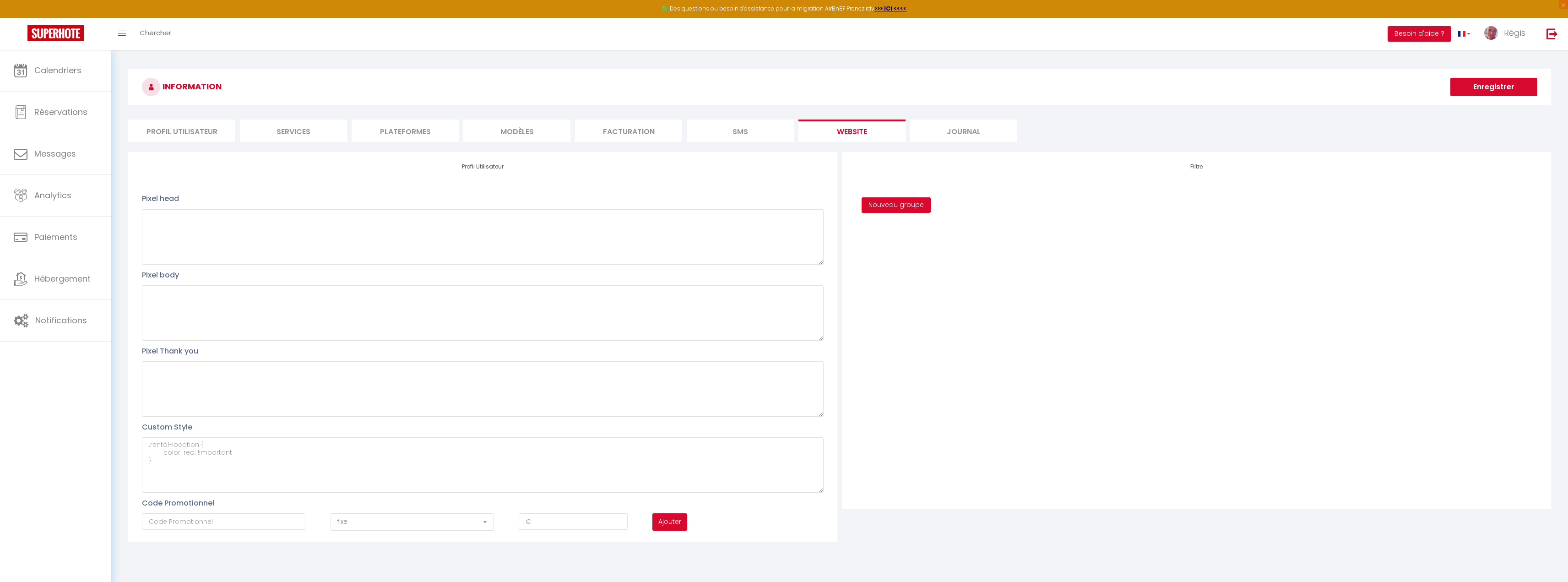
click at [937, 131] on li "Journal" at bounding box center [963, 130] width 107 height 23
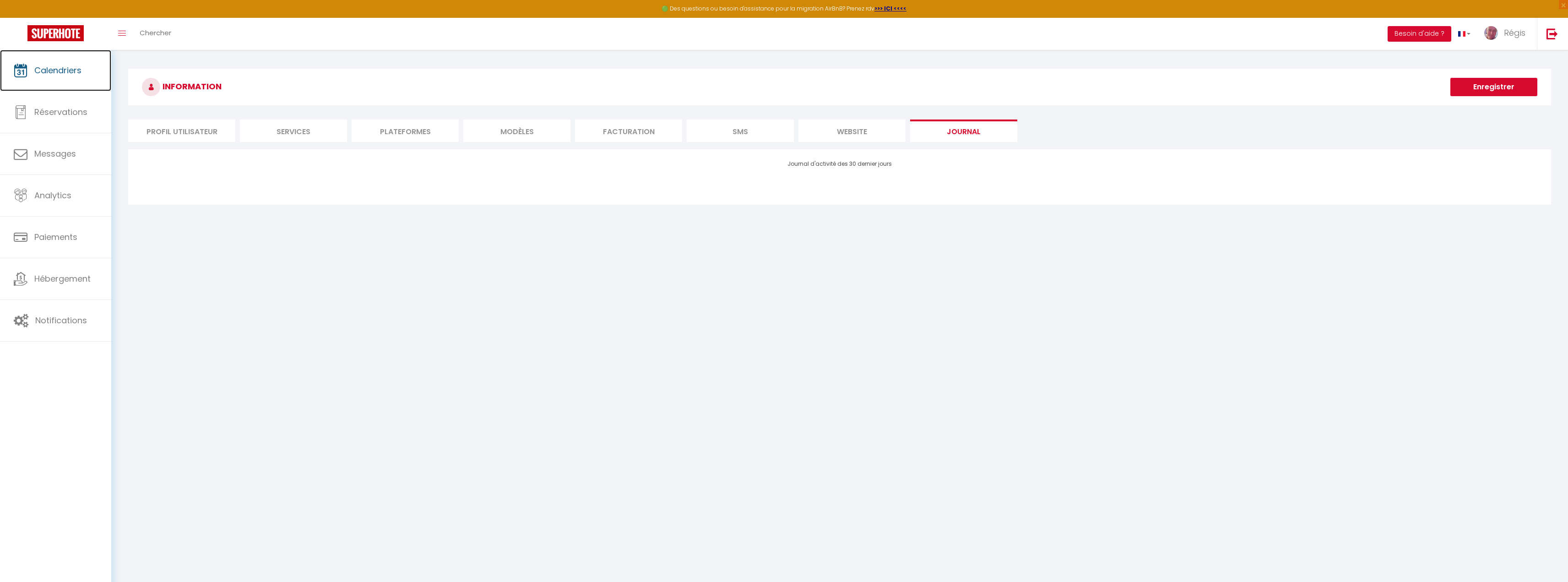
click at [68, 81] on link "Calendriers" at bounding box center [56, 70] width 111 height 41
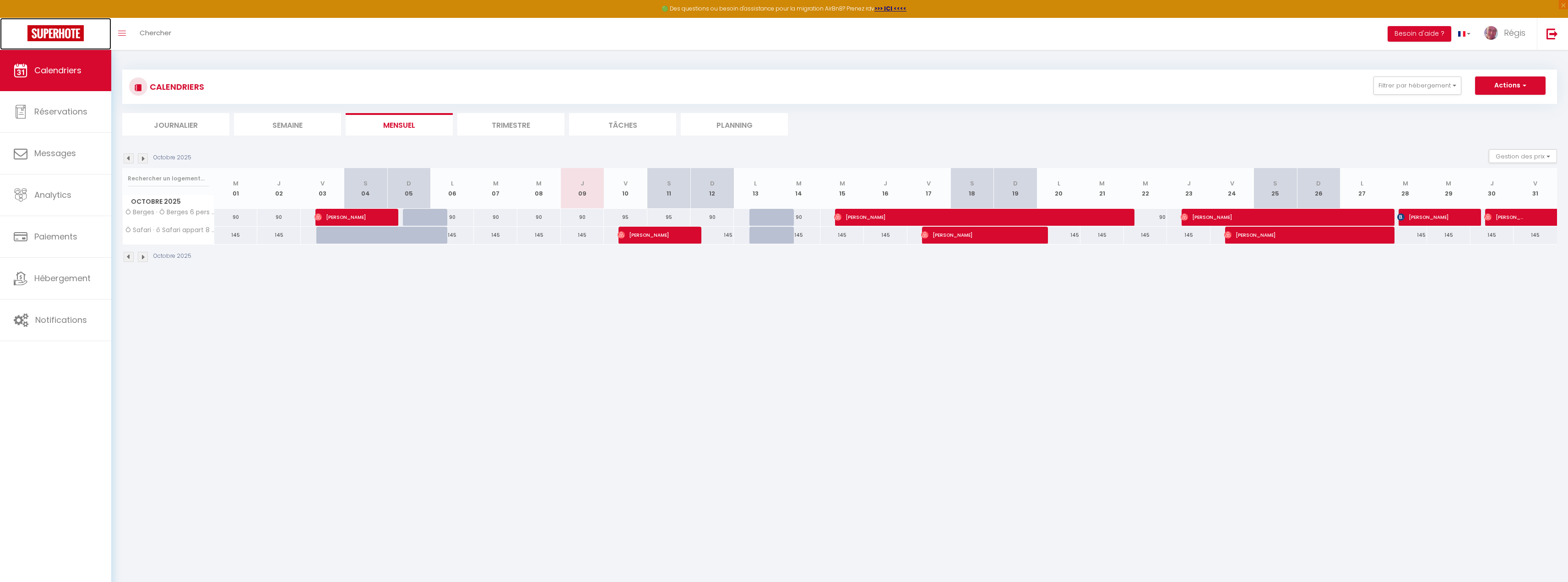
click at [24, 37] on link at bounding box center [56, 34] width 111 height 32
click at [41, 31] on img at bounding box center [56, 33] width 56 height 16
click at [46, 125] on link "Réservations" at bounding box center [56, 111] width 111 height 41
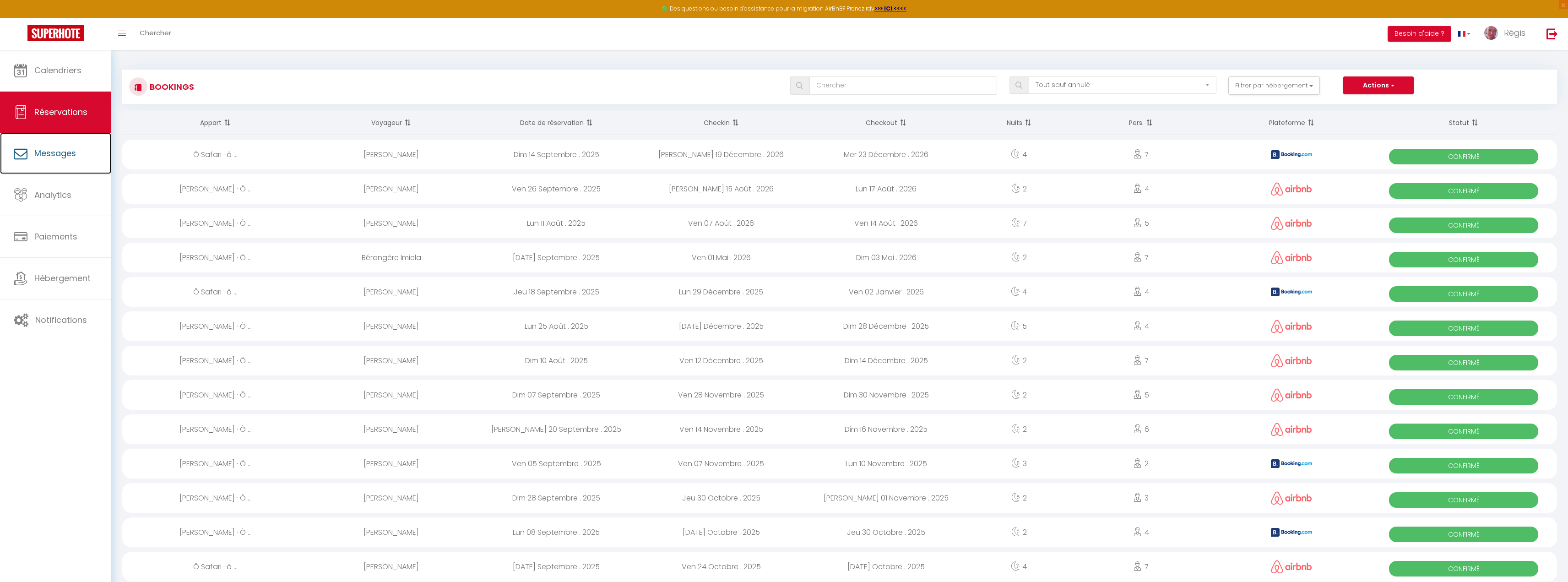
click at [59, 150] on span "Messages" at bounding box center [55, 153] width 42 height 12
select select "message"
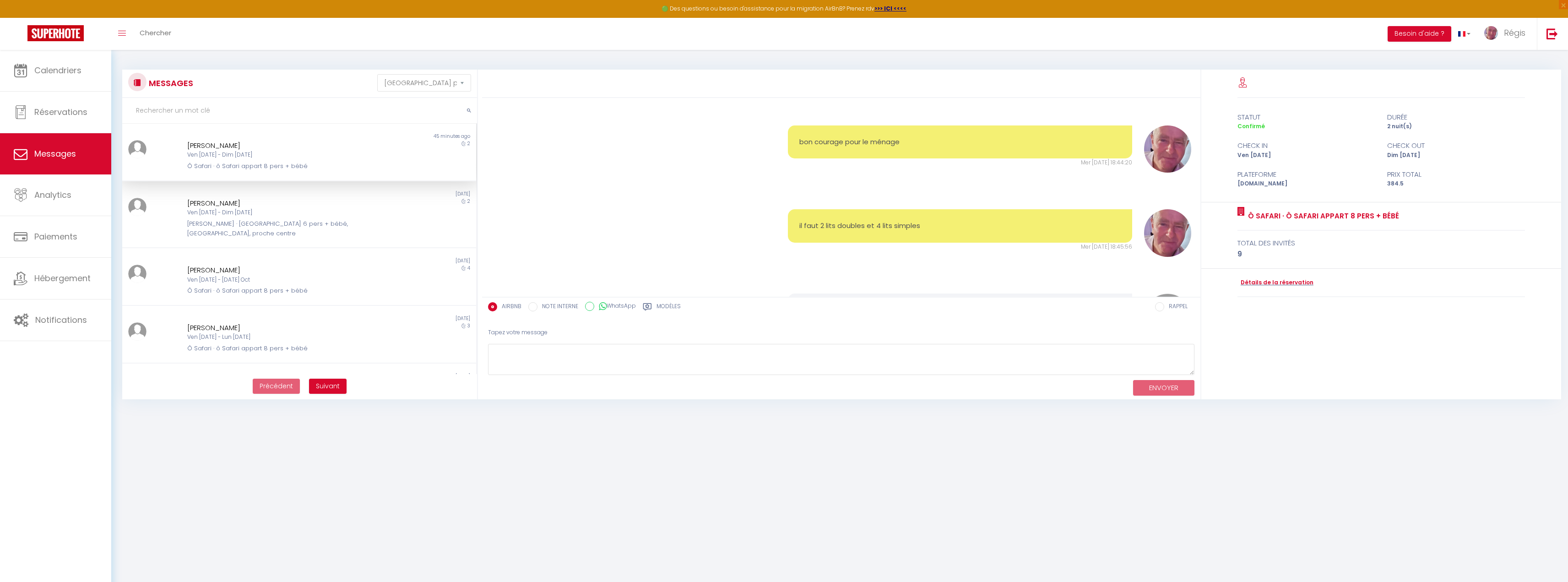
scroll to position [649, 0]
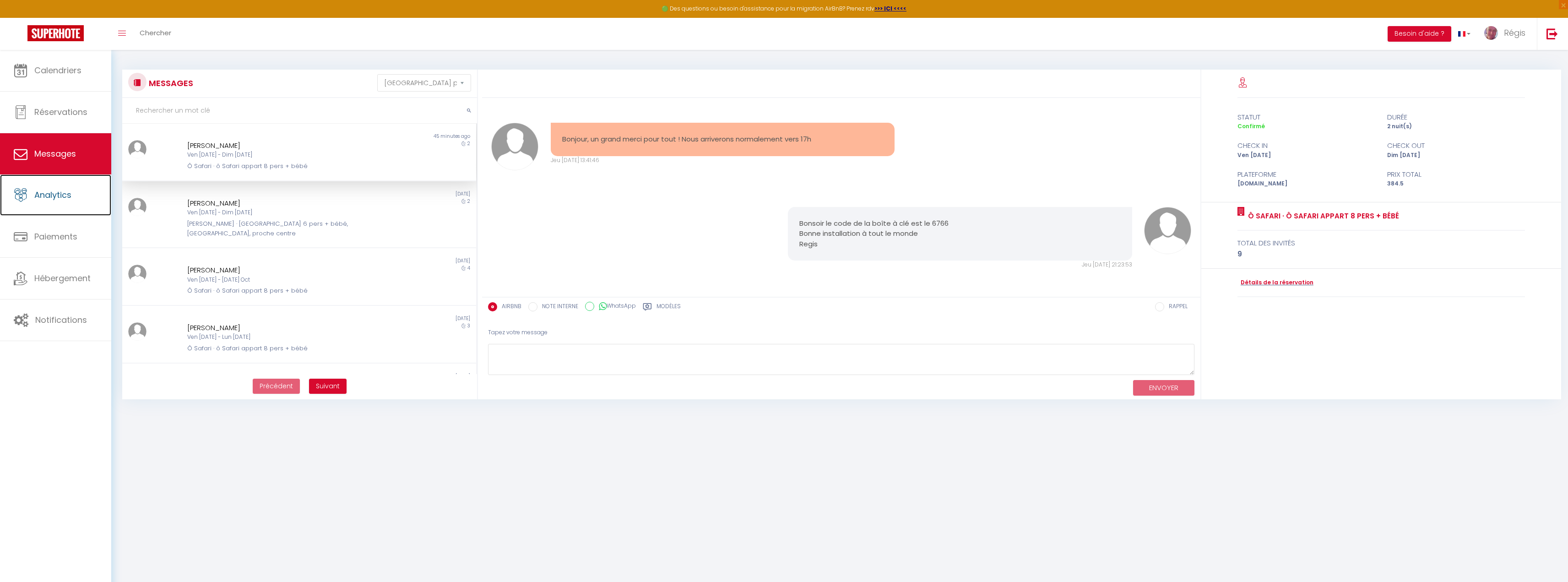
click at [64, 182] on link "Analytics" at bounding box center [56, 194] width 111 height 41
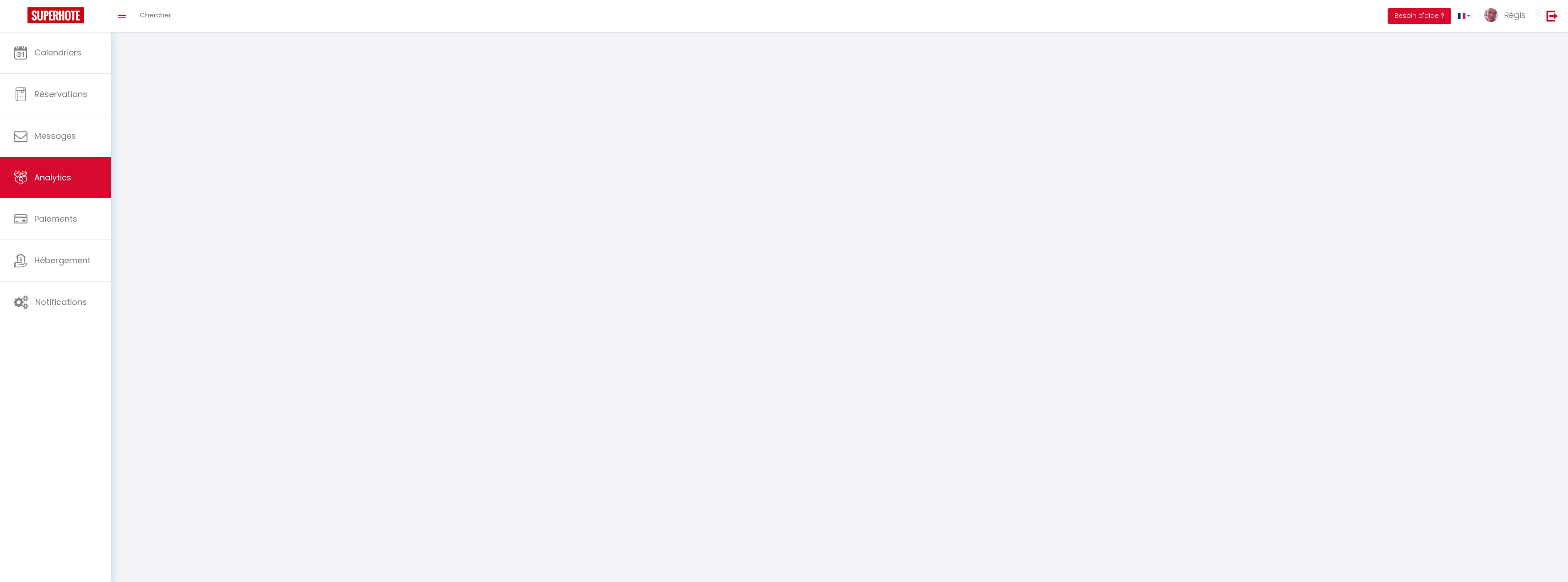
select select "2025"
select select "10"
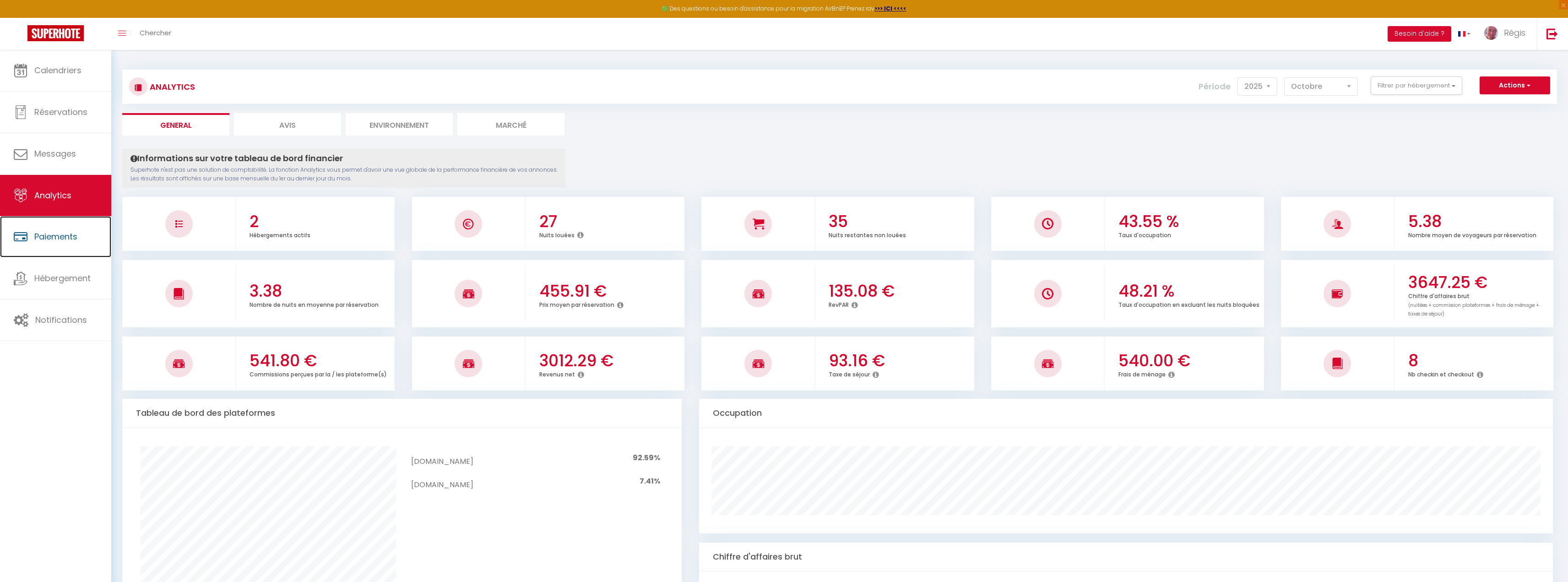
click at [75, 233] on span "Paiements" at bounding box center [56, 236] width 43 height 12
select select "2"
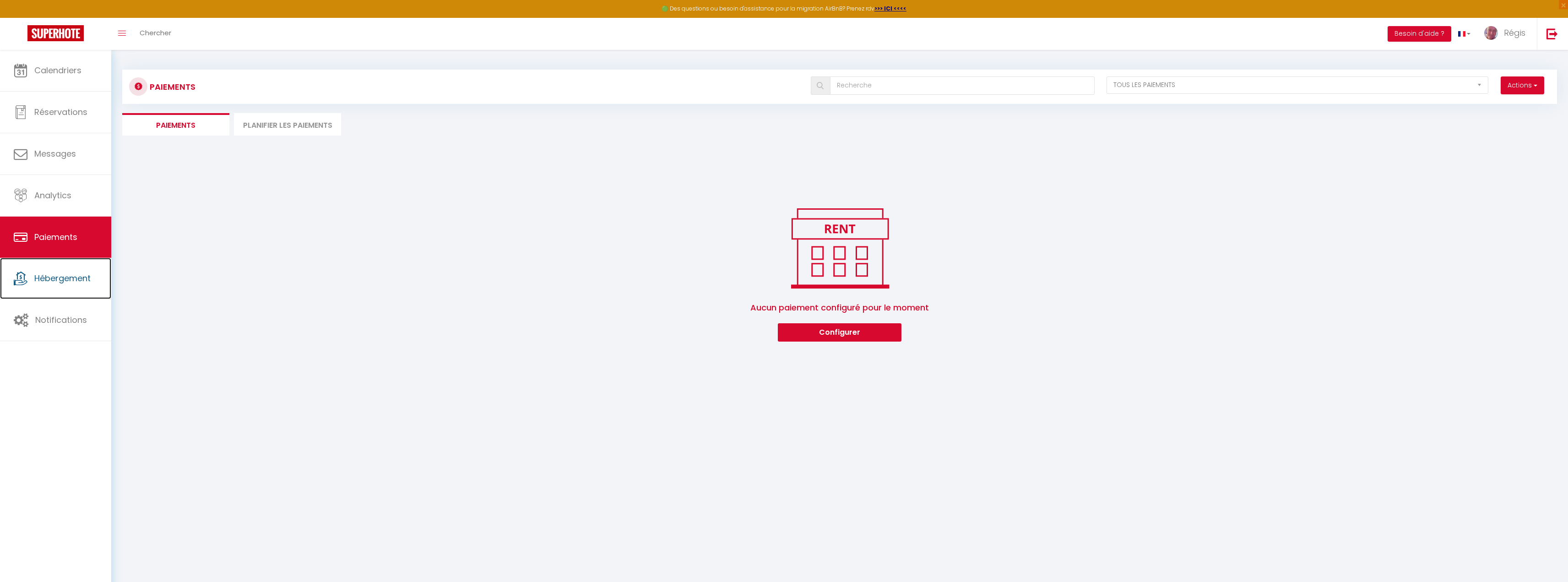
click at [65, 268] on link "Hébergement" at bounding box center [56, 278] width 111 height 41
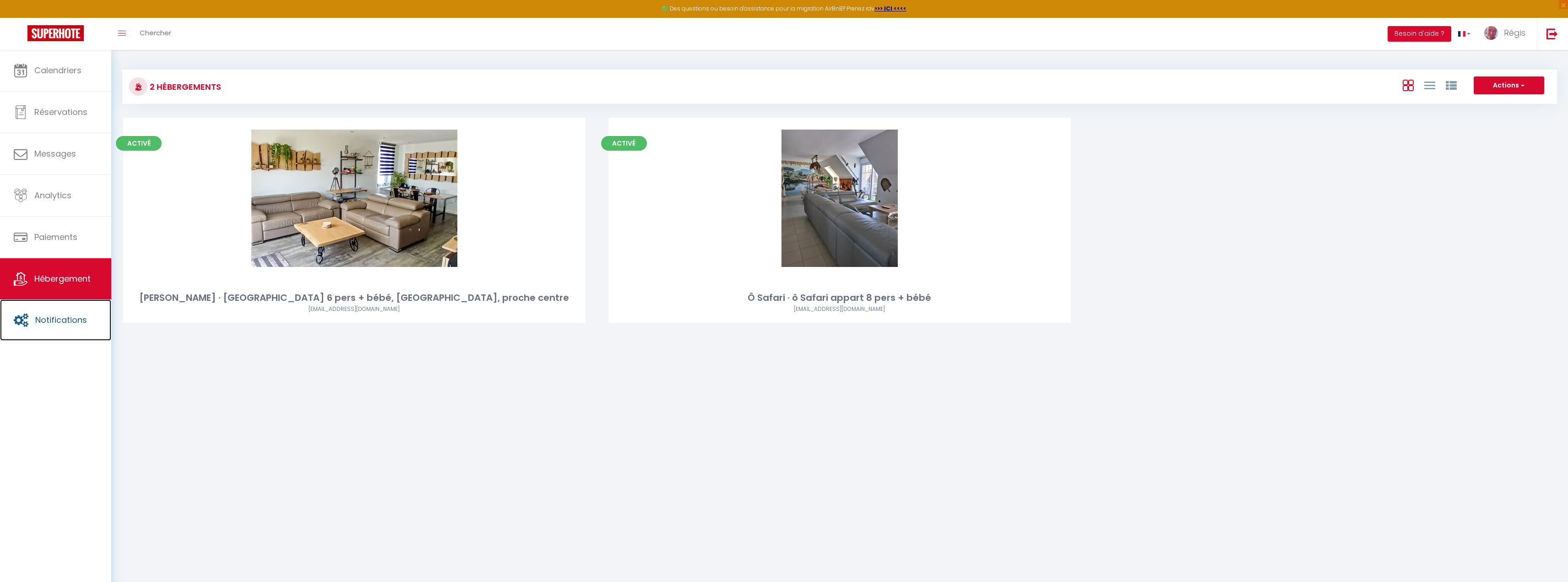
click at [59, 317] on span "Notifications" at bounding box center [61, 320] width 52 height 12
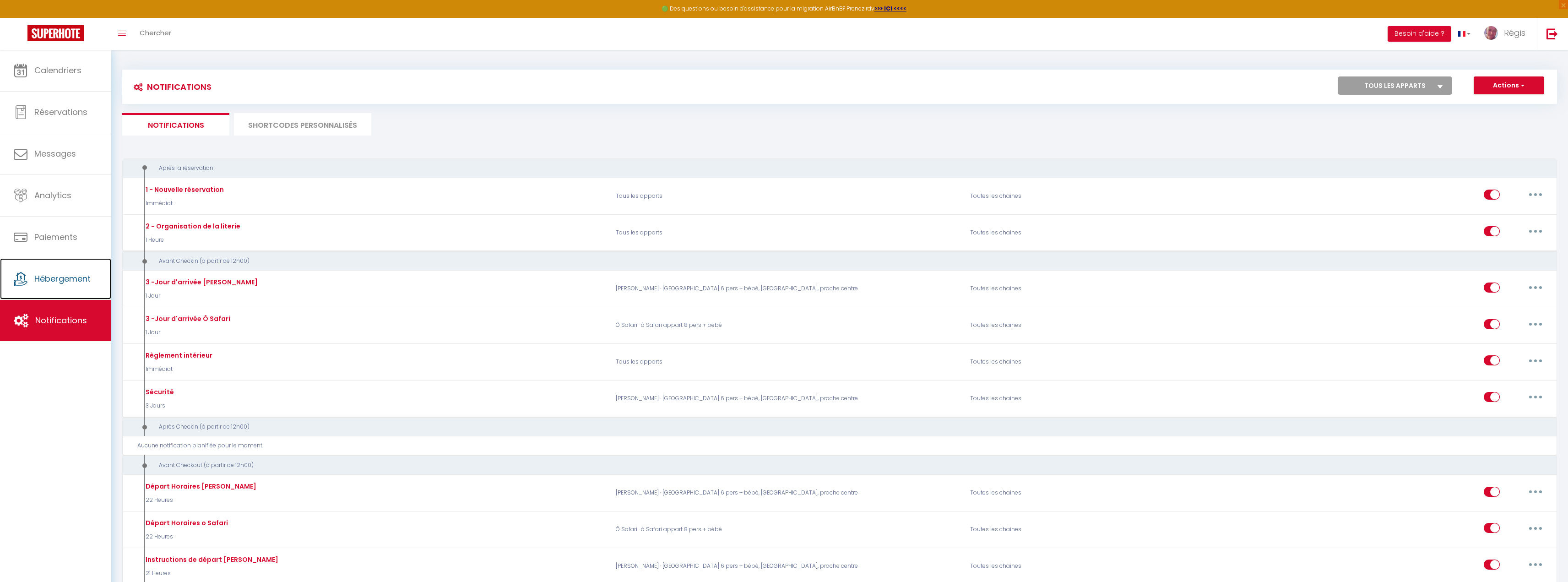
click at [42, 265] on link "Hébergement" at bounding box center [56, 278] width 111 height 41
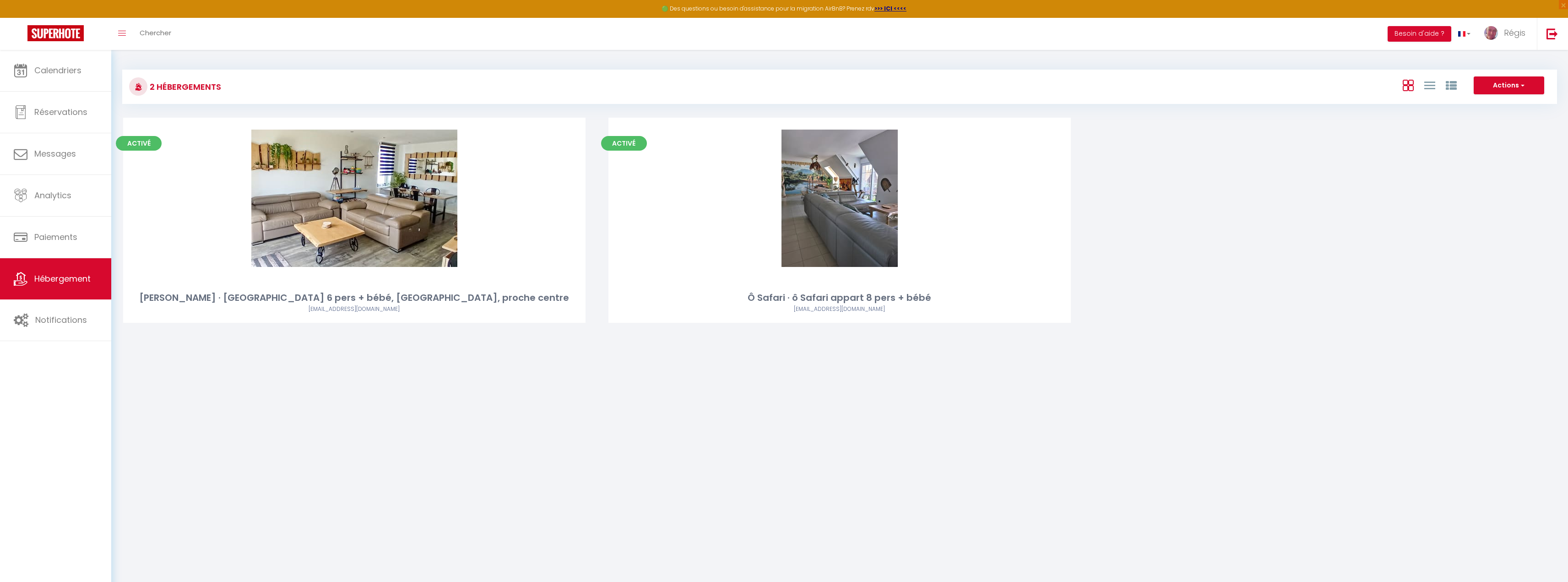
click at [366, 197] on link "Editer" at bounding box center [355, 198] width 55 height 18
select select "3"
select select "2"
select select "1"
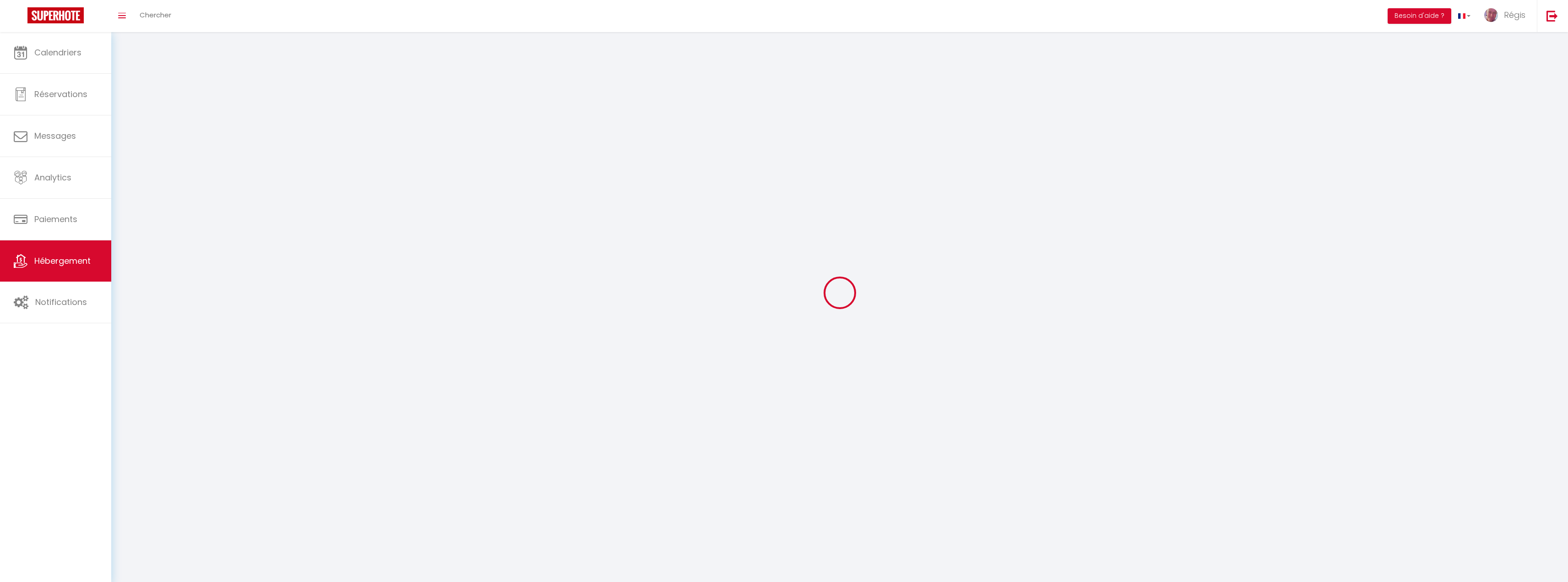
select select
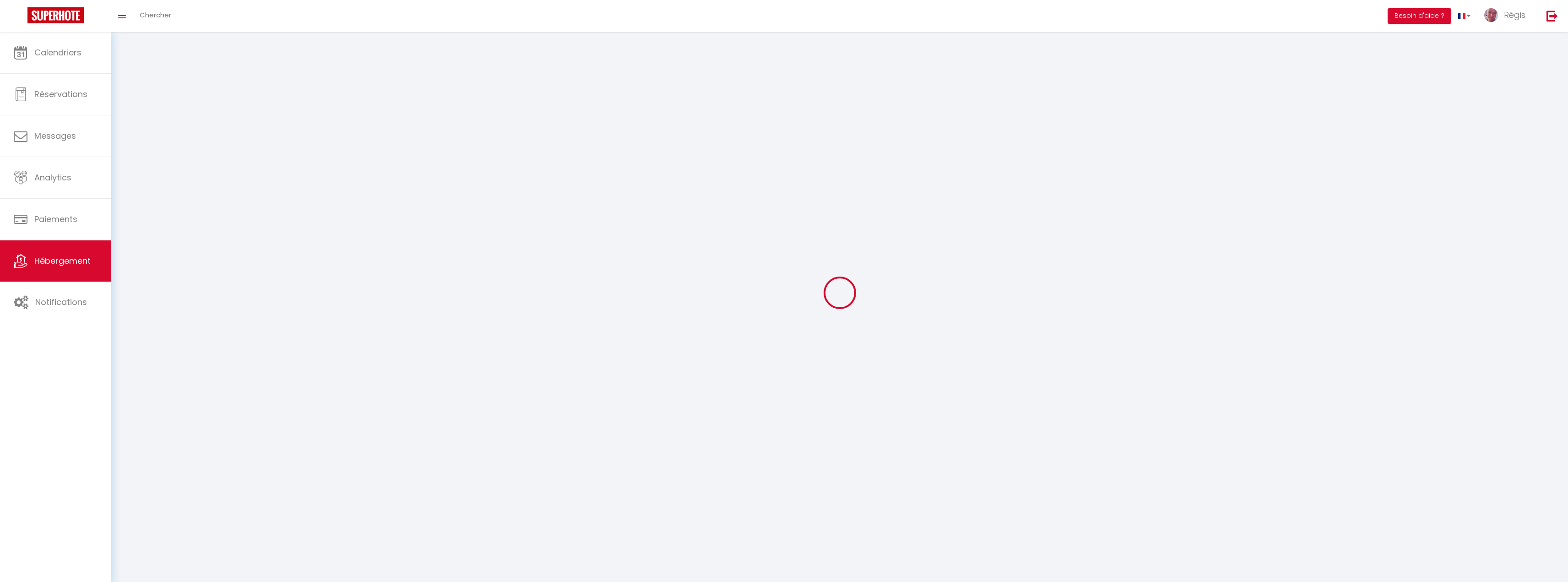
select select
checkbox input "false"
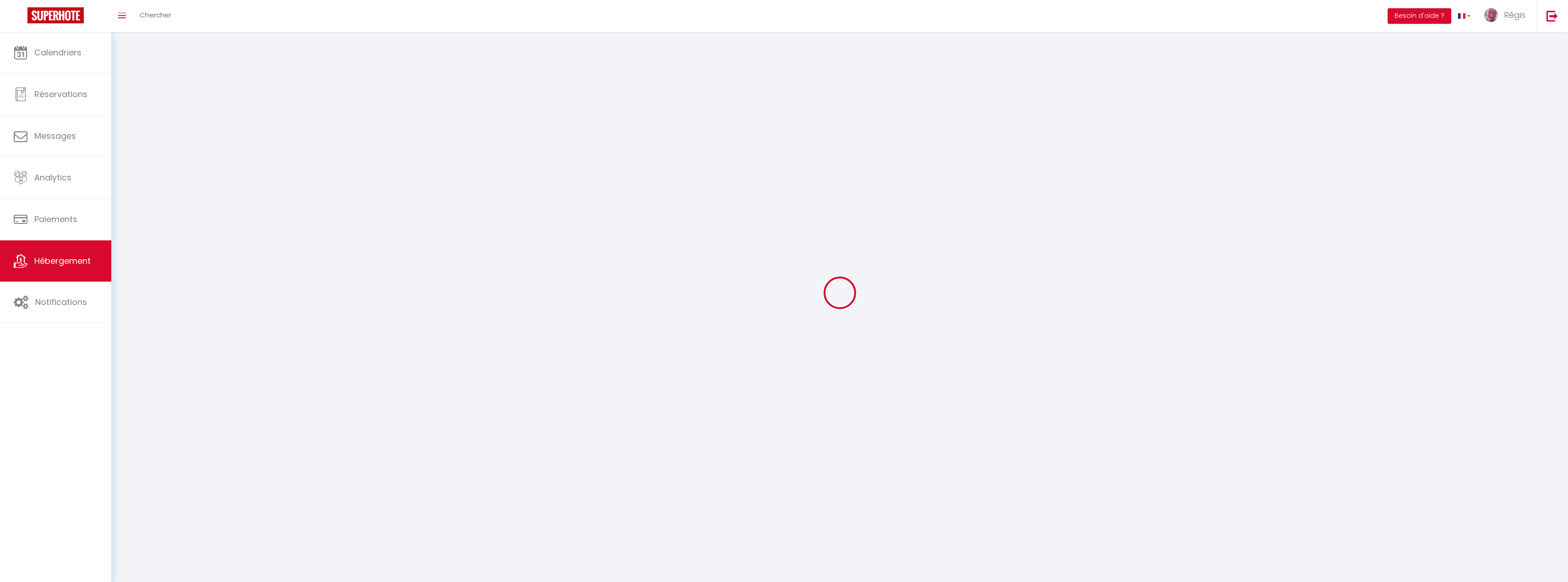
checkbox input "false"
select select
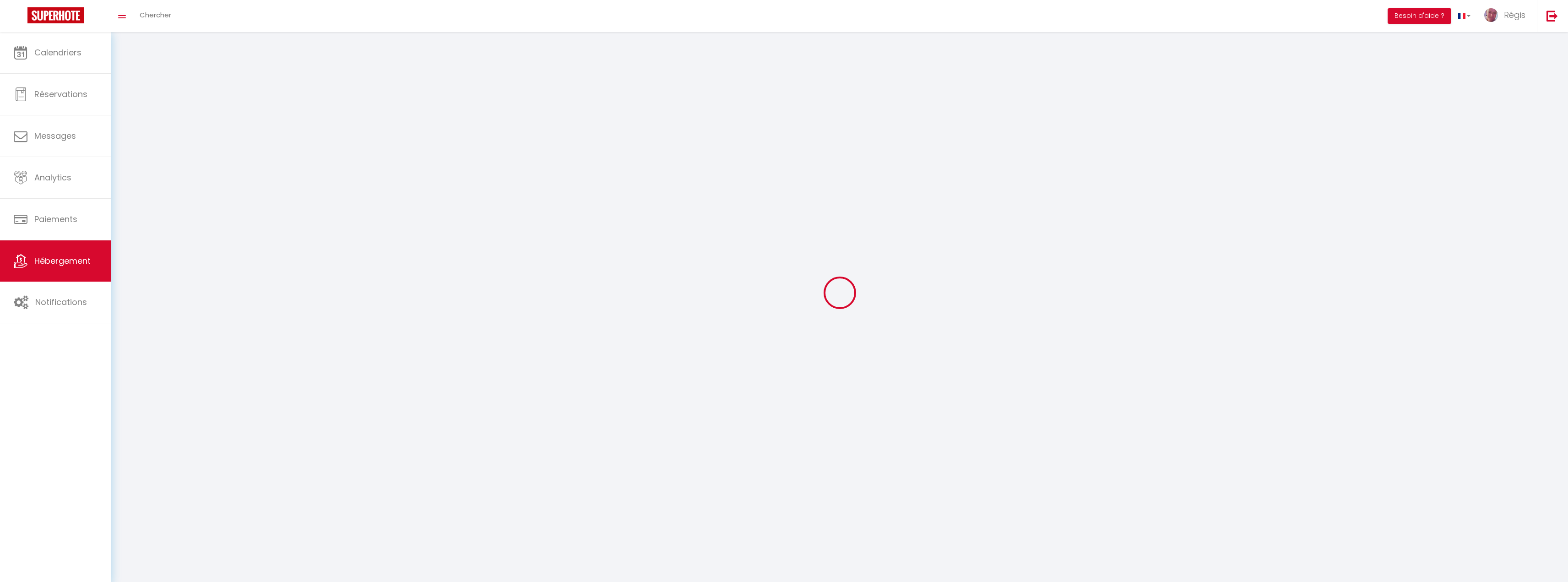
select select
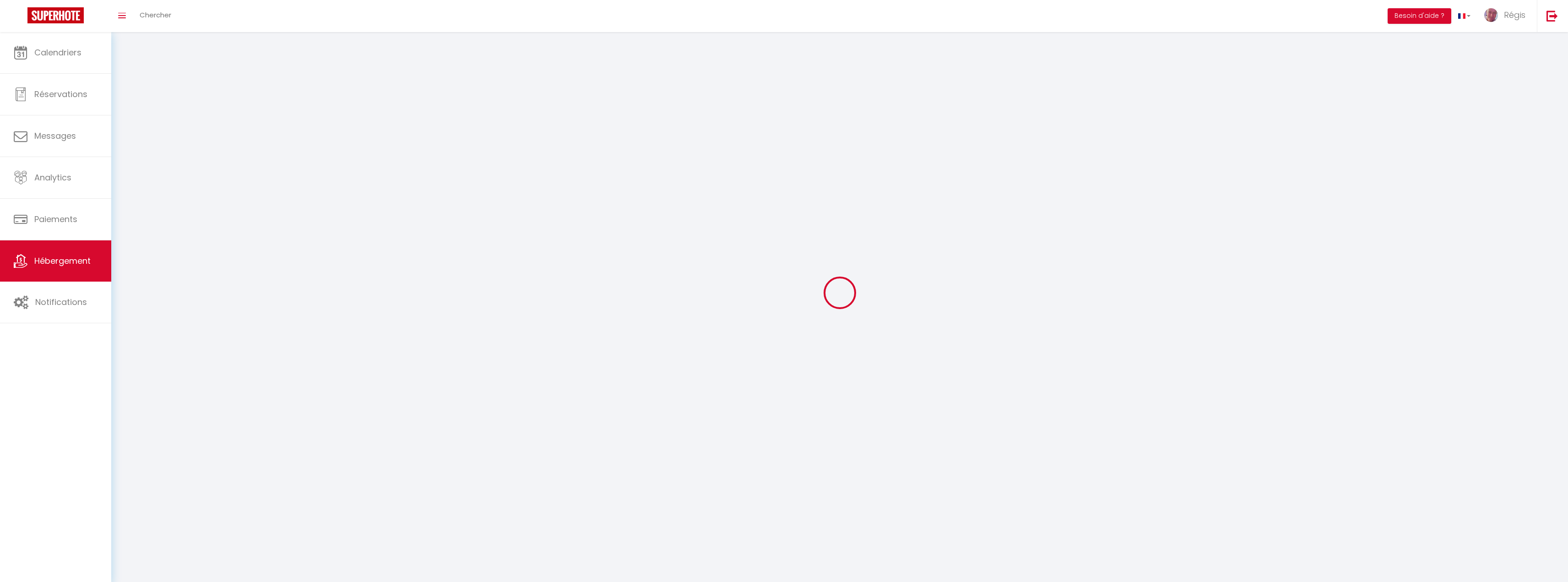
checkbox input "false"
select select
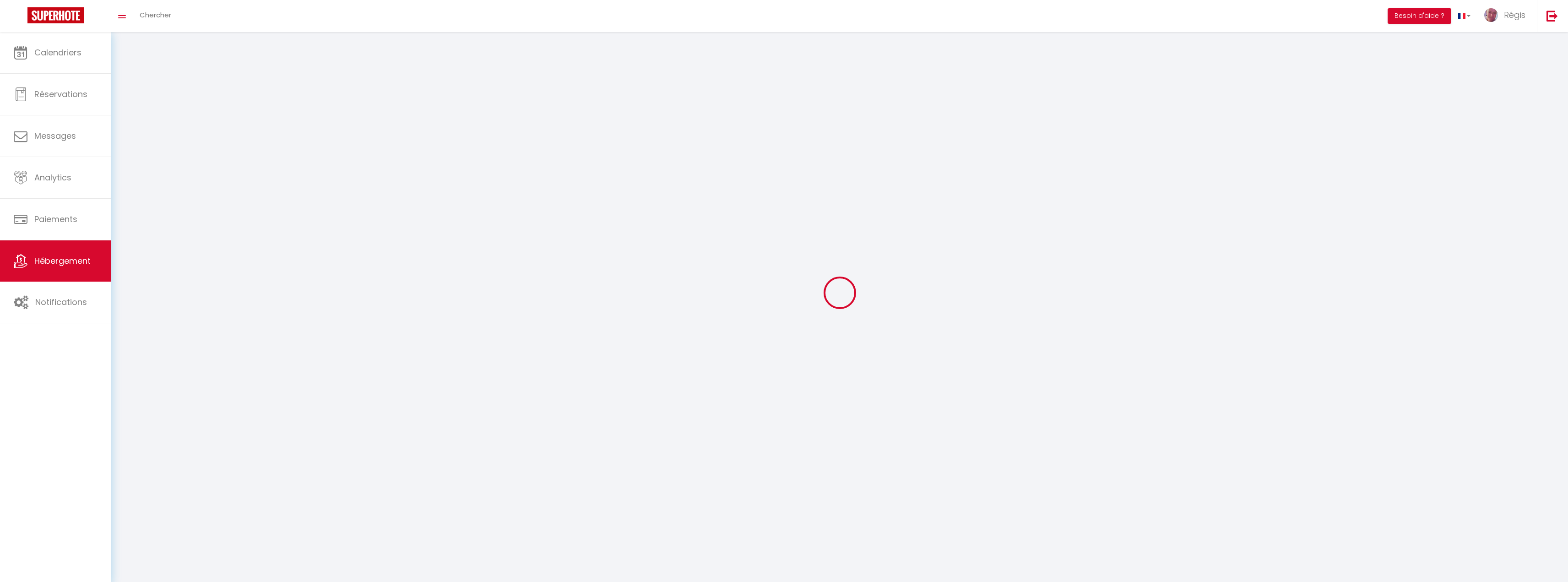
select select
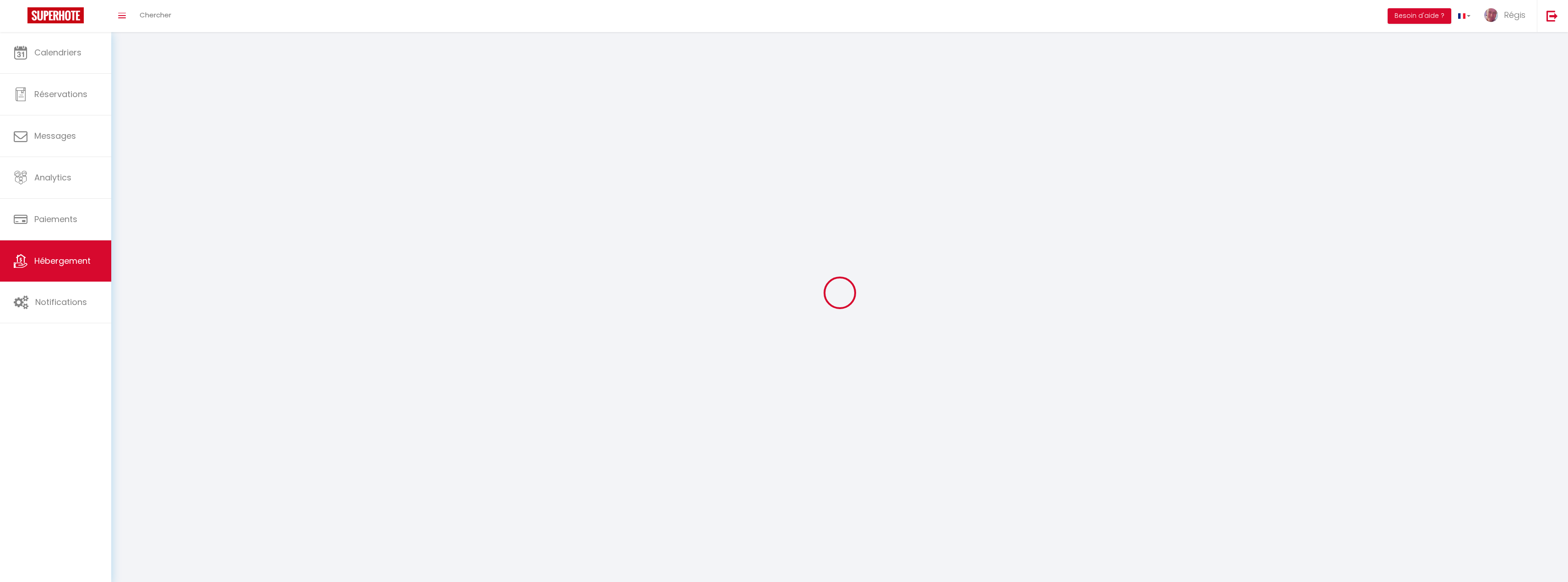
select select
checkbox input "false"
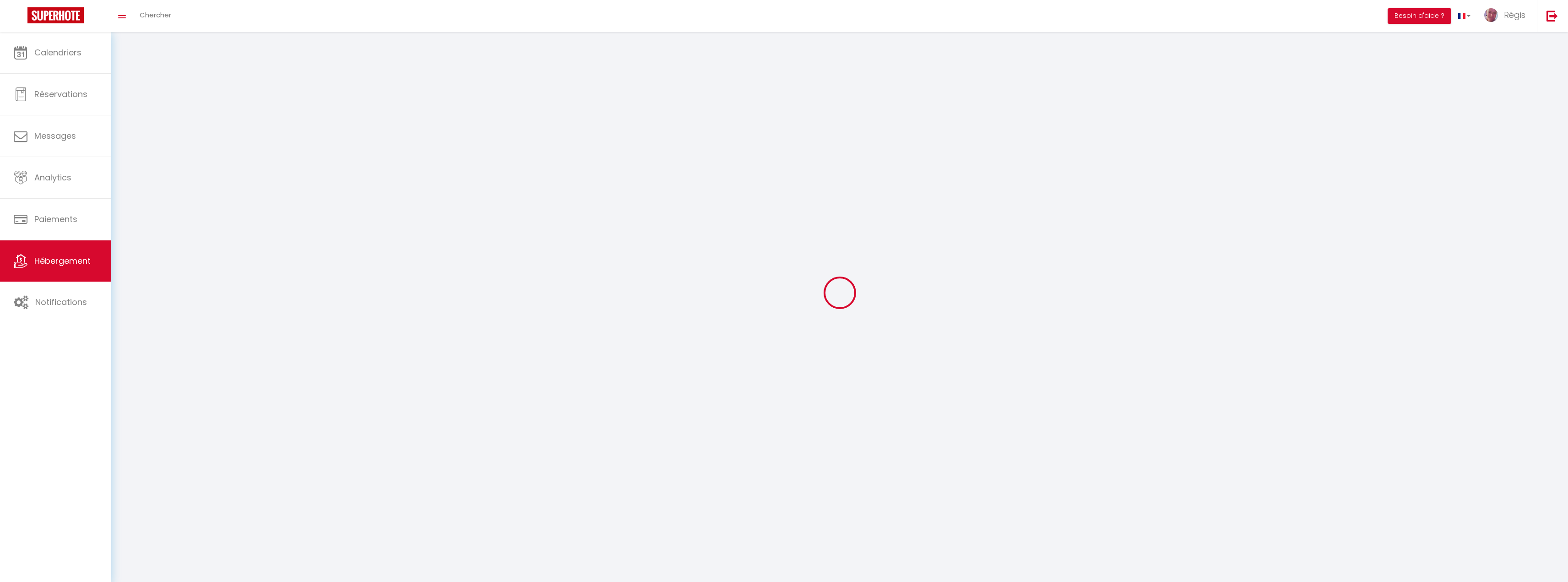
checkbox input "false"
select select
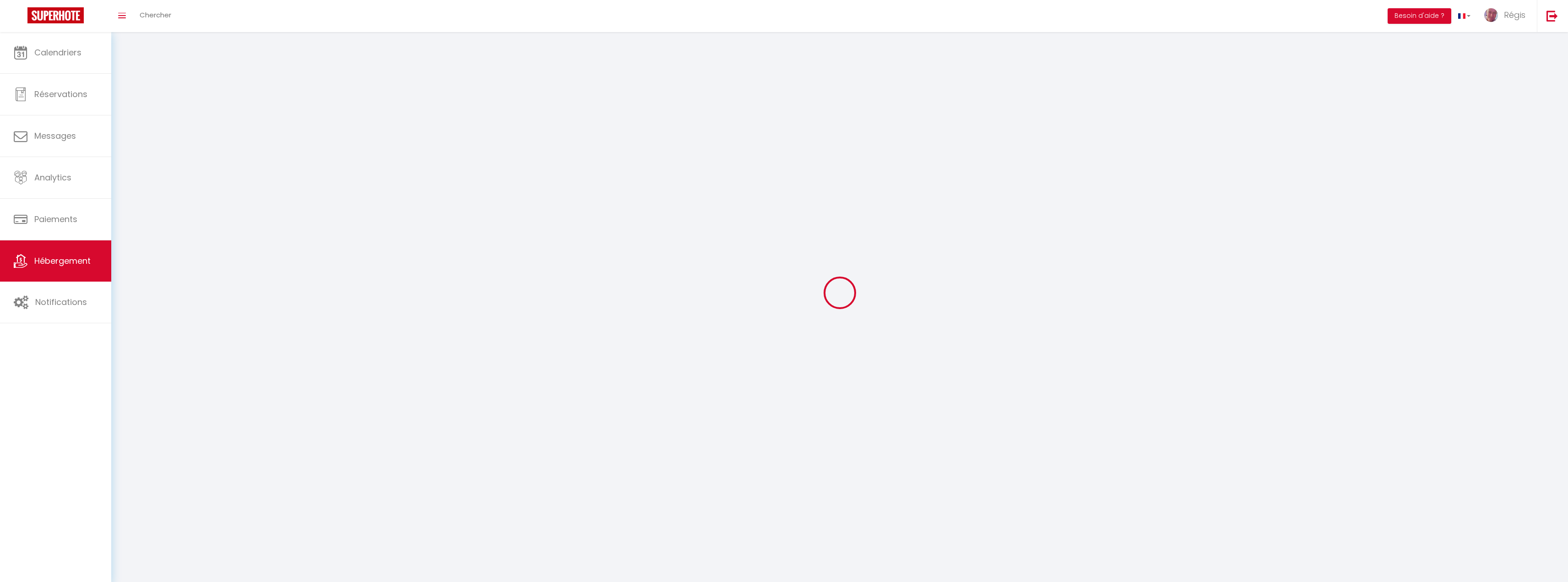
select select
checkbox input "false"
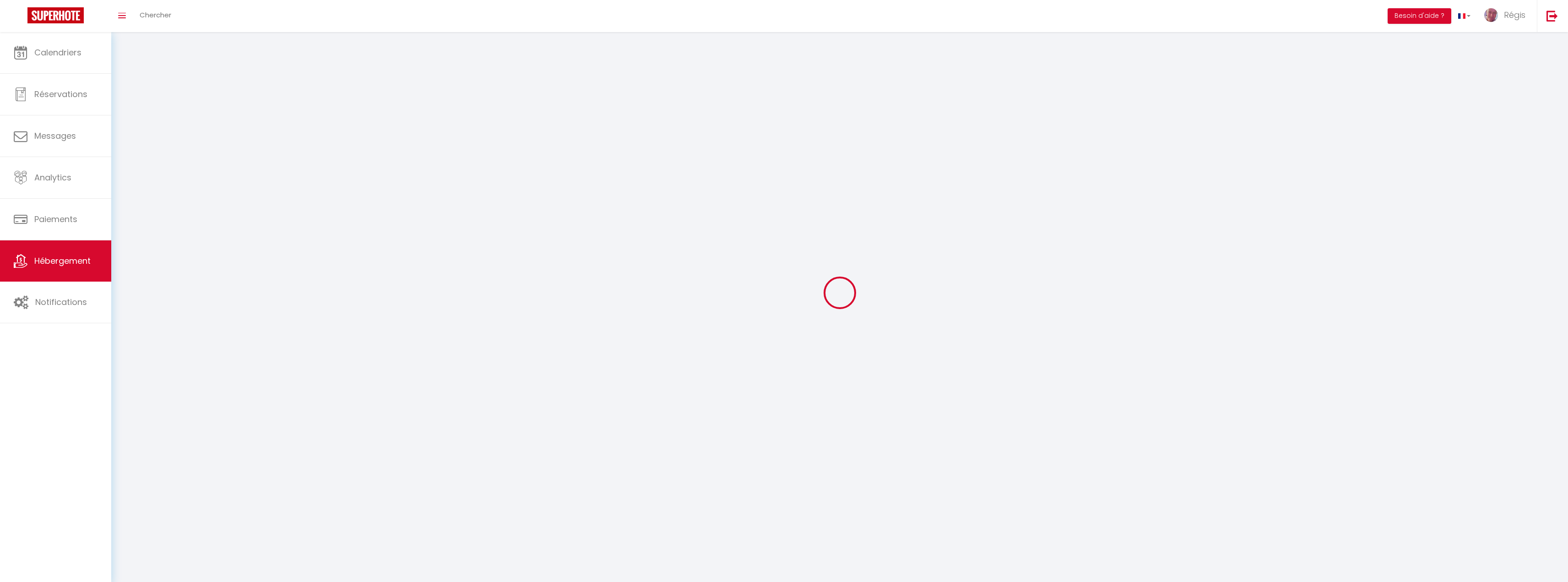
checkbox input "false"
select select
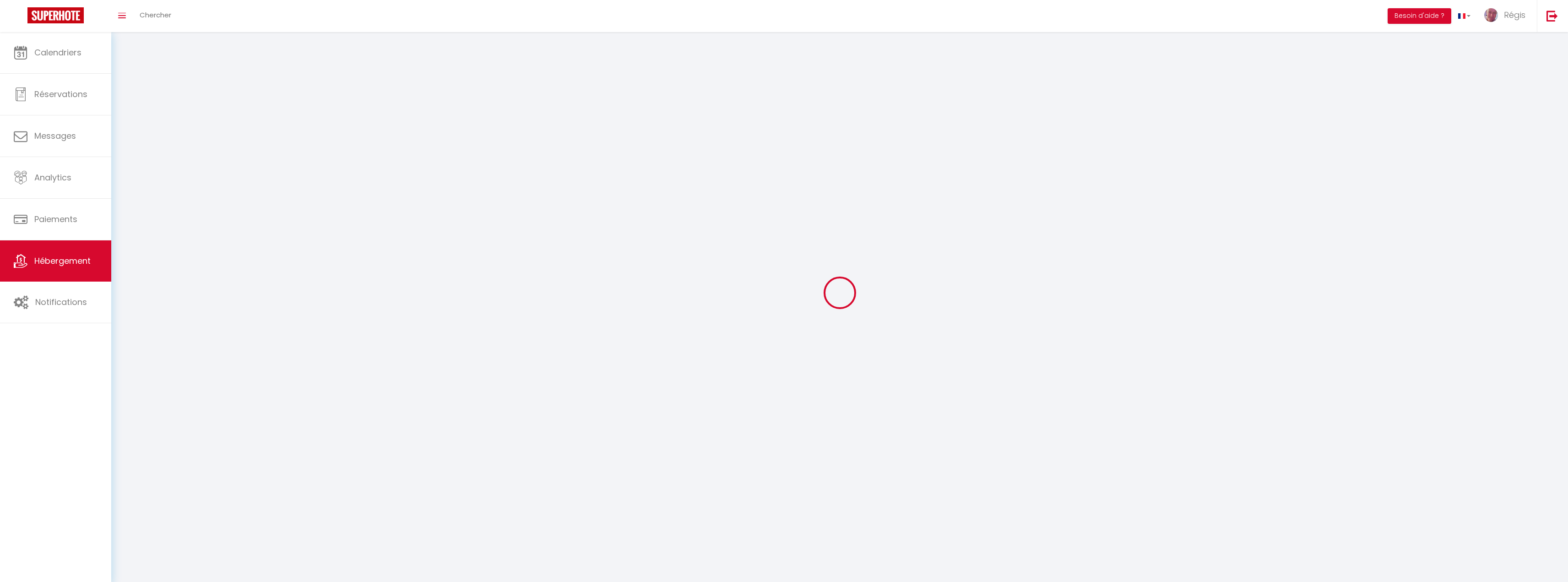
select select "1"
select select "28"
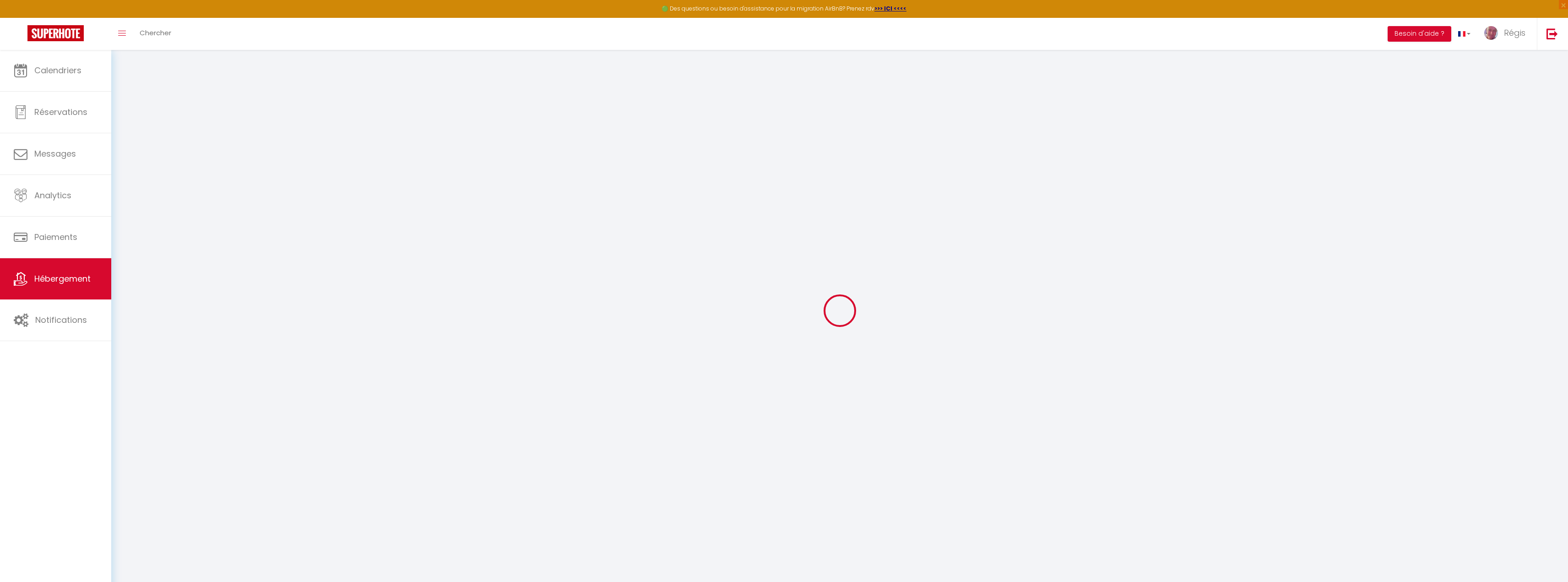
select select
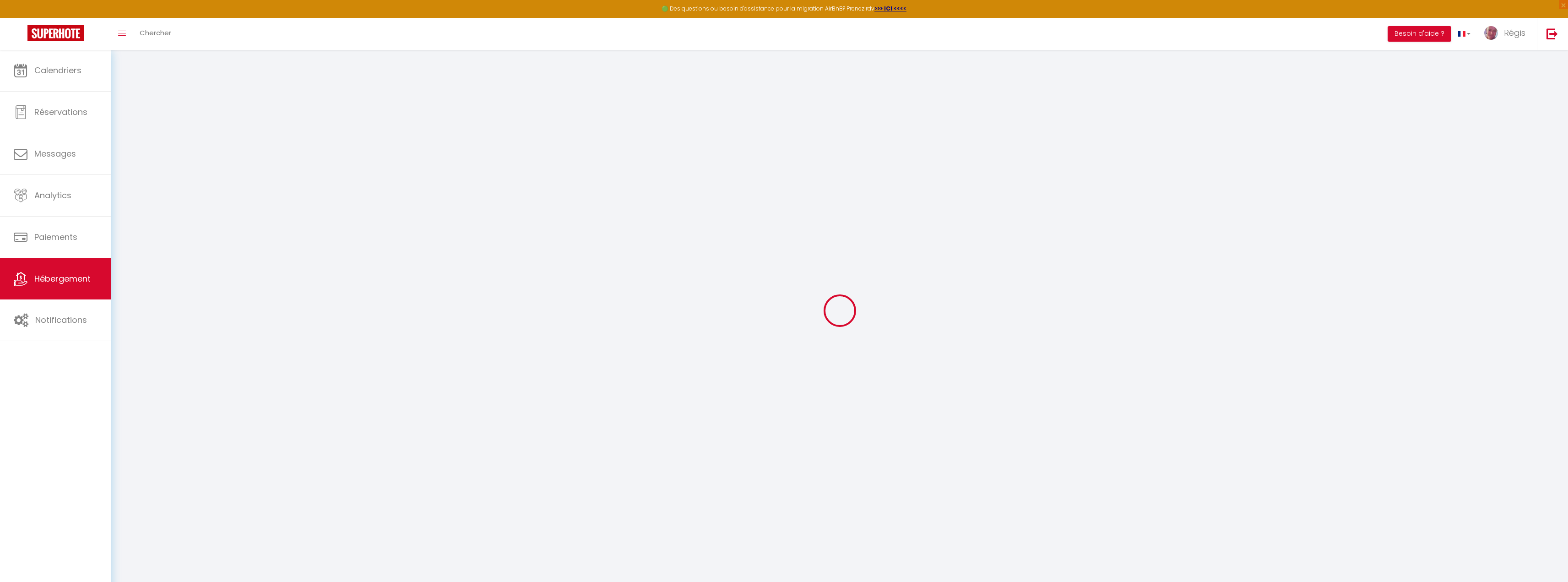
select select
checkbox input "false"
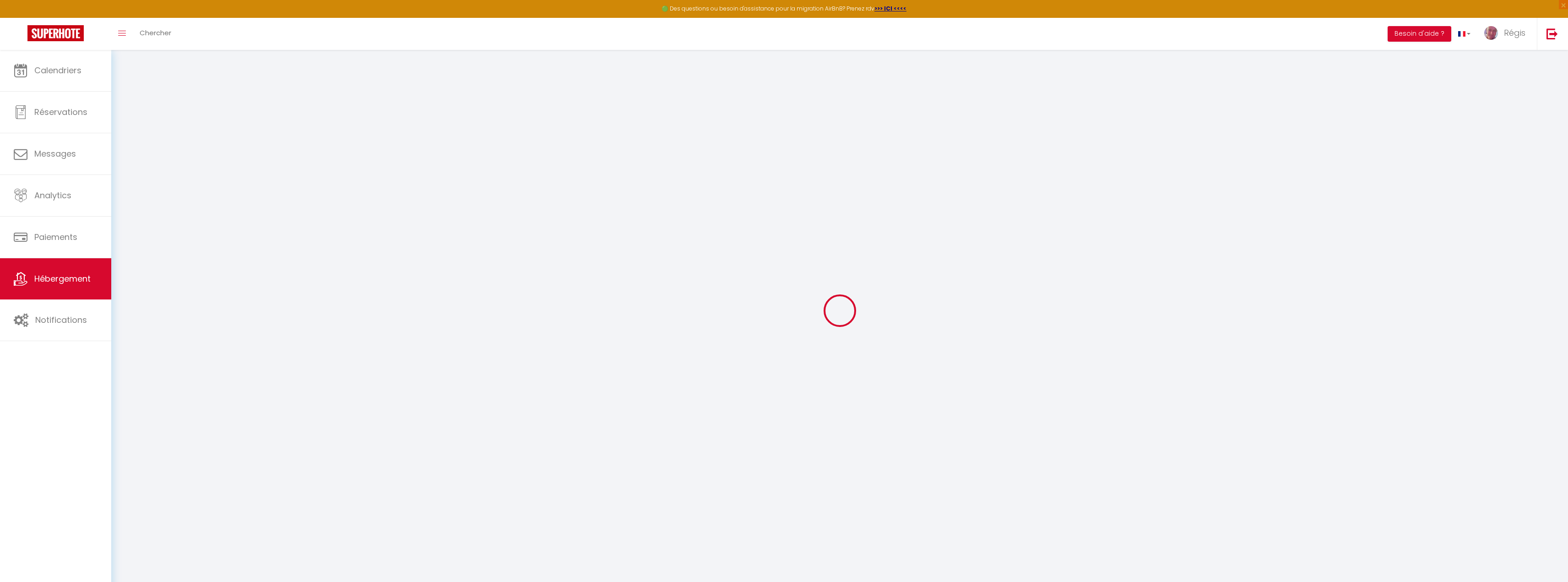
select select
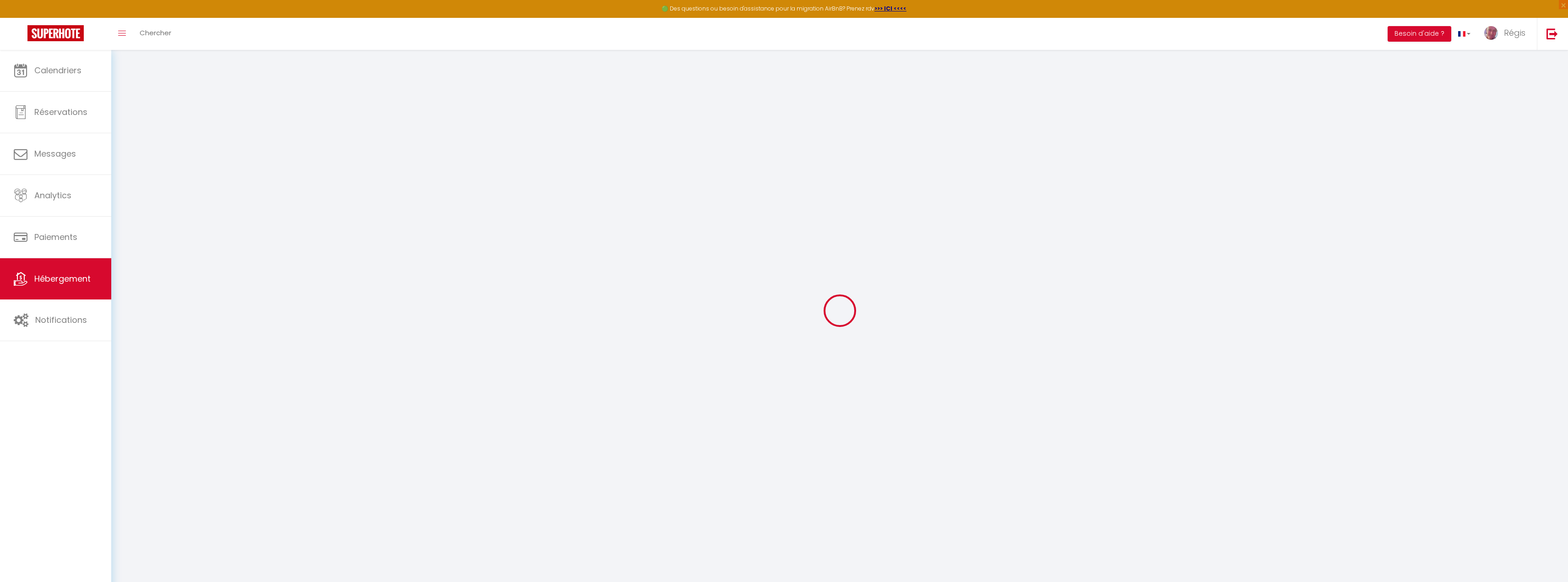
select select
checkbox input "false"
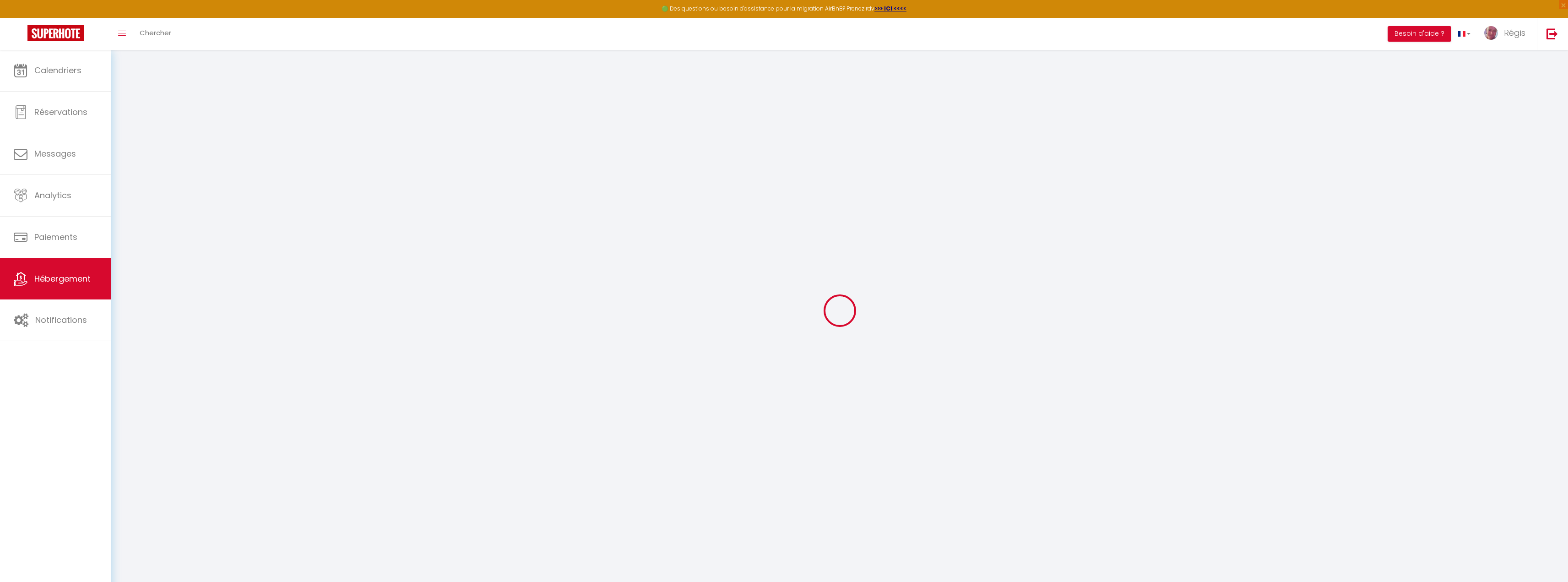
checkbox input "false"
select select
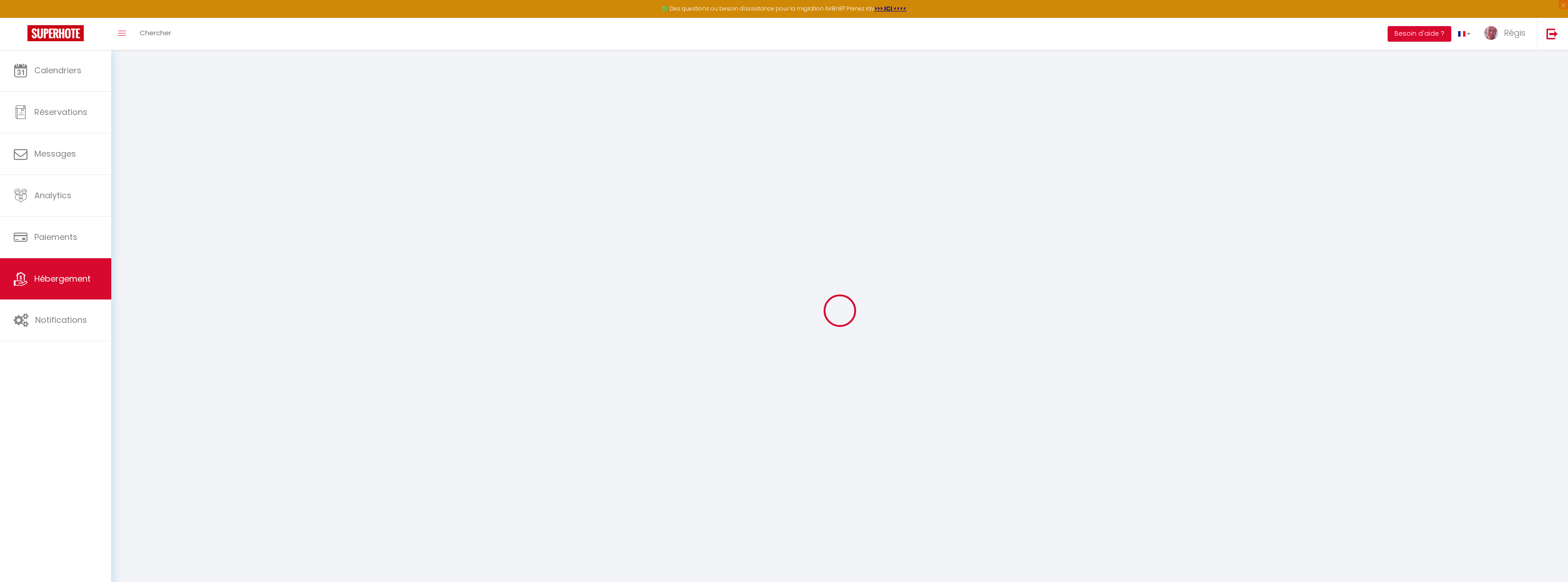
select select
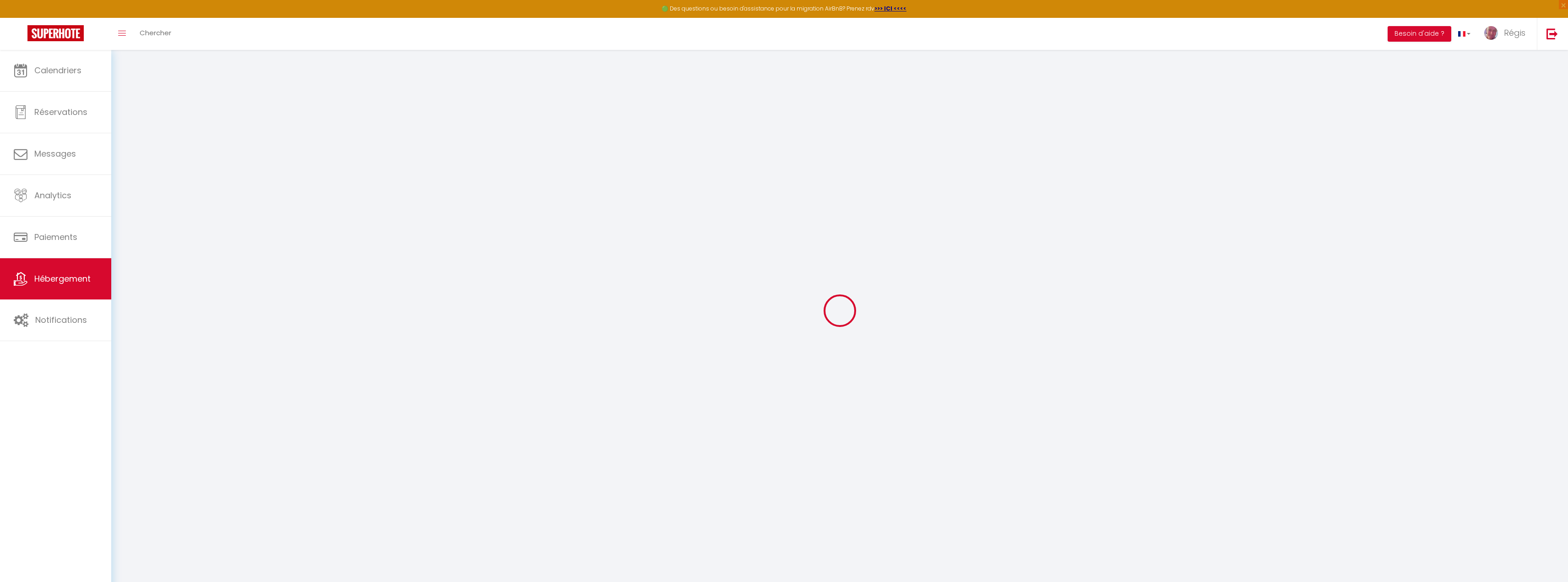
checkbox input "false"
select select
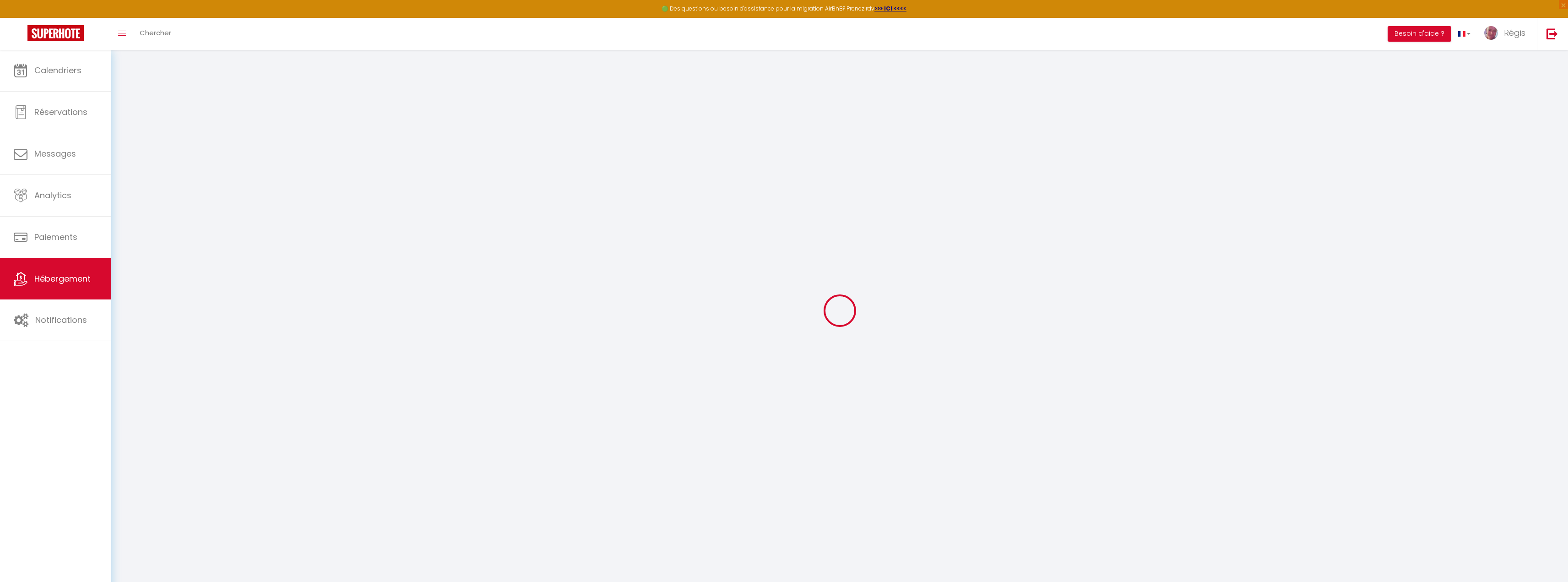
select select
type input "[PERSON_NAME] · [GEOGRAPHIC_DATA] 6 pers + bébé, [GEOGRAPHIC_DATA], proche cent…"
type input "Régis"
type input "TERLUTTE"
type input "211 chemin aux oeufs"
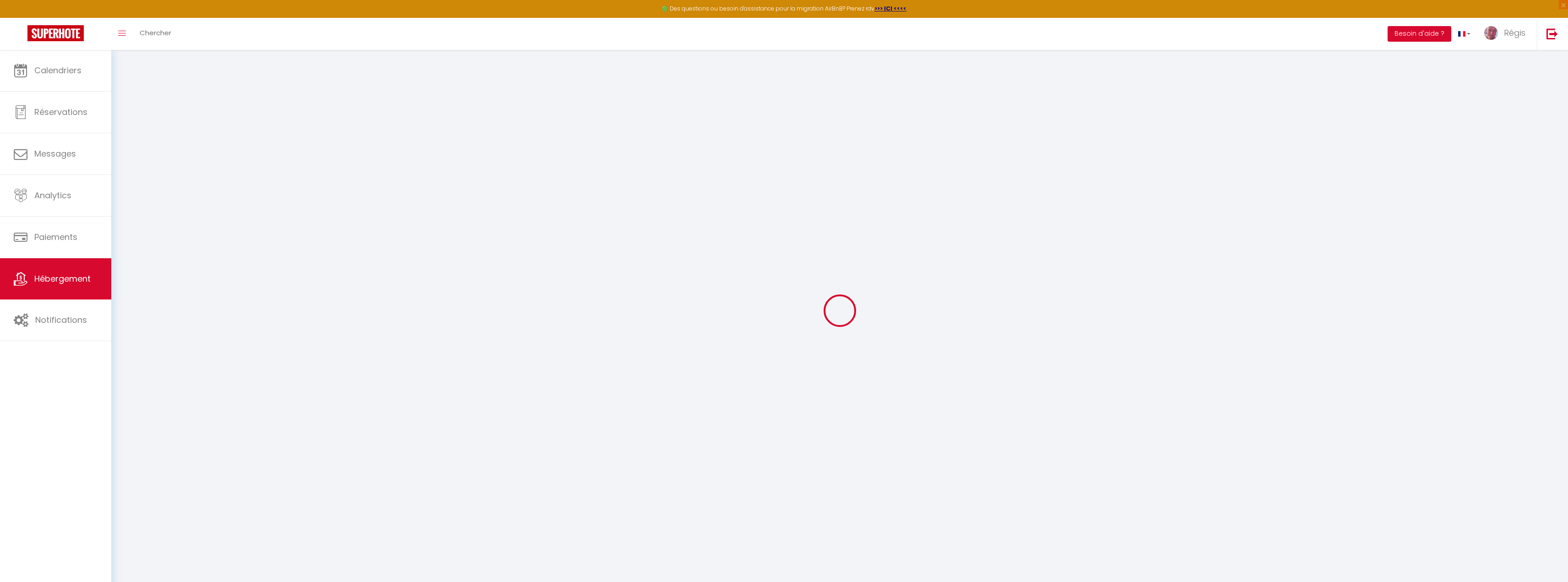
type input "62830"
type input "[PERSON_NAME]"
select select "7"
select select "3"
type input "90"
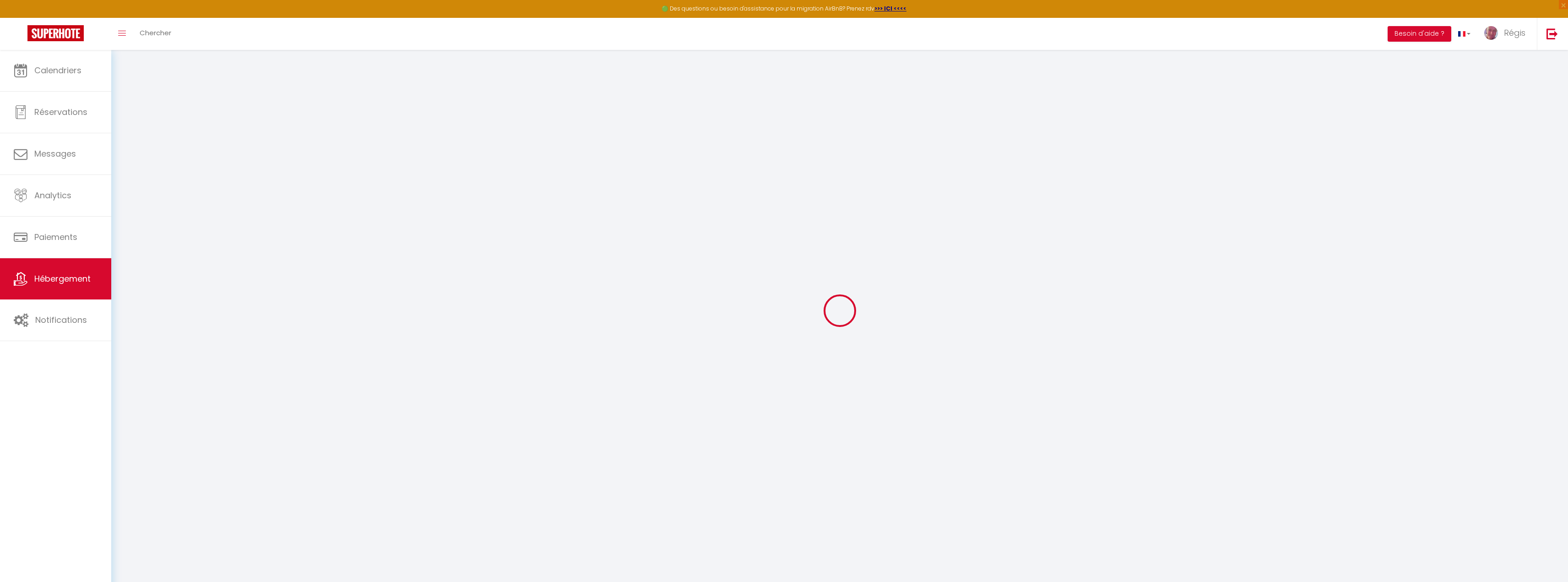
type input "60"
type input "300"
select select
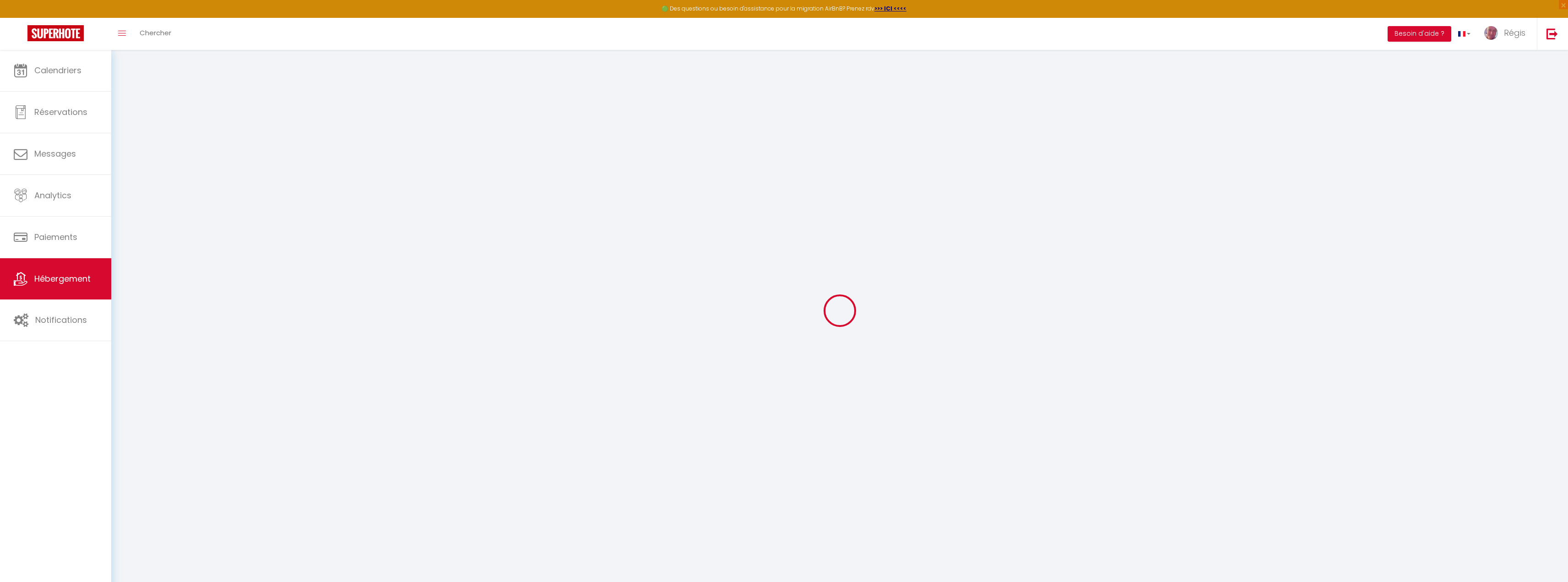
select select
type input "[STREET_ADDRESS][PERSON_NAME]"
type input "62280"
type input "[GEOGRAPHIC_DATA][PERSON_NAME]-[GEOGRAPHIC_DATA]"
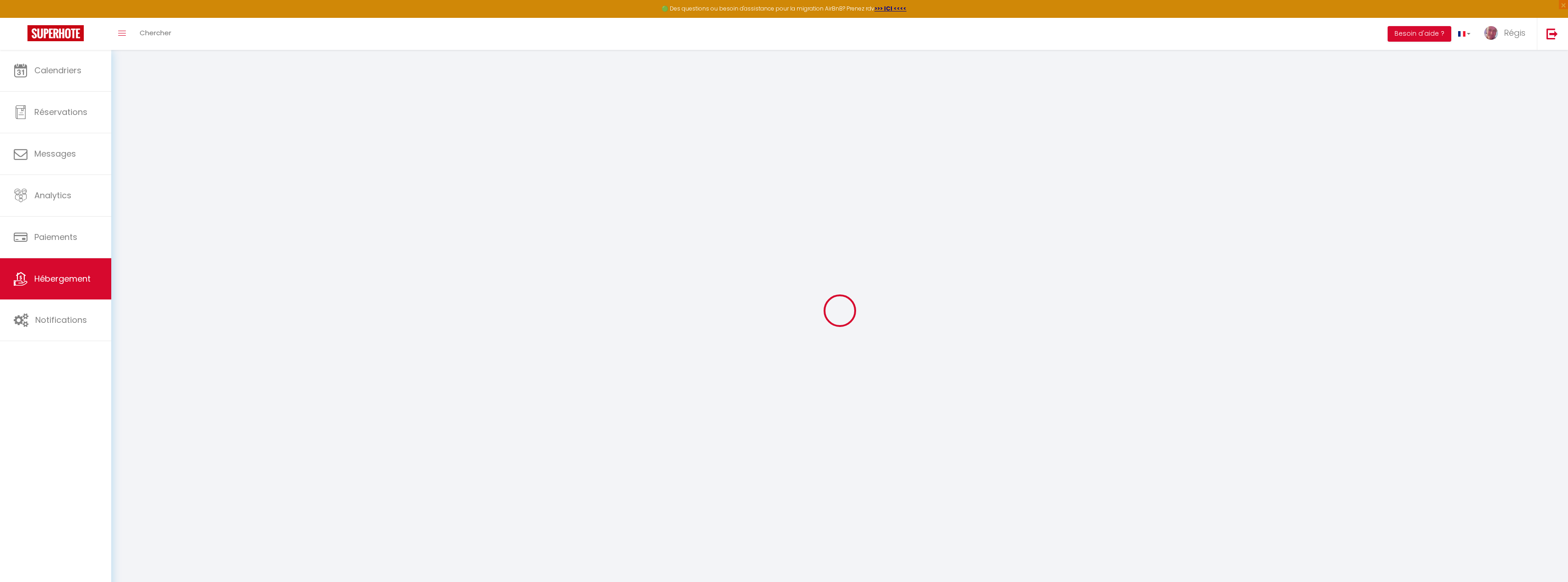
type input "[EMAIL_ADDRESS][DOMAIN_NAME]"
select select
checkbox input "false"
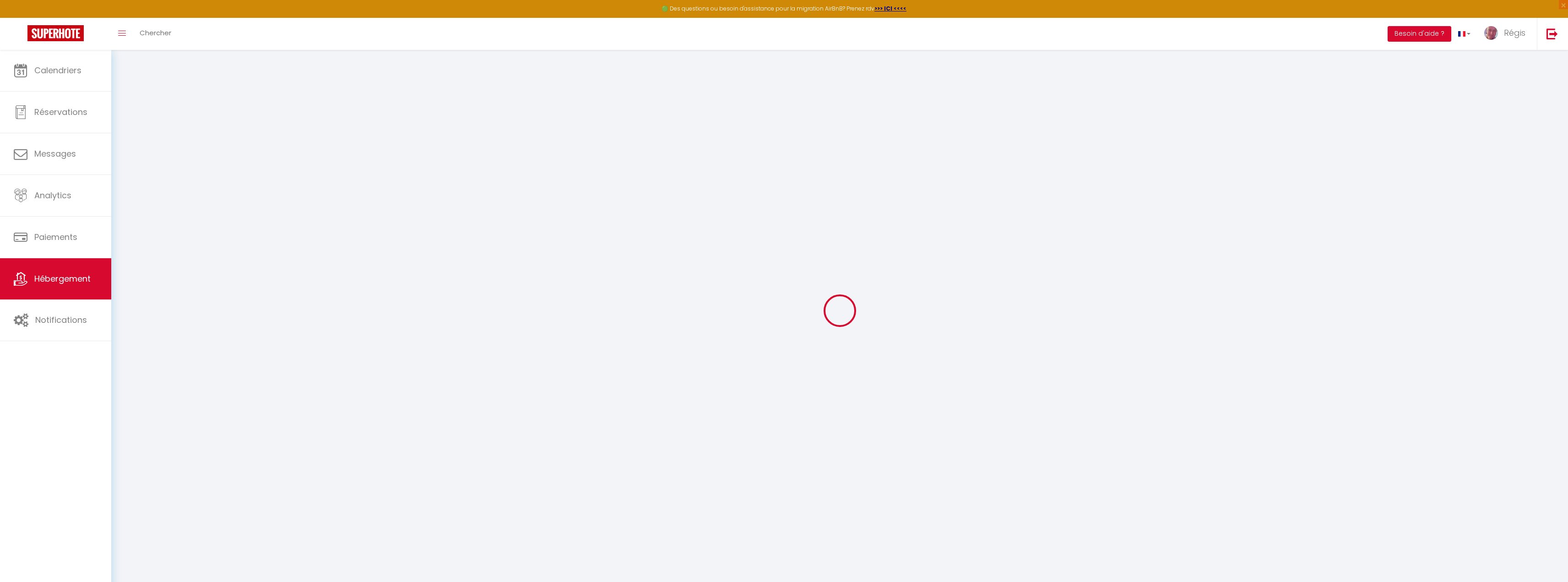
checkbox input "false"
type input "0"
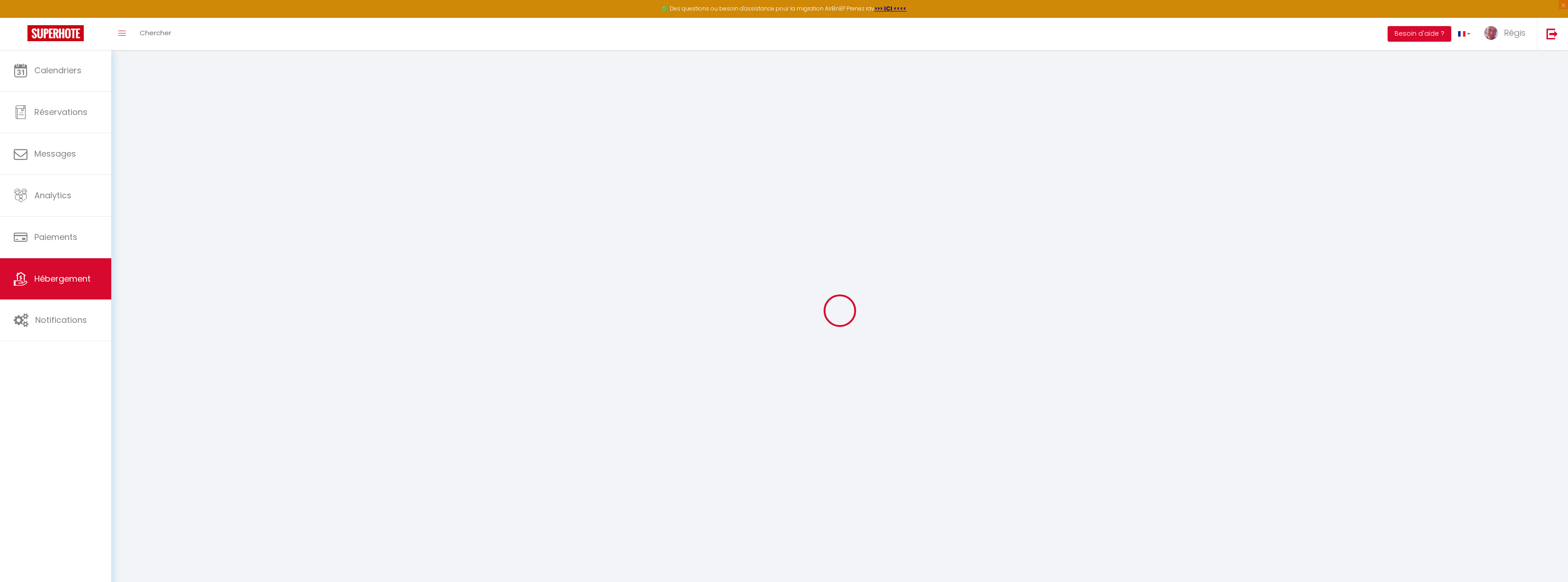
select select "53686"
select select
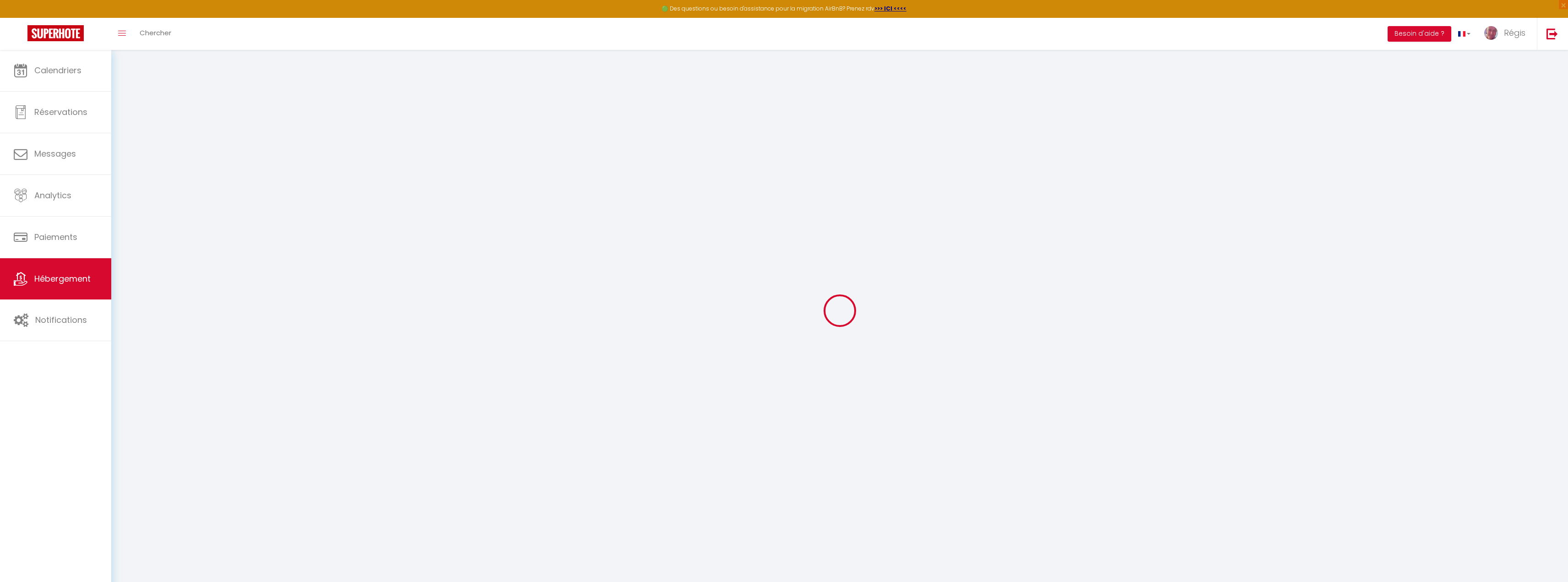
select select
checkbox input "false"
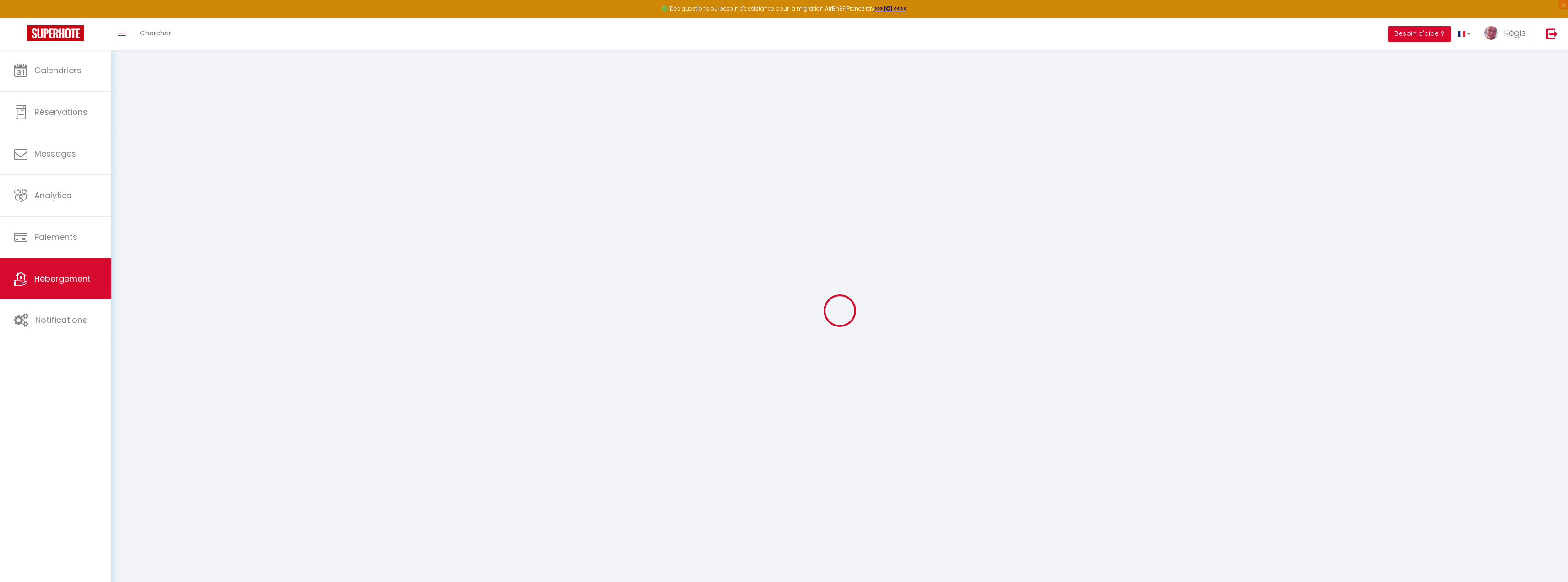
checkbox input "false"
select select
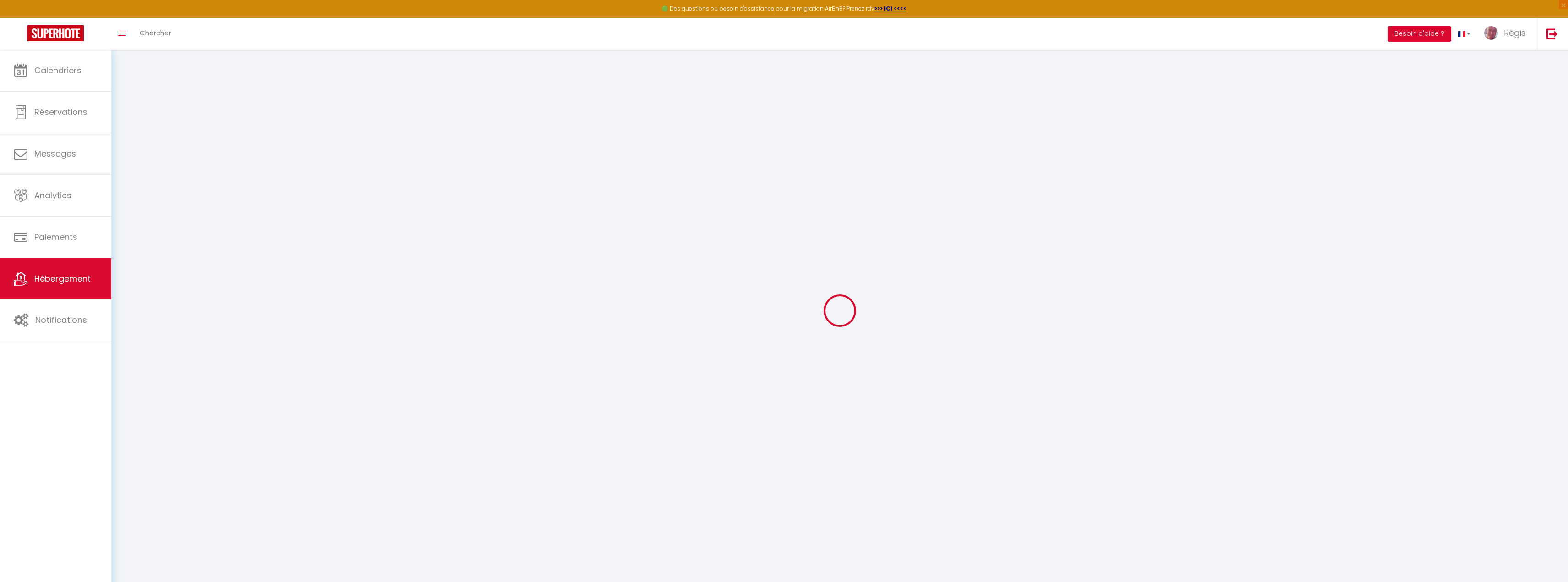
select select
checkbox input "false"
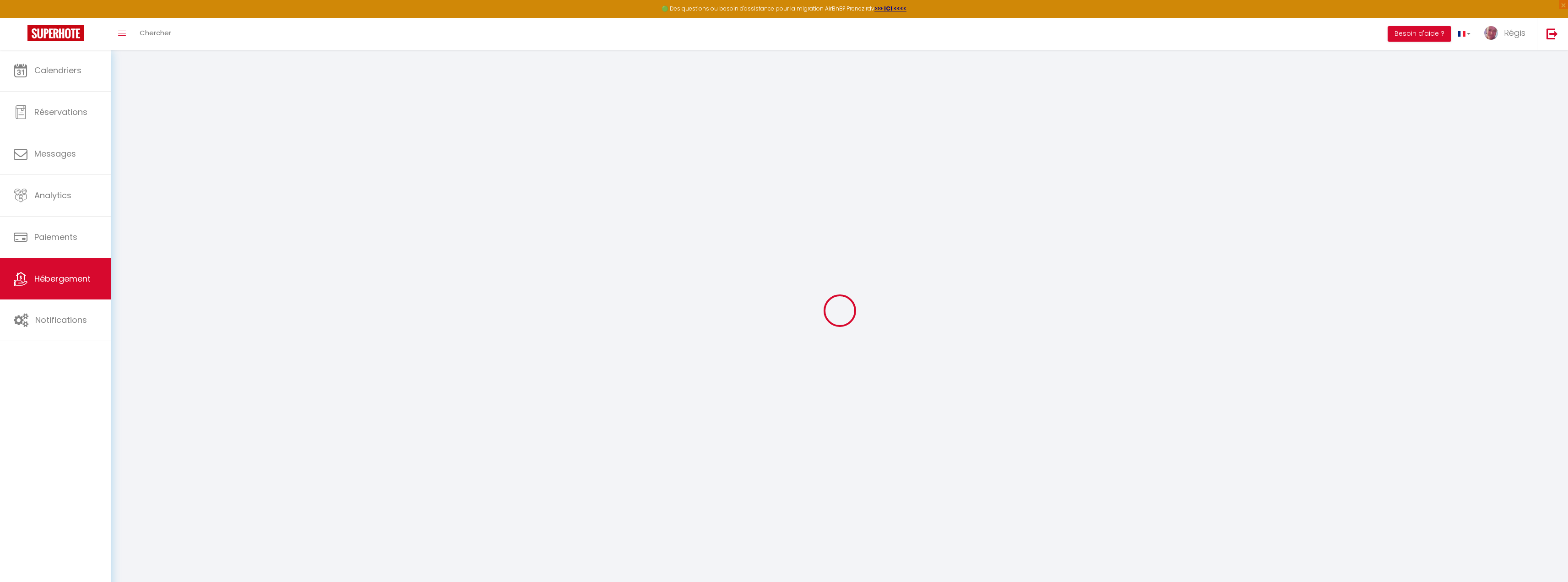
checkbox input "false"
select select
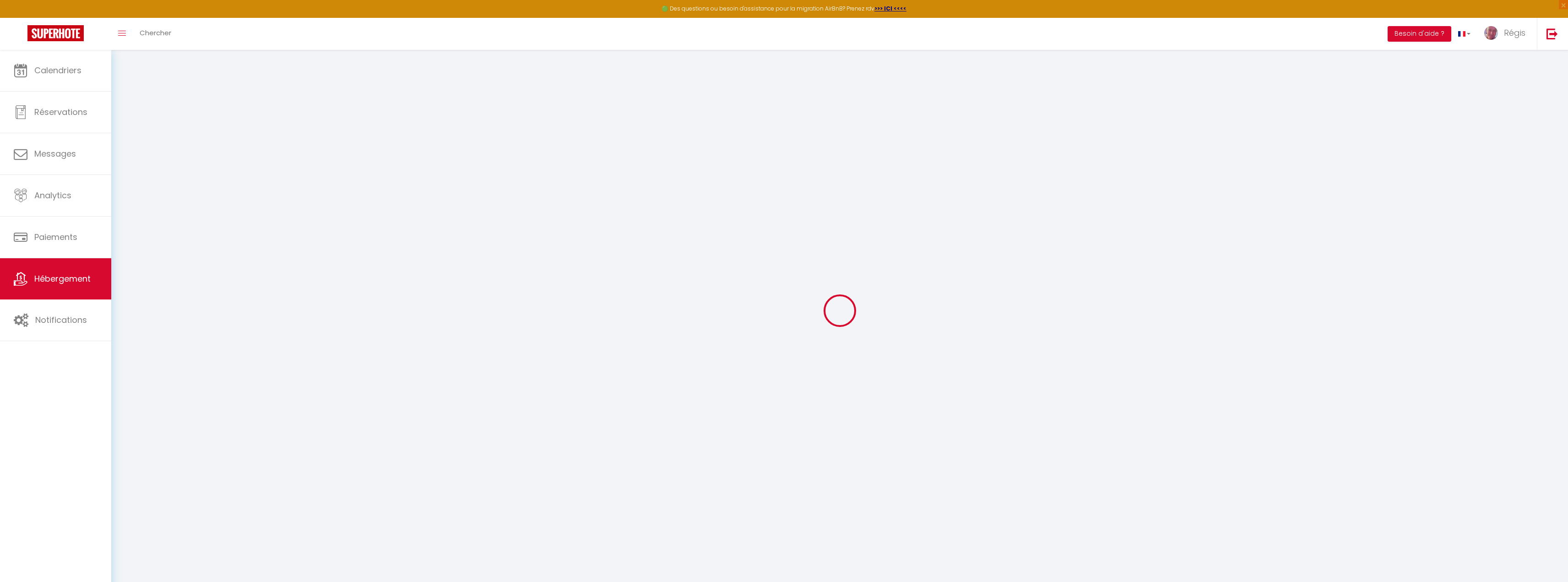
select select
checkbox input "false"
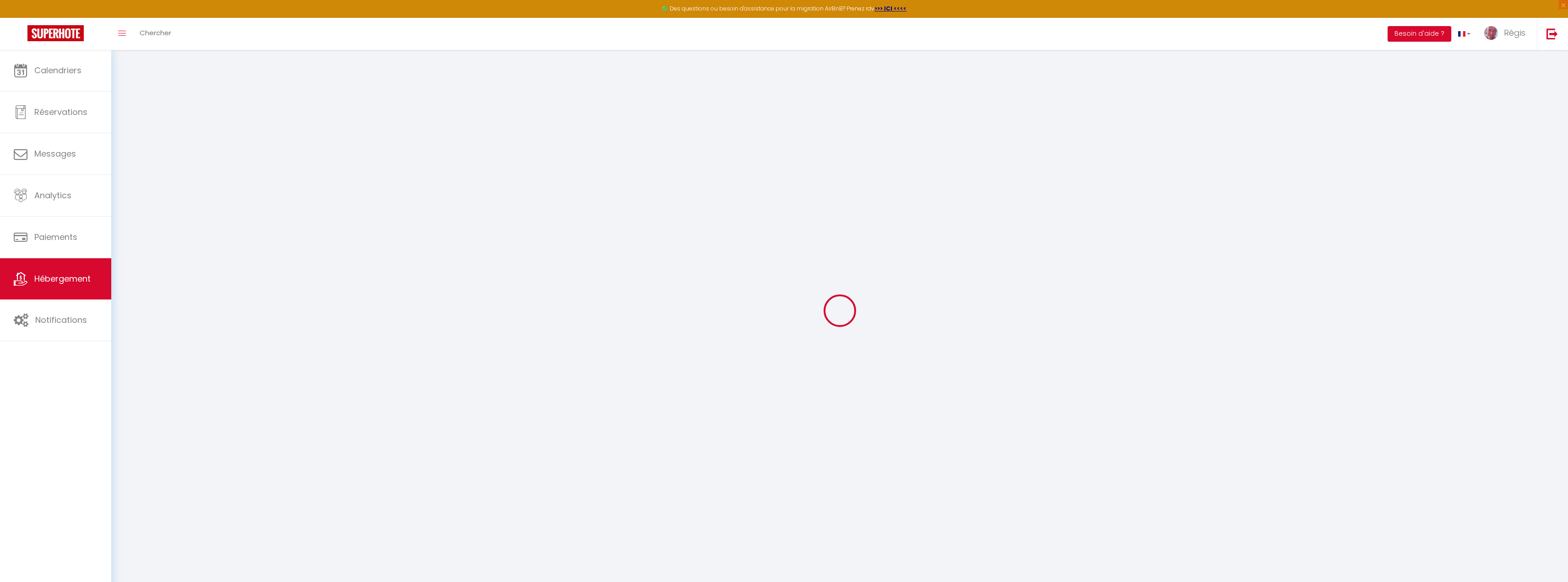
checkbox input "false"
select select
checkbox input "false"
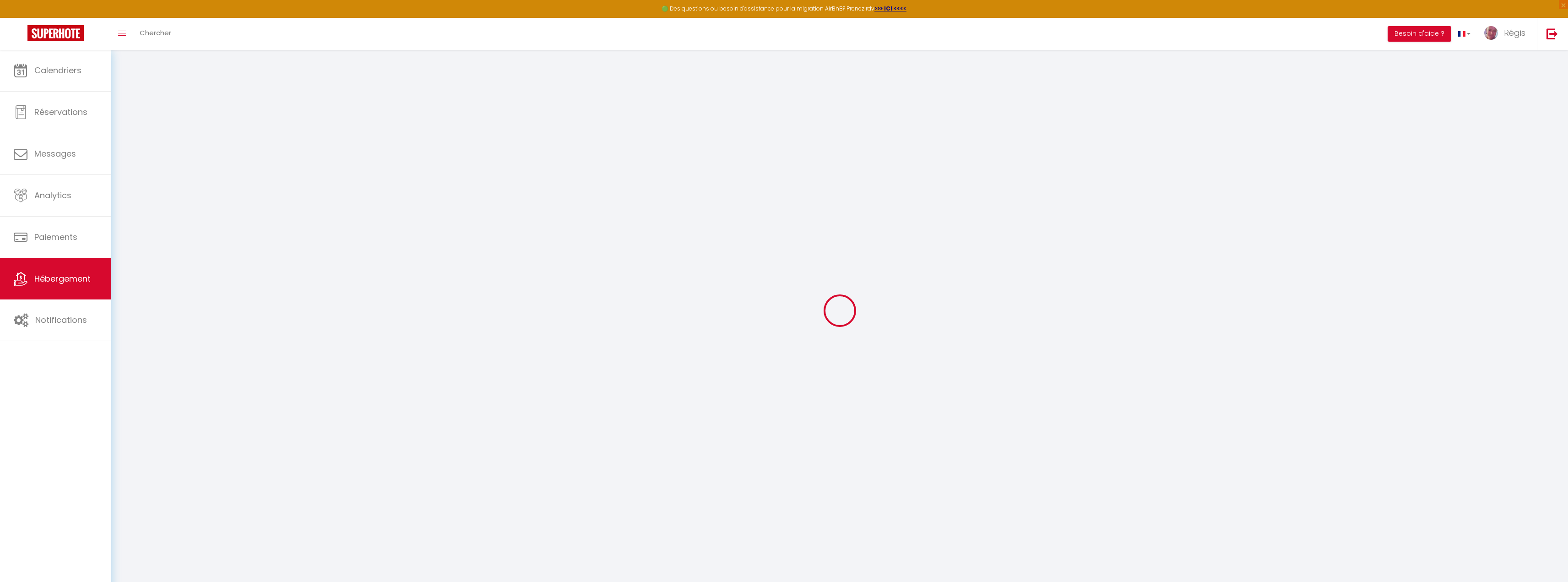
checkbox input "false"
select select "17:00"
select select "23:45"
select select "11:00"
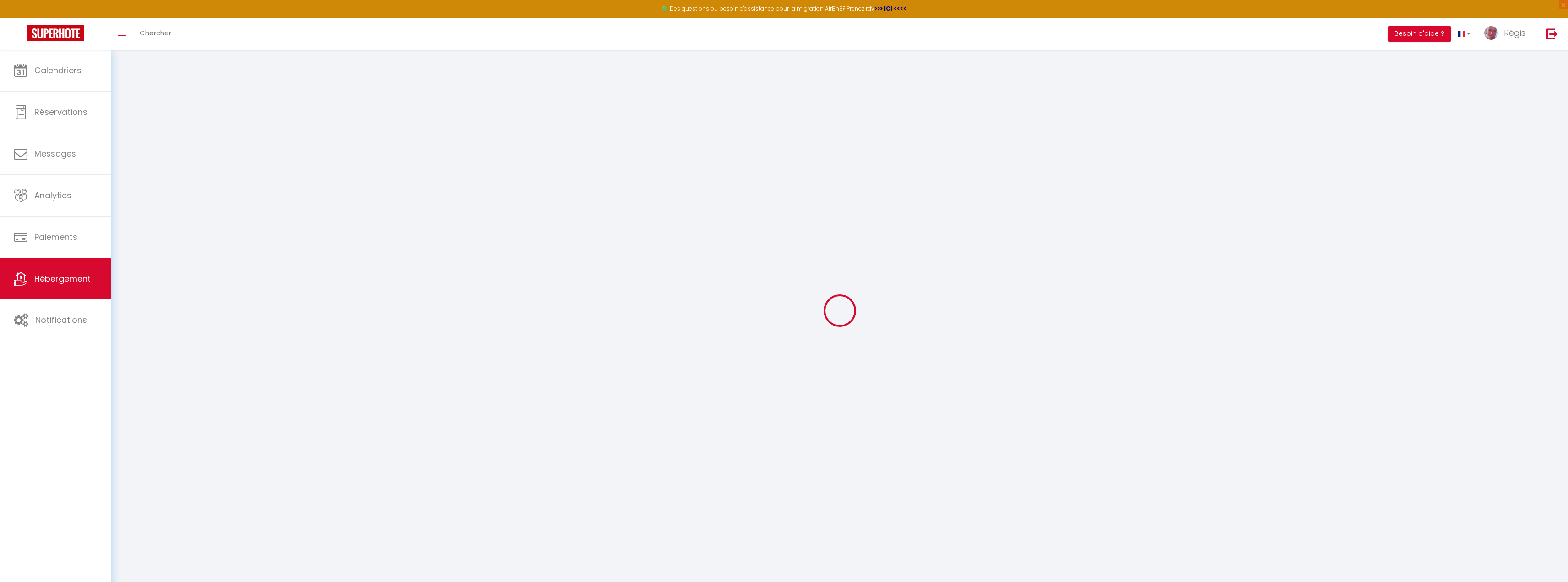
select select "30"
select select "120"
select select
checkbox input "false"
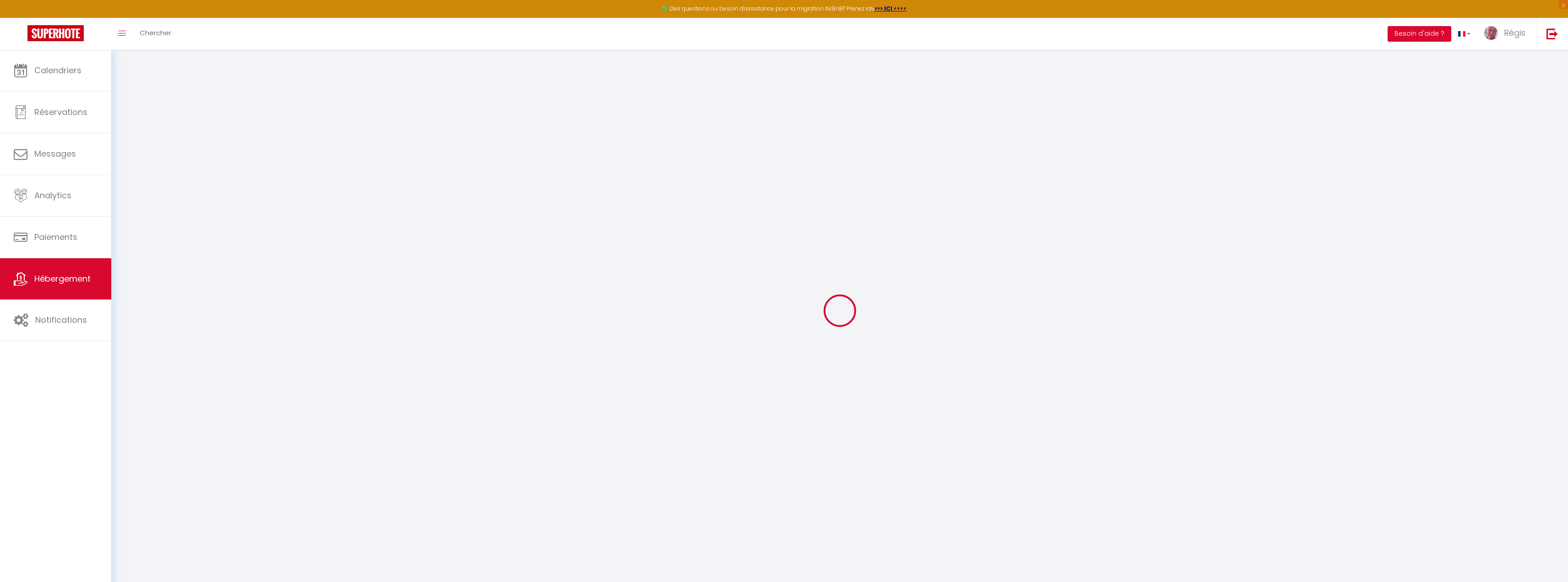
checkbox input "false"
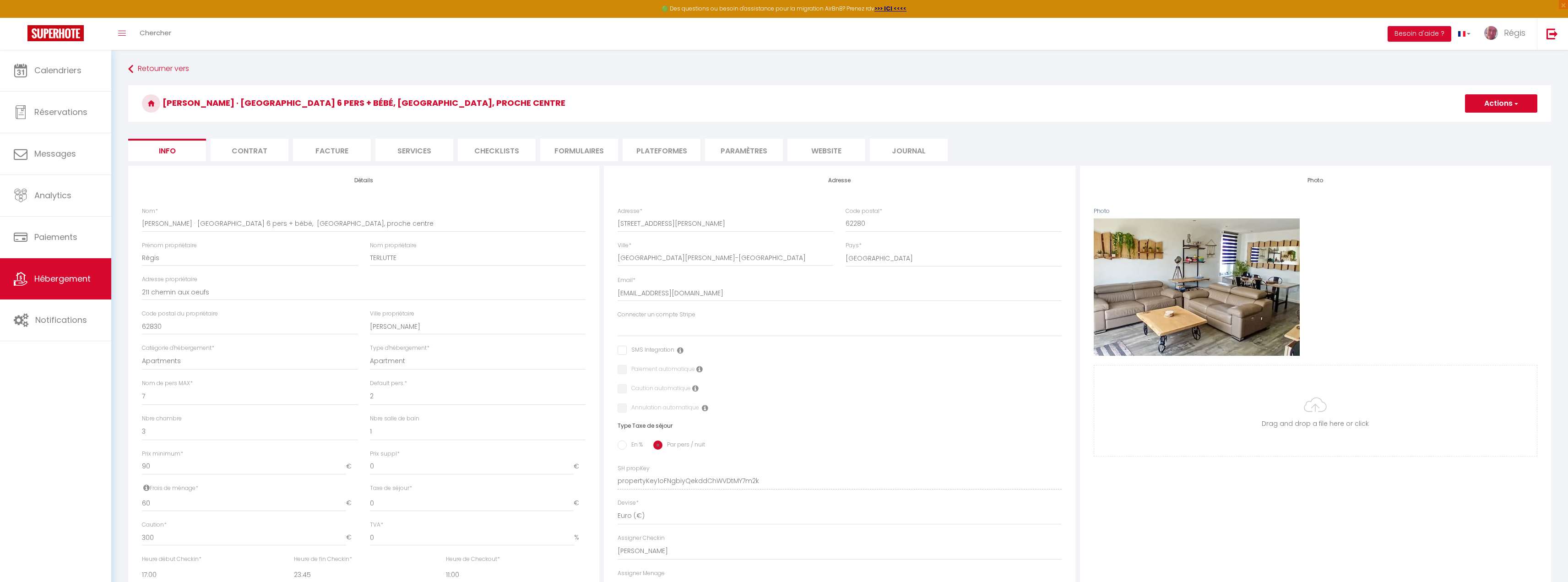
select select
checkbox input "false"
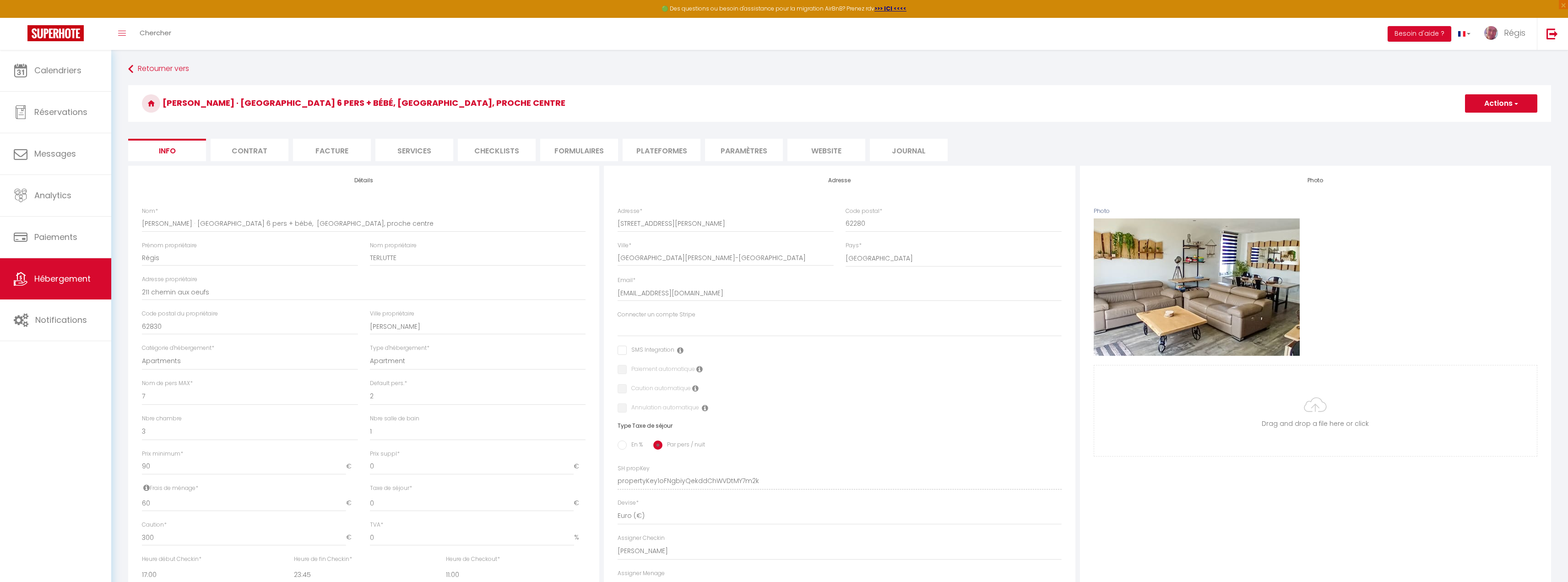
click at [248, 154] on li "Contrat" at bounding box center [249, 150] width 78 height 23
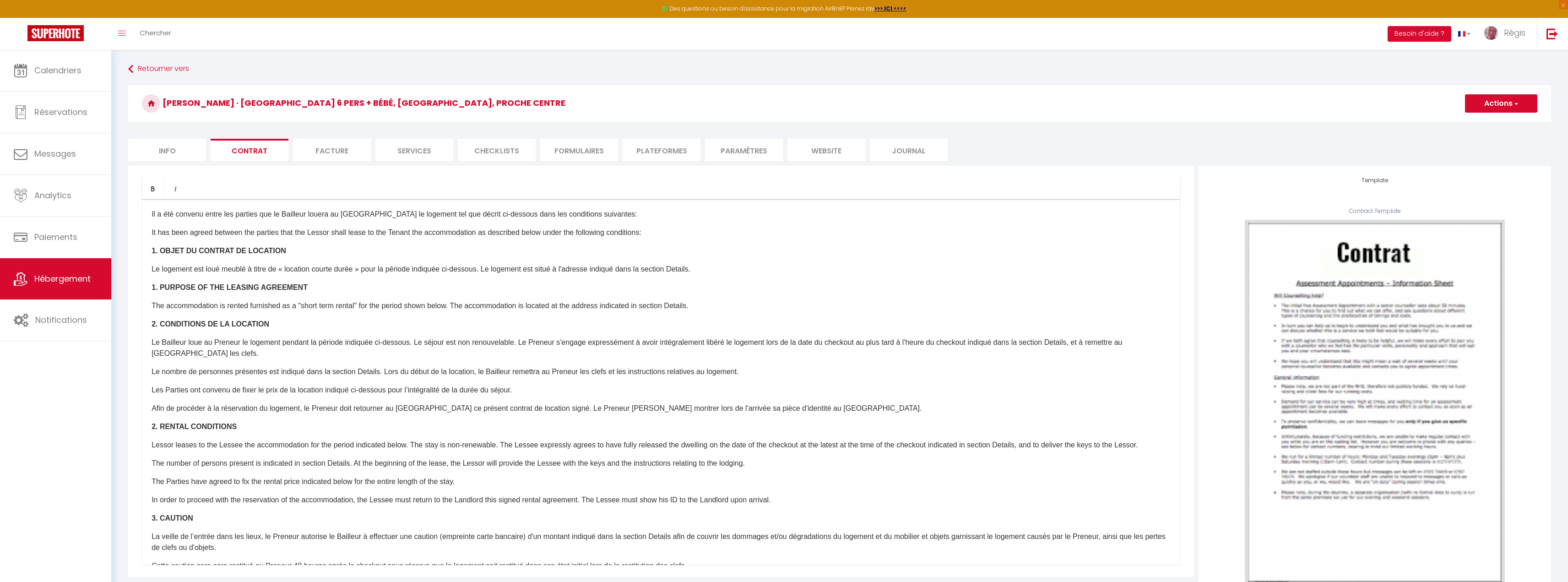
click at [324, 153] on li "Facture" at bounding box center [331, 150] width 78 height 23
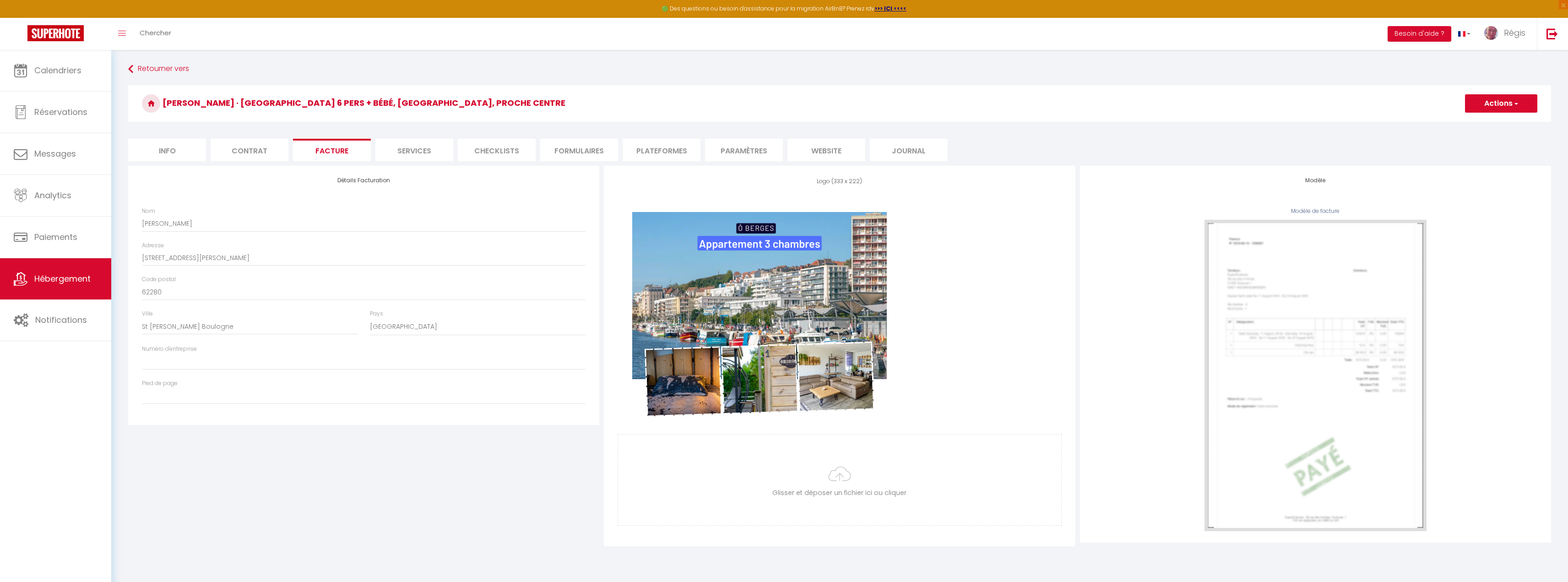
click at [425, 150] on li "Services" at bounding box center [414, 150] width 78 height 23
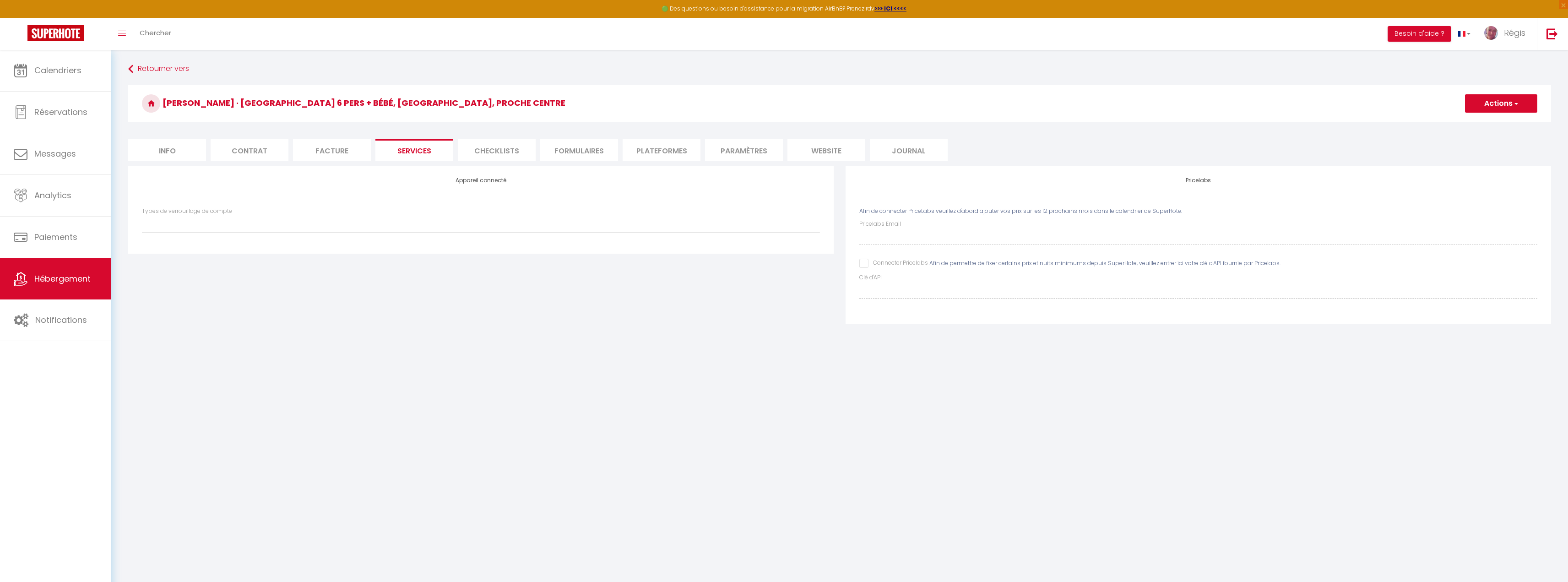
select select
click at [484, 146] on li "Checklists" at bounding box center [496, 150] width 78 height 23
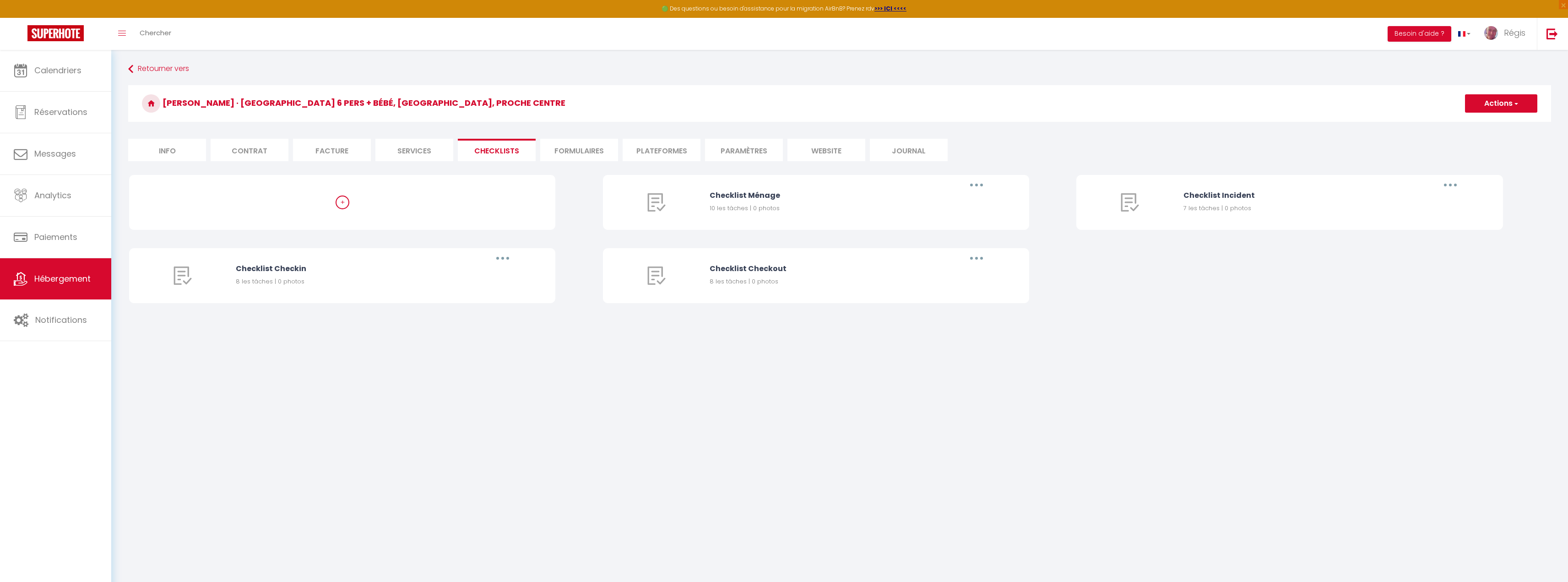
select select "1"
select select "EUR"
click at [586, 147] on li "Formulaires" at bounding box center [579, 150] width 78 height 23
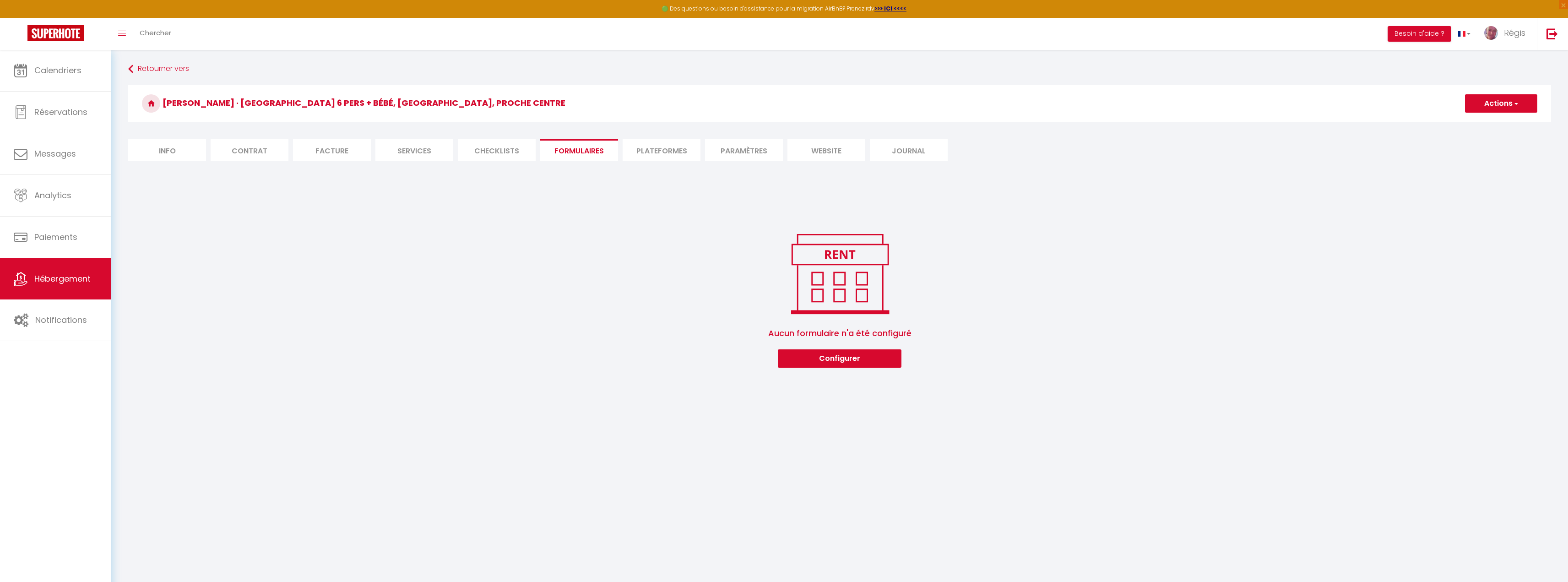
click at [646, 147] on li "Plateformes" at bounding box center [661, 150] width 78 height 23
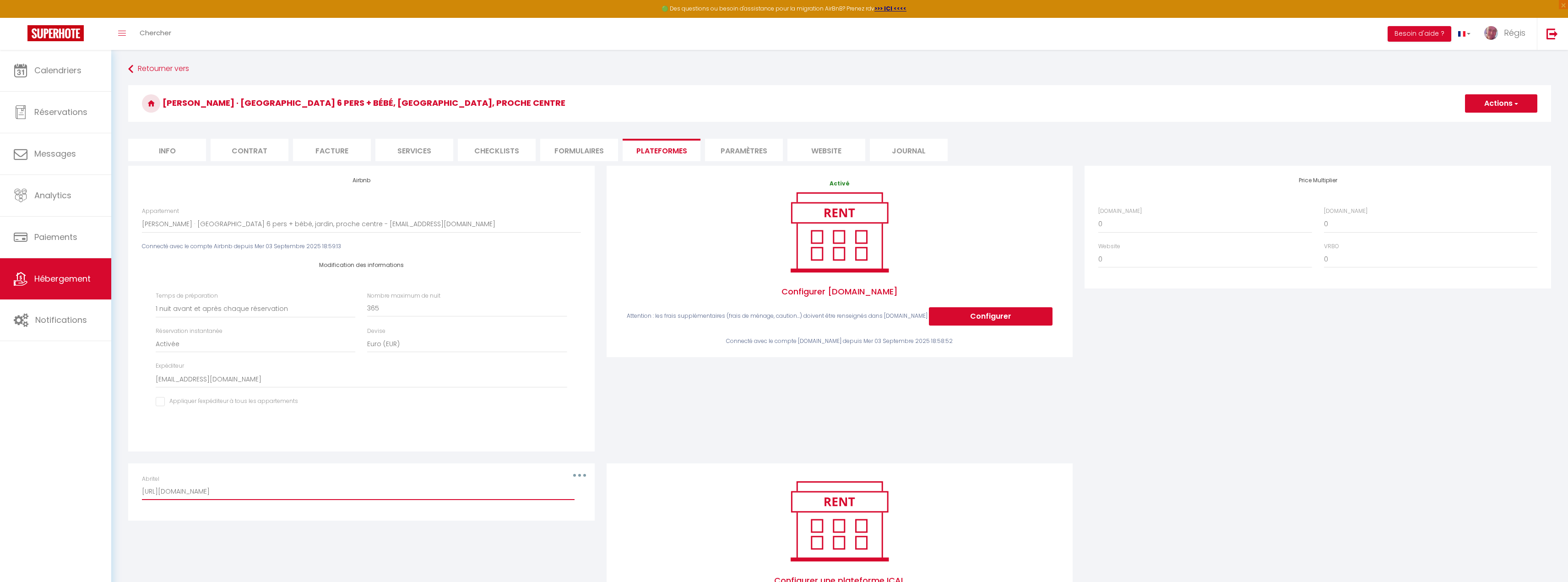
click at [381, 495] on input "[URL][DOMAIN_NAME]" at bounding box center [358, 492] width 433 height 17
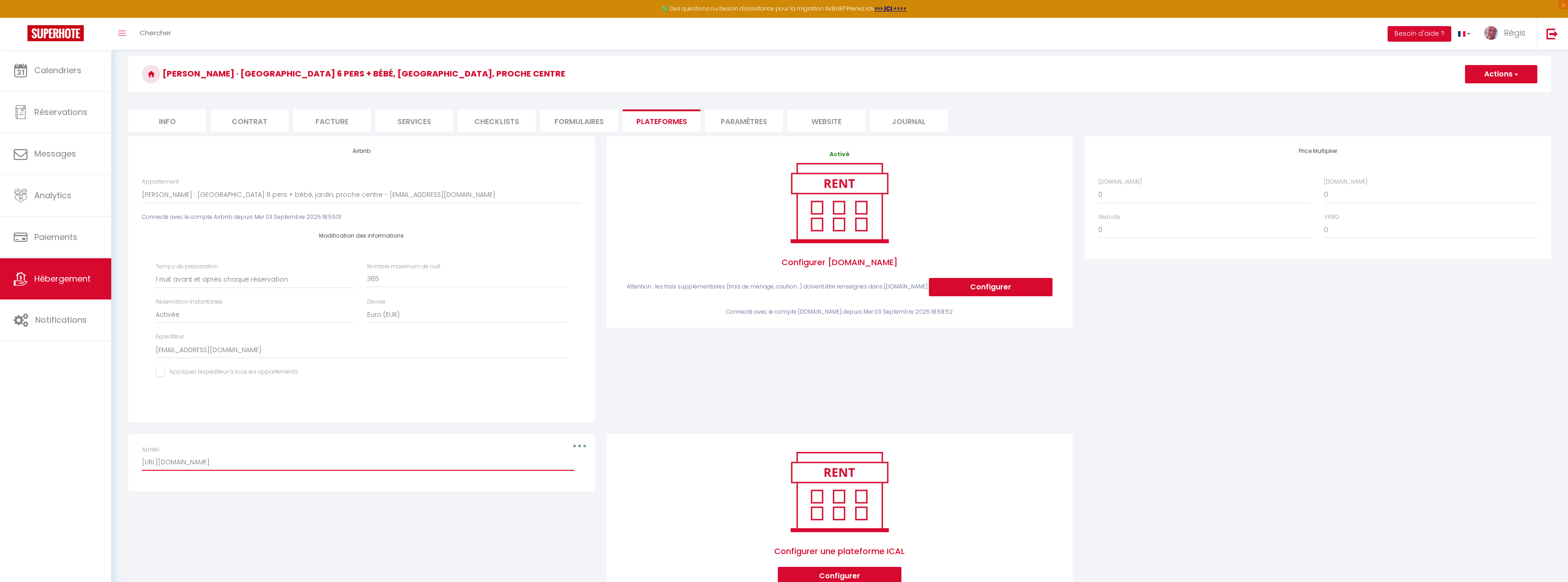
scroll to position [46, 0]
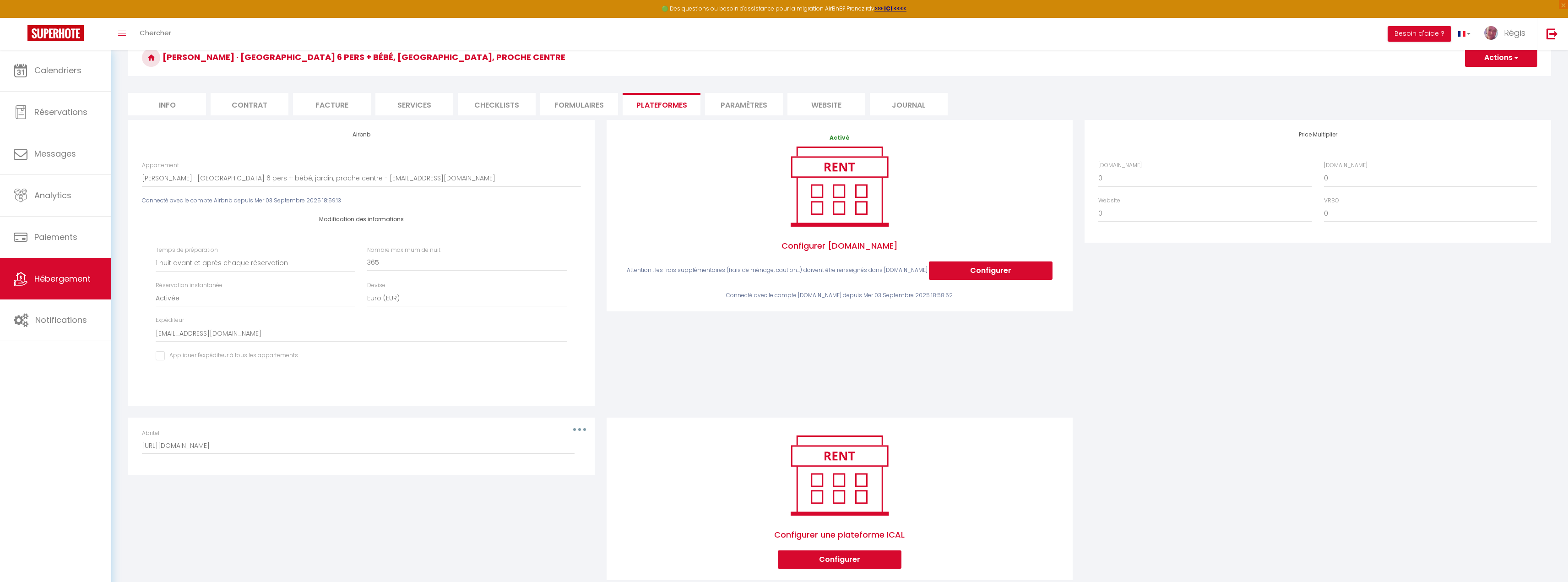
click at [578, 429] on div "Abritel [URL][DOMAIN_NAME]" at bounding box center [361, 441] width 438 height 25
click at [360, 461] on div "Abritel [URL][DOMAIN_NAME]" at bounding box center [361, 446] width 451 height 34
click at [368, 448] on input "[URL][DOMAIN_NAME]" at bounding box center [358, 446] width 433 height 17
